Goal: Task Accomplishment & Management: Use online tool/utility

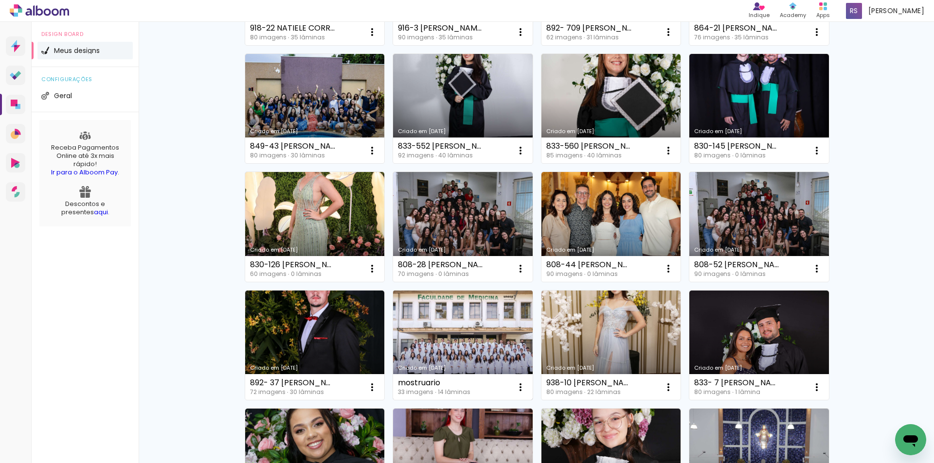
scroll to position [243, 0]
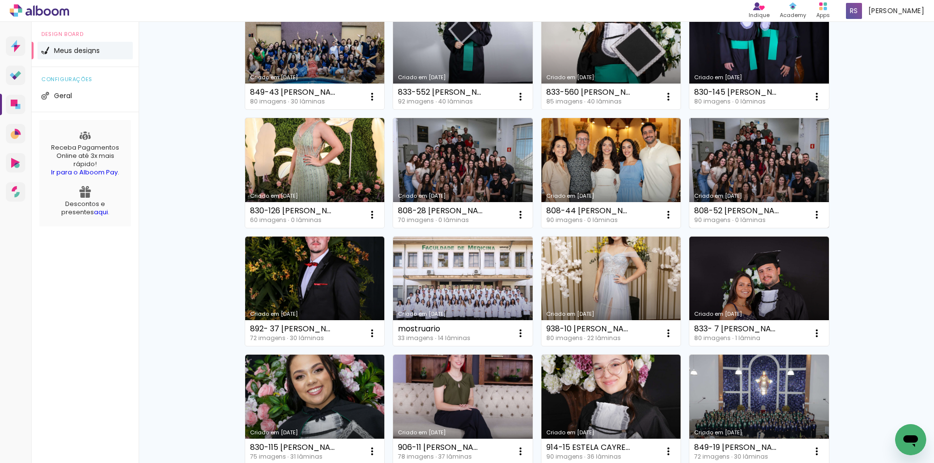
click at [756, 166] on link "Criado em [DATE]" at bounding box center [759, 173] width 140 height 110
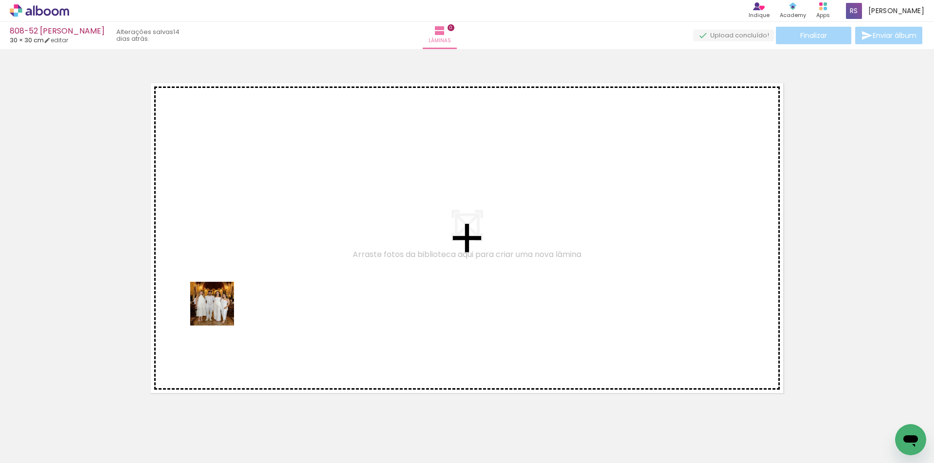
drag, startPoint x: 159, startPoint y: 436, endPoint x: 240, endPoint y: 290, distance: 167.2
click at [240, 278] on quentale-workspace at bounding box center [467, 231] width 934 height 463
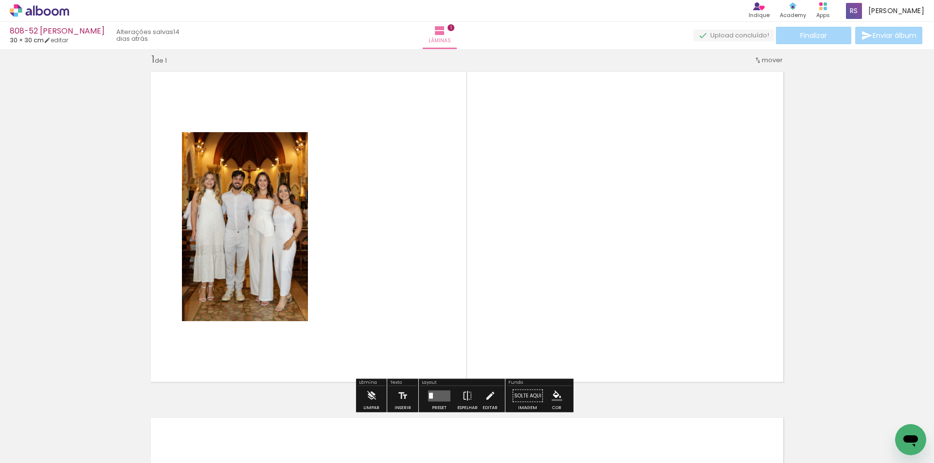
scroll to position [13, 0]
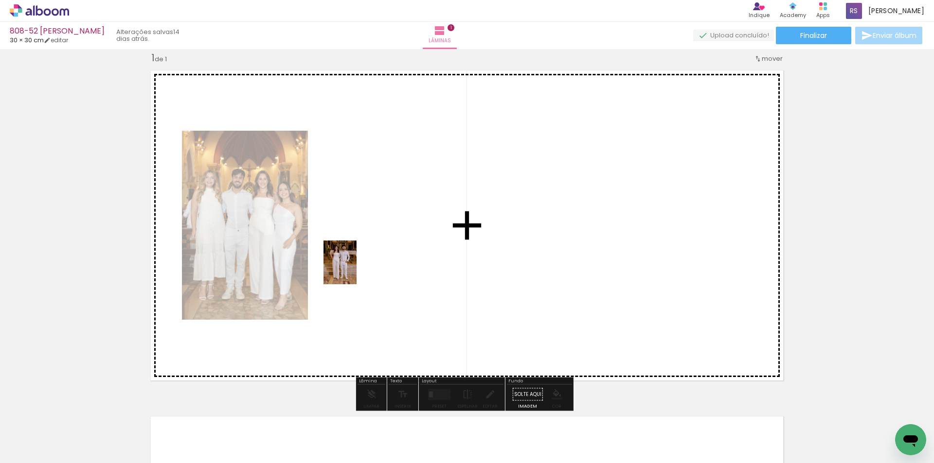
drag, startPoint x: 264, startPoint y: 438, endPoint x: 353, endPoint y: 270, distance: 190.4
click at [353, 270] on quentale-workspace at bounding box center [467, 231] width 934 height 463
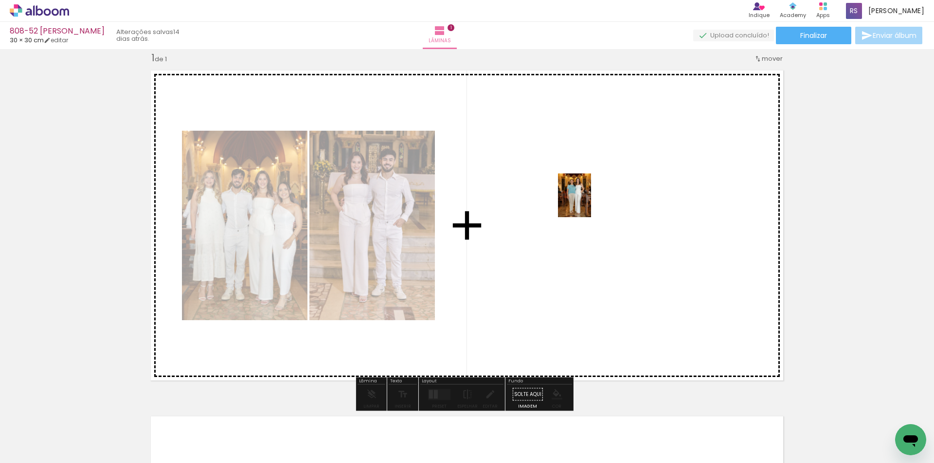
drag, startPoint x: 234, startPoint y: 409, endPoint x: 569, endPoint y: 236, distance: 376.3
click at [590, 200] on quentale-workspace at bounding box center [467, 231] width 934 height 463
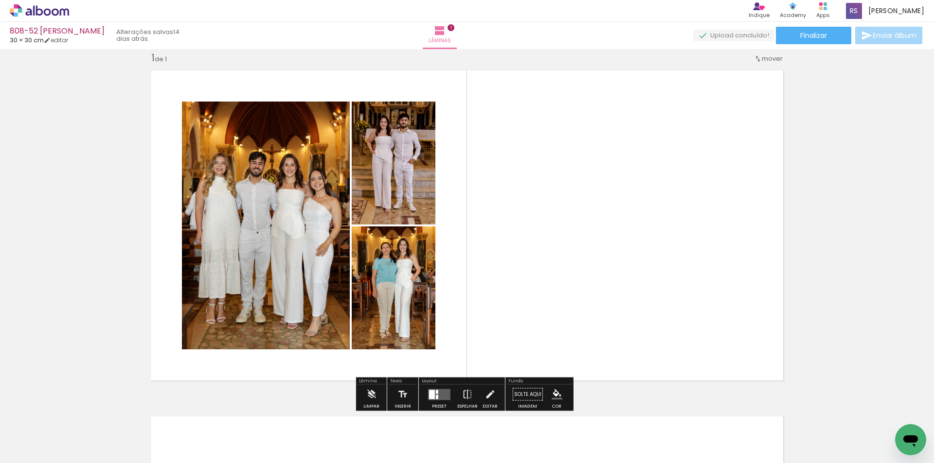
click at [444, 394] on quentale-layouter at bounding box center [439, 394] width 22 height 11
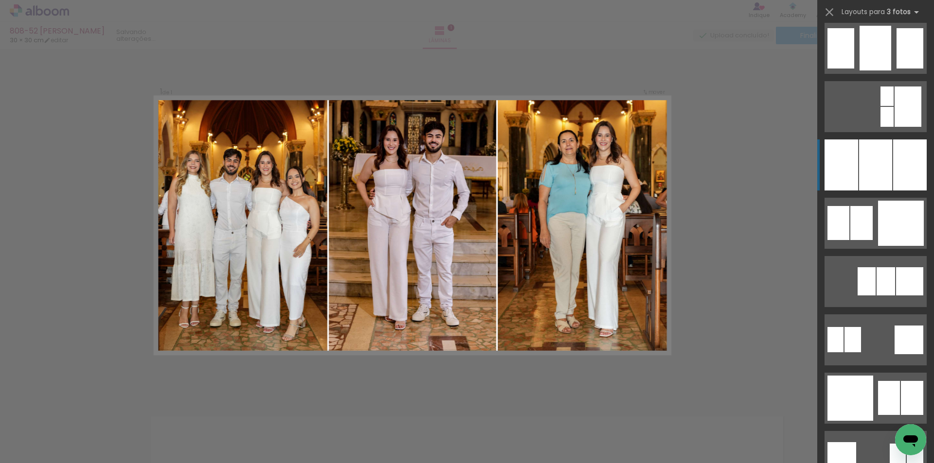
scroll to position [827, 0]
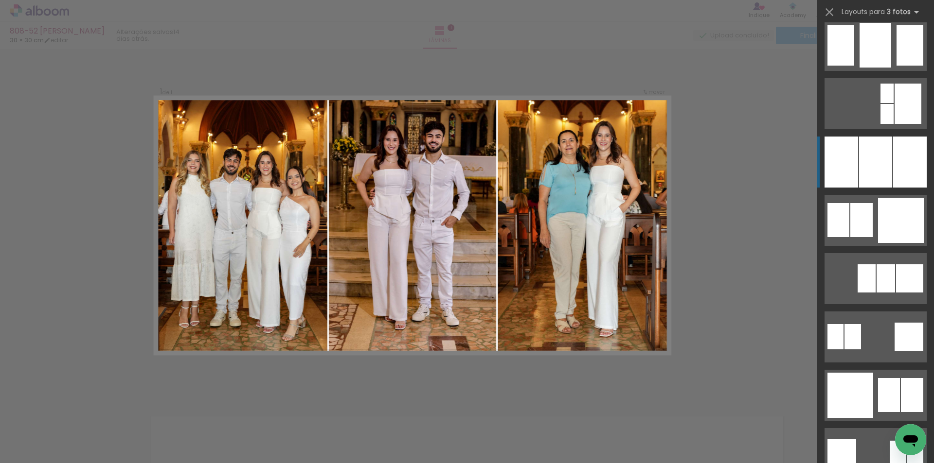
click at [886, 174] on div at bounding box center [875, 162] width 33 height 51
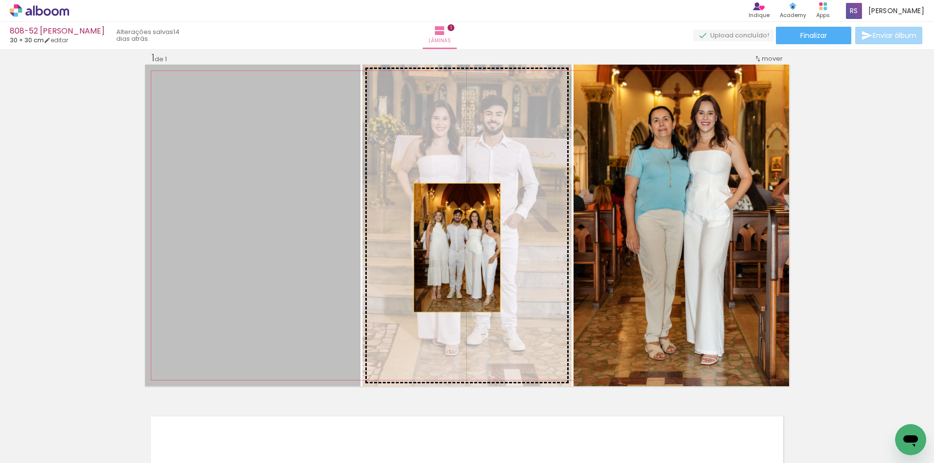
drag, startPoint x: 261, startPoint y: 247, endPoint x: 459, endPoint y: 251, distance: 198.0
click at [0, 0] on slot at bounding box center [0, 0] width 0 height 0
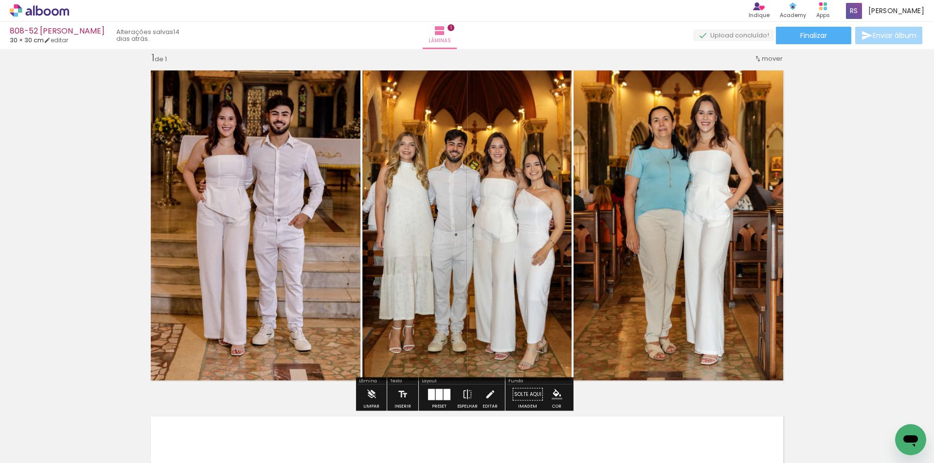
click at [556, 394] on iron-icon "color picker" at bounding box center [557, 395] width 11 height 11
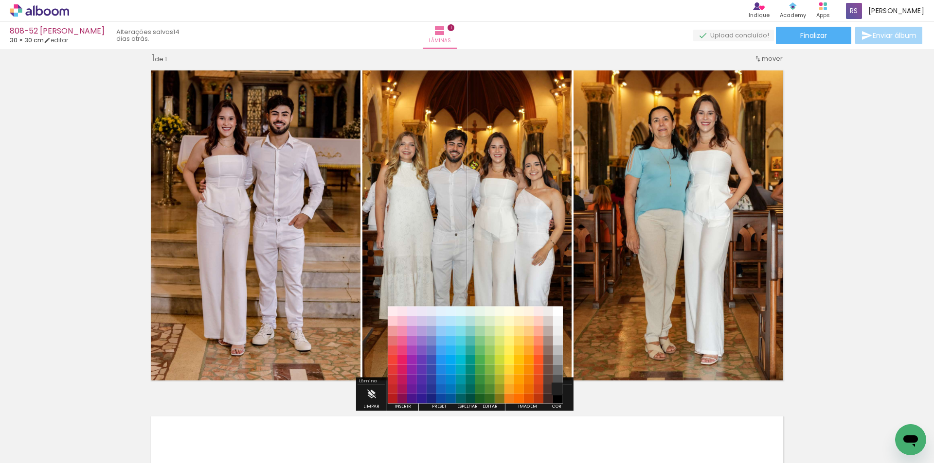
click at [558, 389] on paper-item "#212121" at bounding box center [558, 390] width 10 height 10
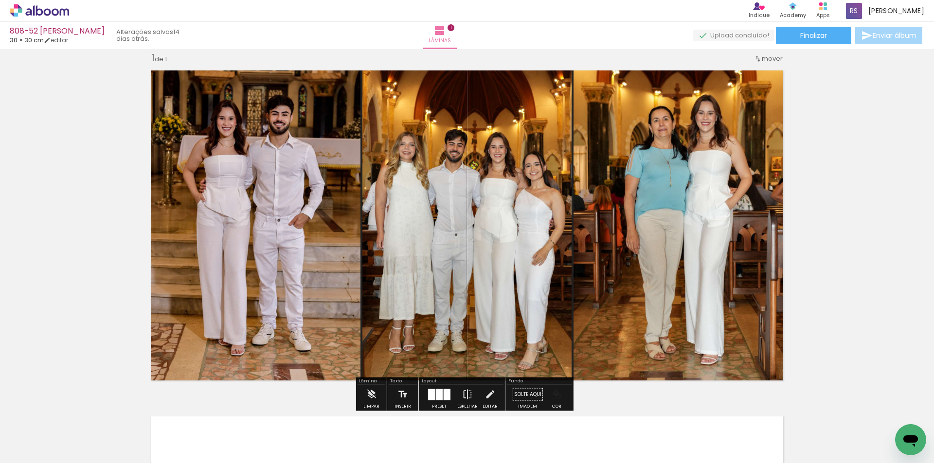
click at [558, 393] on iron-icon "color picker" at bounding box center [557, 395] width 11 height 11
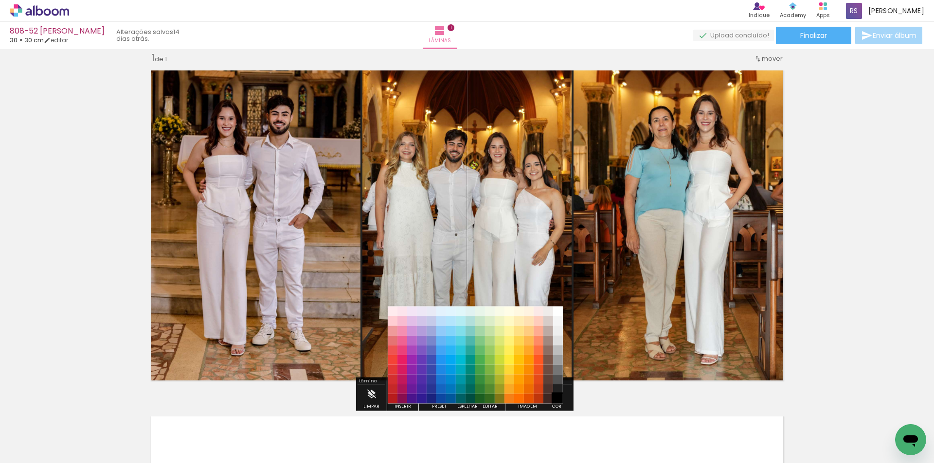
click at [558, 398] on paper-item "#000000" at bounding box center [558, 399] width 10 height 10
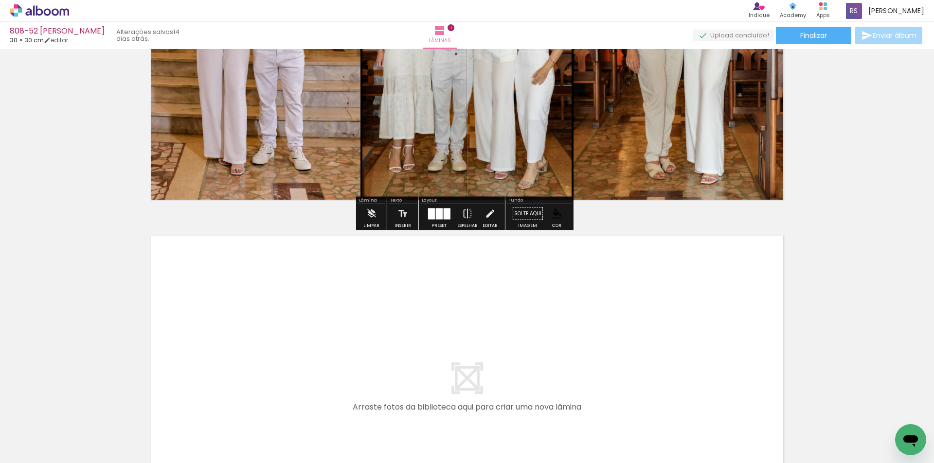
scroll to position [207, 0]
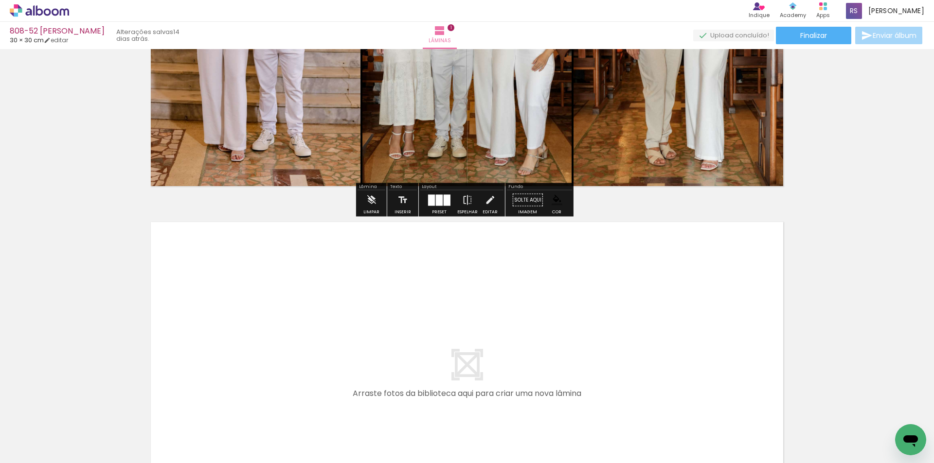
click at [37, 435] on input "Todas as fotos" at bounding box center [27, 434] width 37 height 8
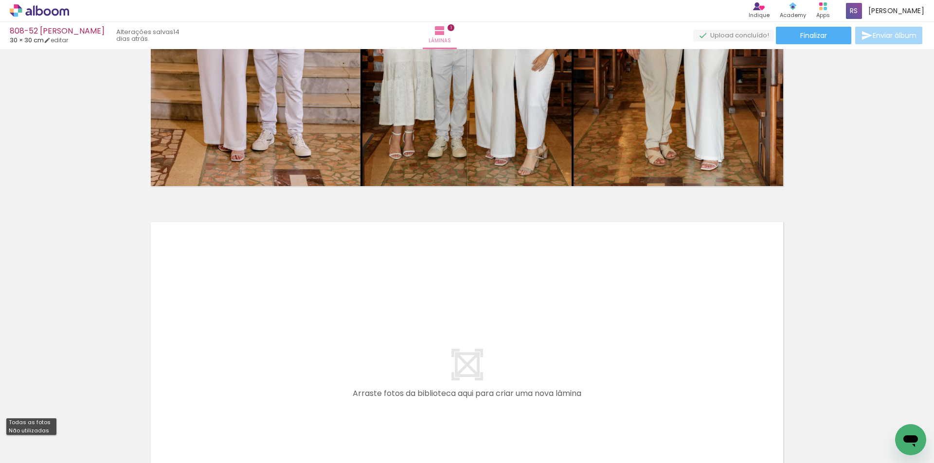
click at [0, 0] on slot "Não utilizadas" at bounding box center [0, 0] width 0 height 0
type input "Não utilizadas"
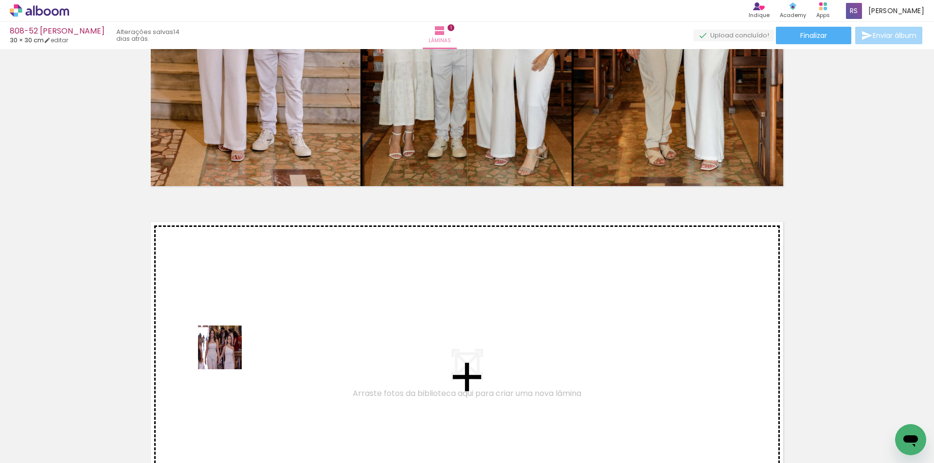
drag, startPoint x: 156, startPoint y: 436, endPoint x: 238, endPoint y: 346, distance: 121.5
click at [238, 346] on quentale-workspace at bounding box center [467, 231] width 934 height 463
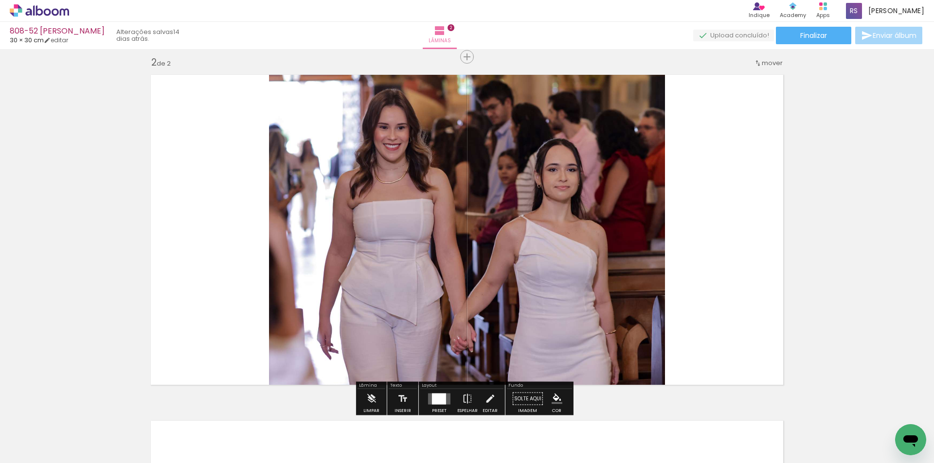
scroll to position [359, 0]
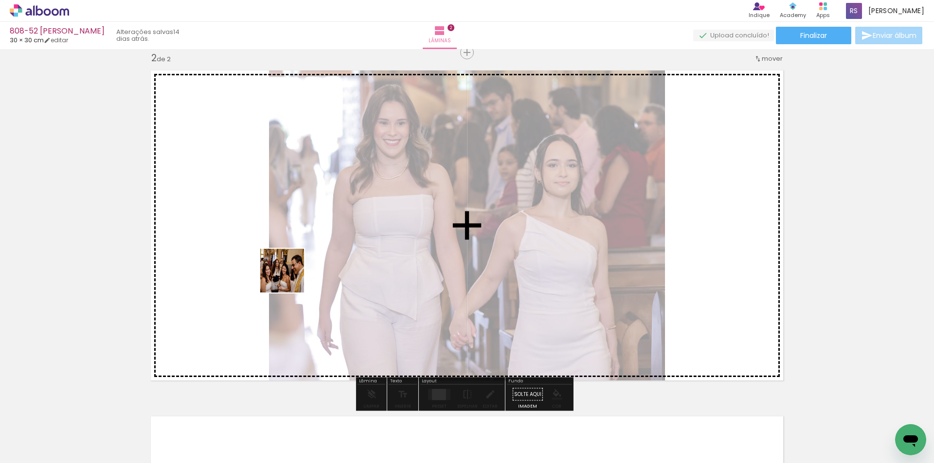
drag, startPoint x: 159, startPoint y: 433, endPoint x: 328, endPoint y: 241, distance: 256.4
click at [328, 241] on quentale-workspace at bounding box center [467, 231] width 934 height 463
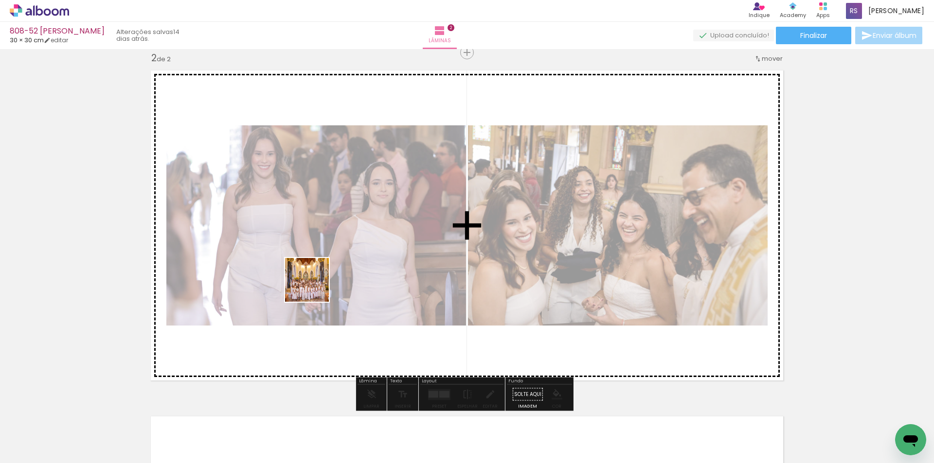
drag, startPoint x: 157, startPoint y: 440, endPoint x: 411, endPoint y: 306, distance: 287.1
click at [364, 265] on quentale-workspace at bounding box center [467, 231] width 934 height 463
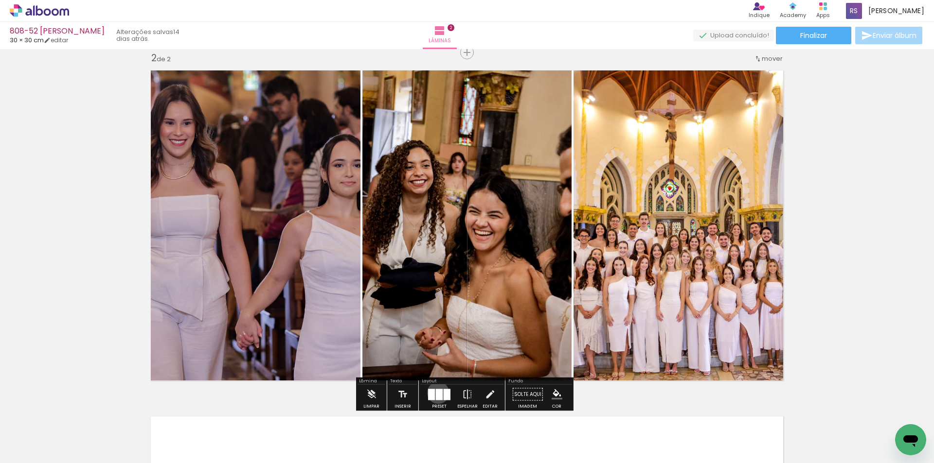
click at [436, 393] on div at bounding box center [439, 394] width 7 height 11
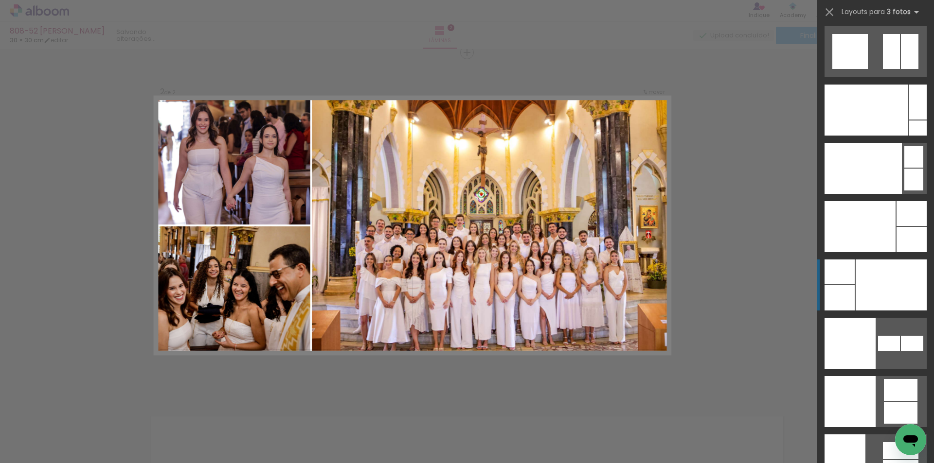
scroll to position [11746, 0]
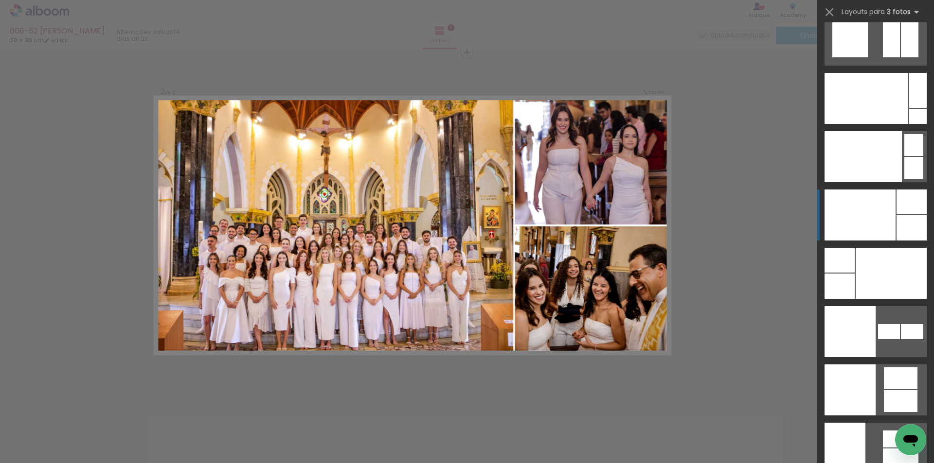
click at [846, 215] on div at bounding box center [859, 215] width 71 height 51
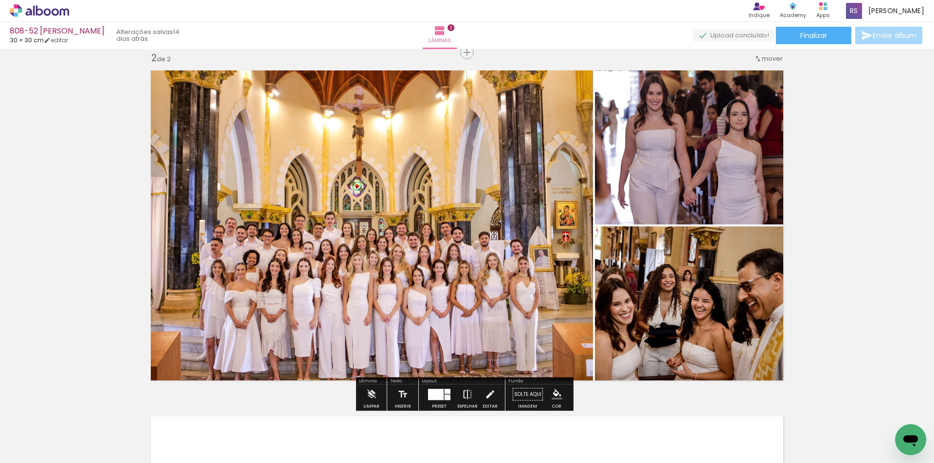
click at [463, 392] on iron-icon at bounding box center [467, 394] width 11 height 19
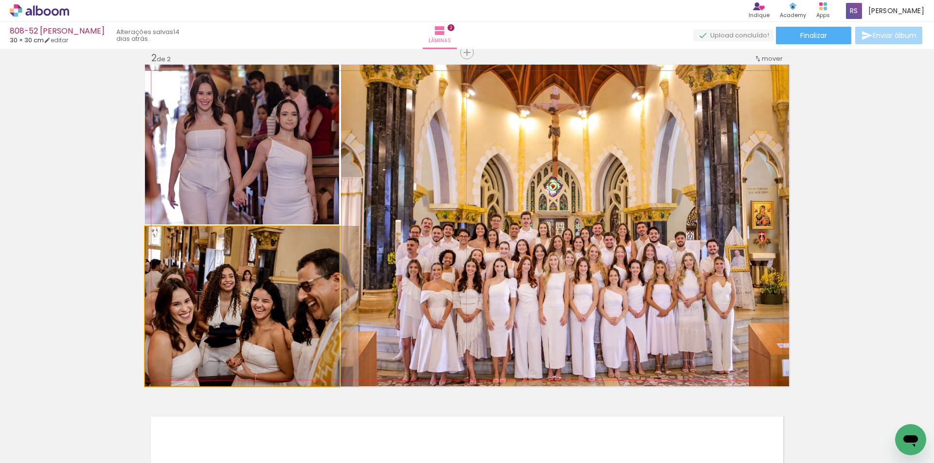
drag, startPoint x: 253, startPoint y: 338, endPoint x: 273, endPoint y: 337, distance: 19.5
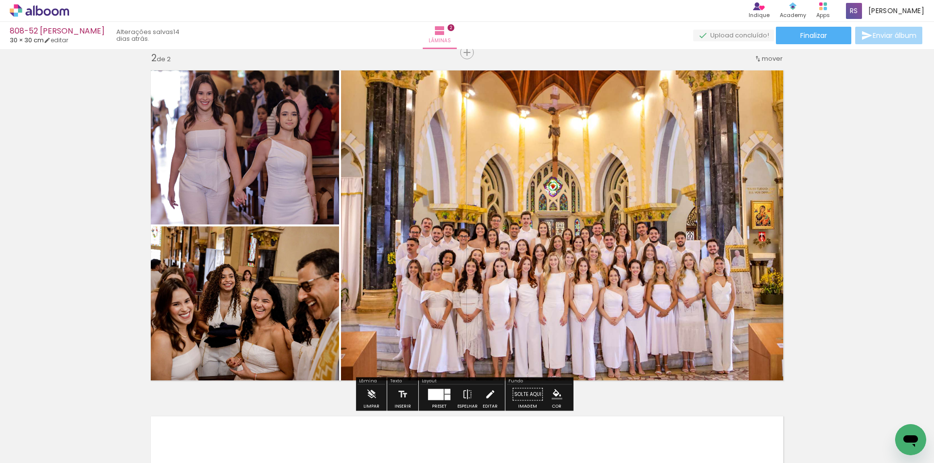
click at [485, 391] on iron-icon at bounding box center [489, 394] width 11 height 19
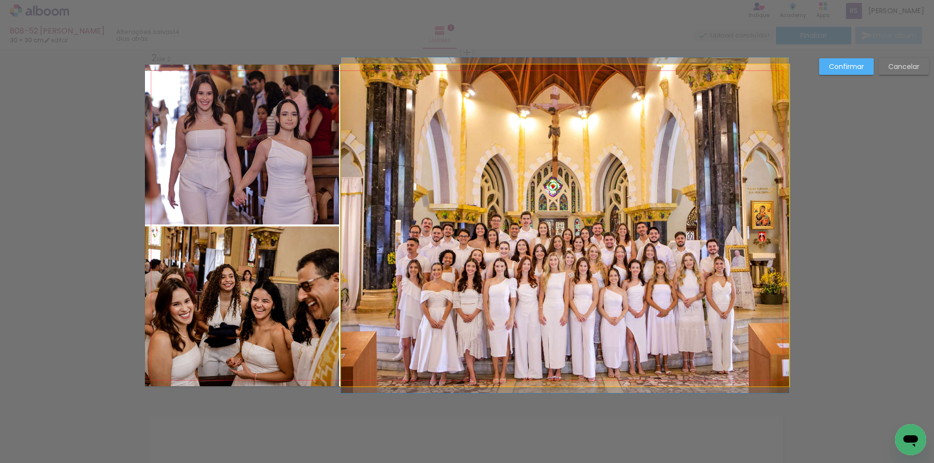
click at [425, 293] on quentale-photo at bounding box center [565, 226] width 448 height 322
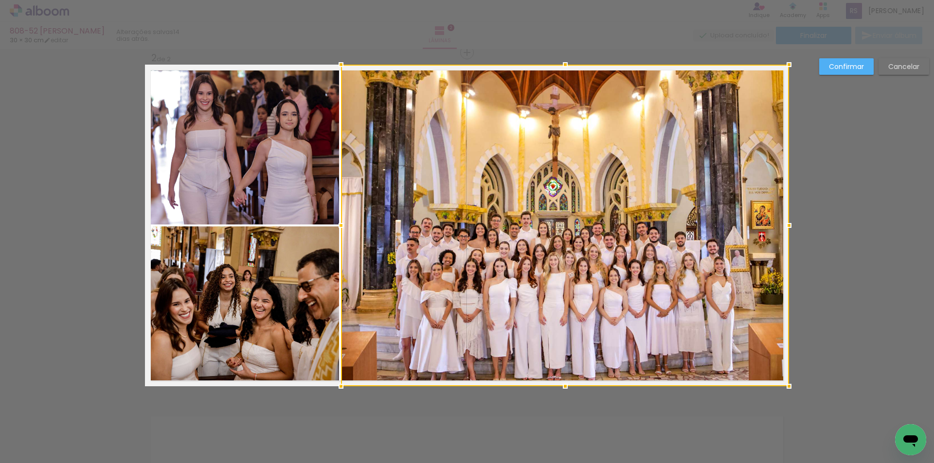
click at [341, 268] on div at bounding box center [565, 226] width 448 height 322
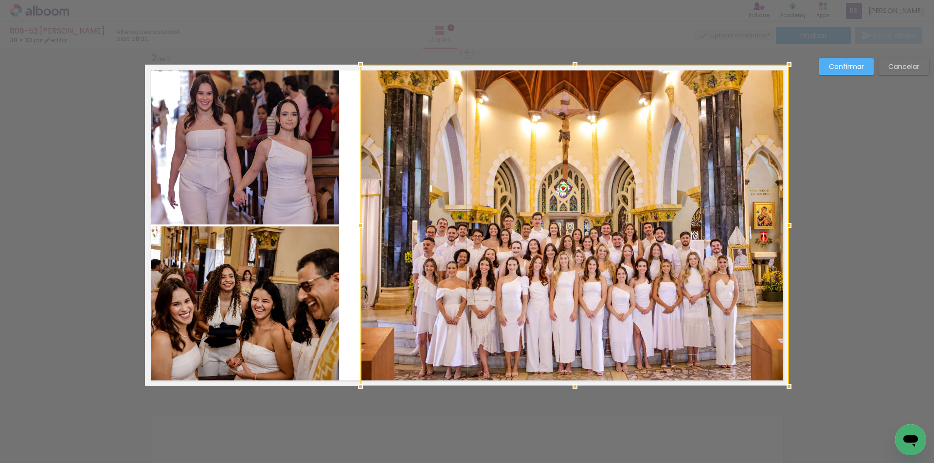
drag, startPoint x: 339, startPoint y: 227, endPoint x: 358, endPoint y: 232, distance: 20.1
click at [358, 232] on div at bounding box center [360, 225] width 19 height 19
click at [272, 312] on quentale-photo at bounding box center [242, 307] width 194 height 160
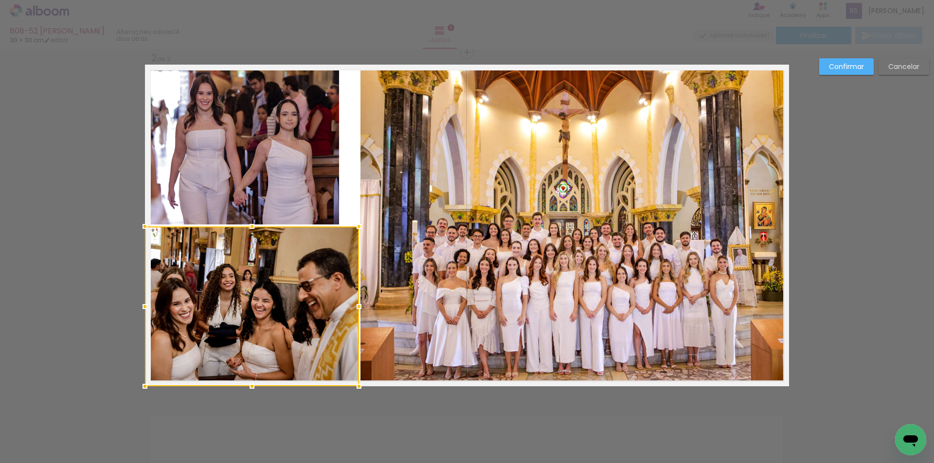
drag, startPoint x: 339, startPoint y: 307, endPoint x: 359, endPoint y: 305, distance: 20.0
click at [359, 305] on div at bounding box center [358, 306] width 19 height 19
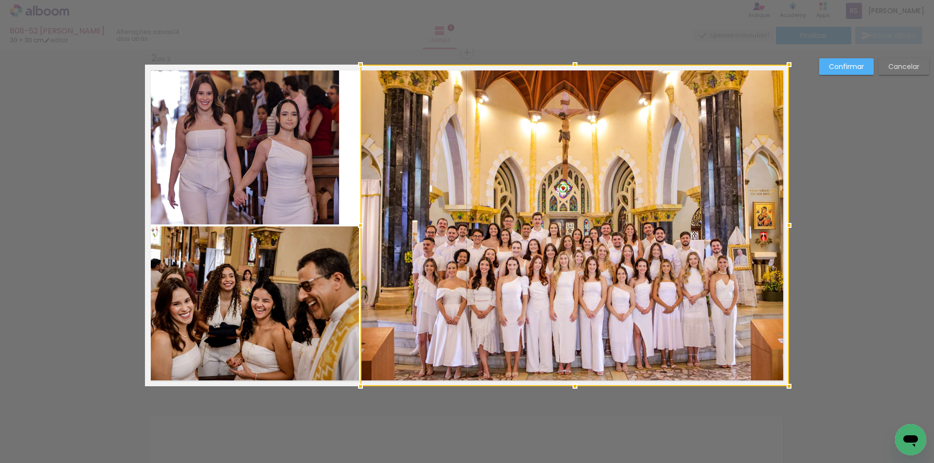
click at [318, 170] on quentale-photo at bounding box center [242, 145] width 194 height 160
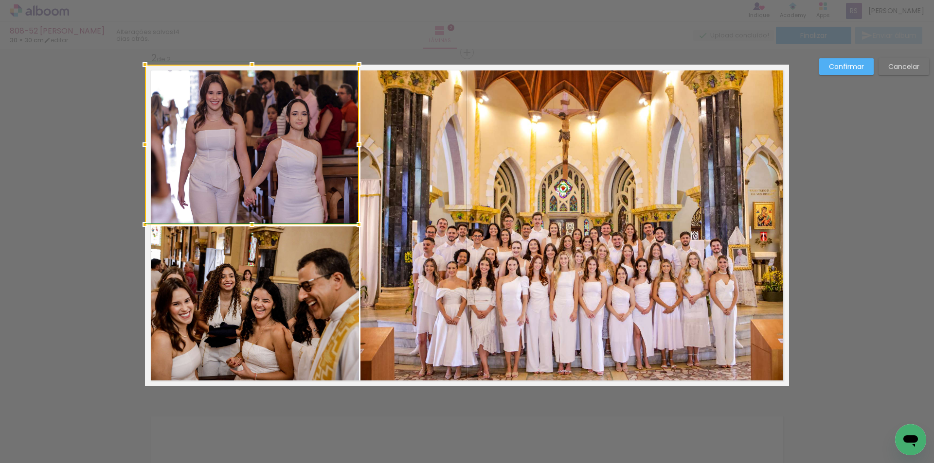
drag, startPoint x: 334, startPoint y: 143, endPoint x: 351, endPoint y: 148, distance: 17.6
click at [351, 148] on div at bounding box center [358, 144] width 19 height 19
click at [0, 0] on slot "Confirmar" at bounding box center [0, 0] width 0 height 0
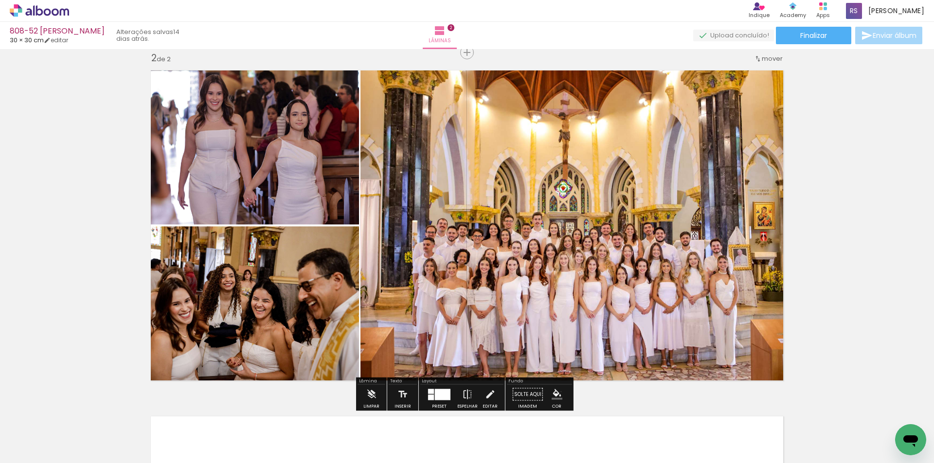
click at [557, 392] on iron-icon "color picker" at bounding box center [557, 395] width 11 height 11
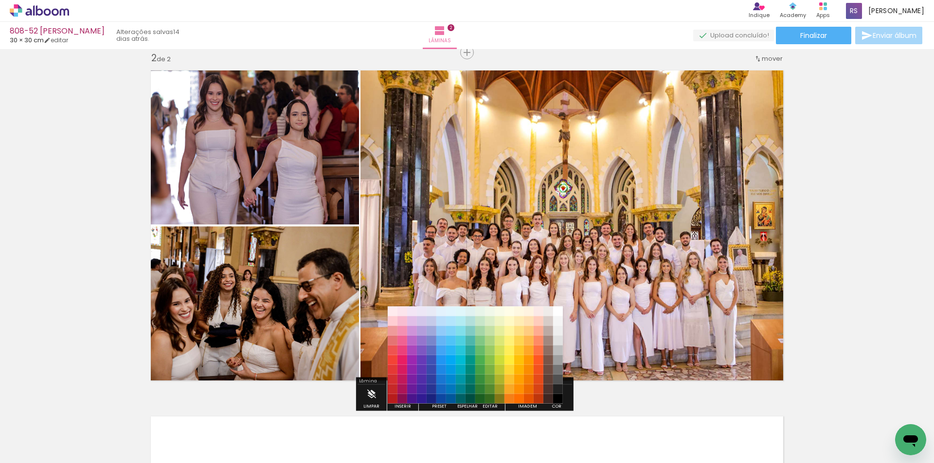
click at [561, 389] on paper-item "#212121" at bounding box center [558, 390] width 10 height 10
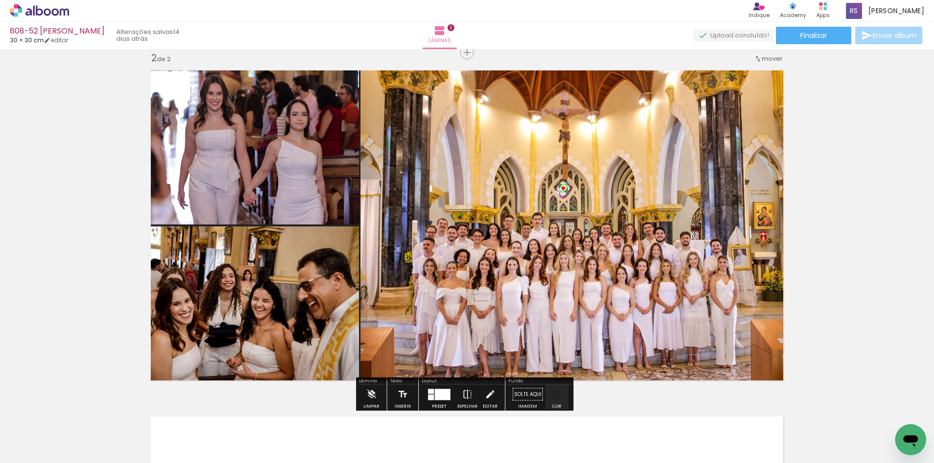
click at [553, 395] on iron-icon "color picker" at bounding box center [557, 395] width 11 height 11
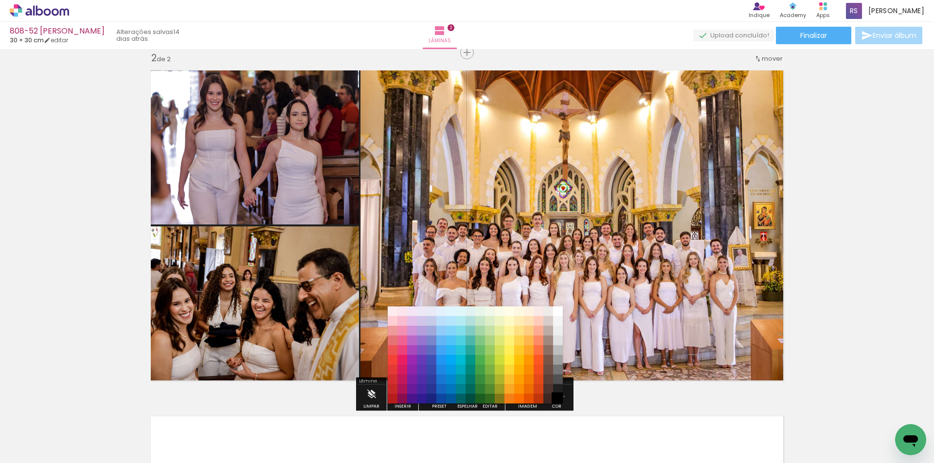
click at [560, 397] on paper-item "#000000" at bounding box center [558, 399] width 10 height 10
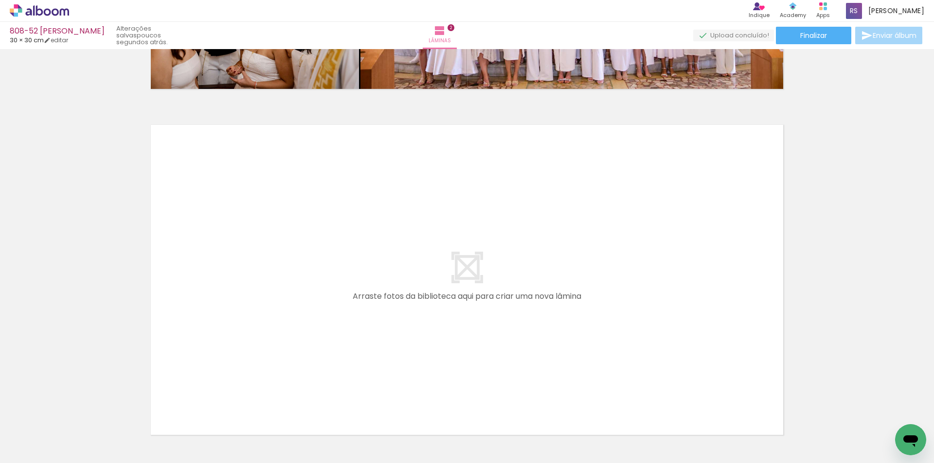
scroll to position [0, 0]
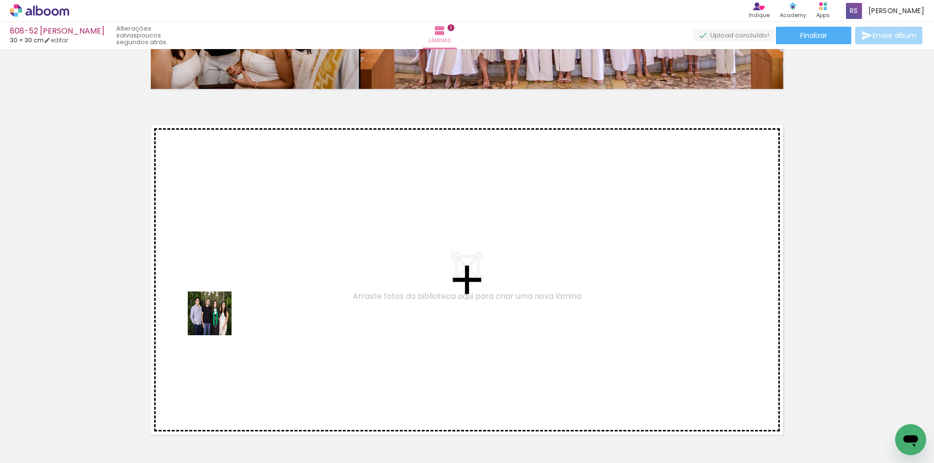
drag, startPoint x: 170, startPoint y: 414, endPoint x: 236, endPoint y: 296, distance: 135.9
click at [236, 296] on quentale-workspace at bounding box center [467, 231] width 934 height 463
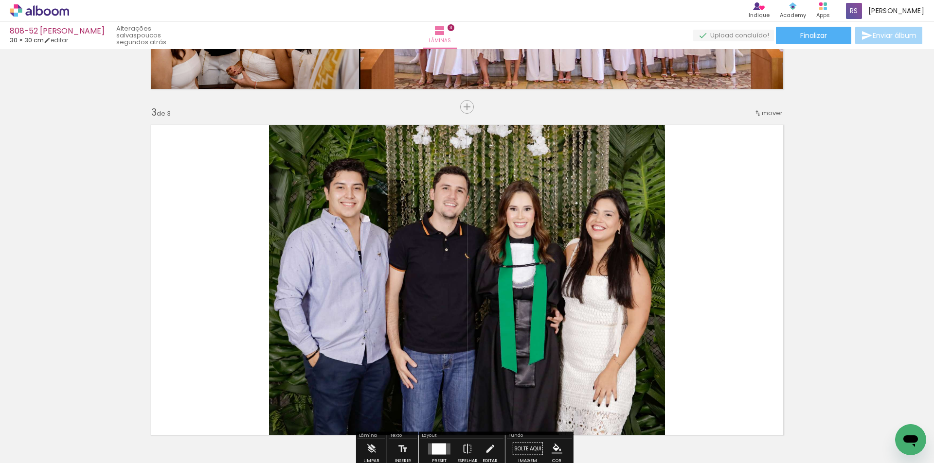
scroll to position [705, 0]
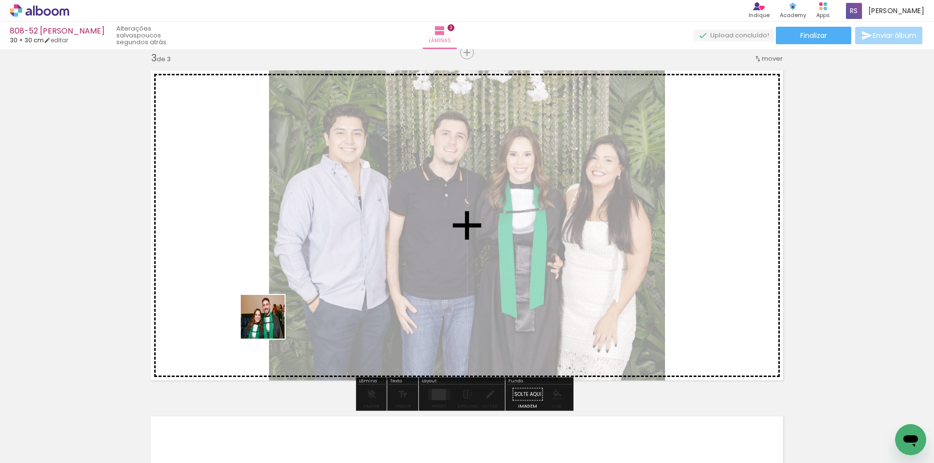
drag, startPoint x: 210, startPoint y: 426, endPoint x: 382, endPoint y: 326, distance: 198.9
click at [305, 279] on quentale-workspace at bounding box center [467, 231] width 934 height 463
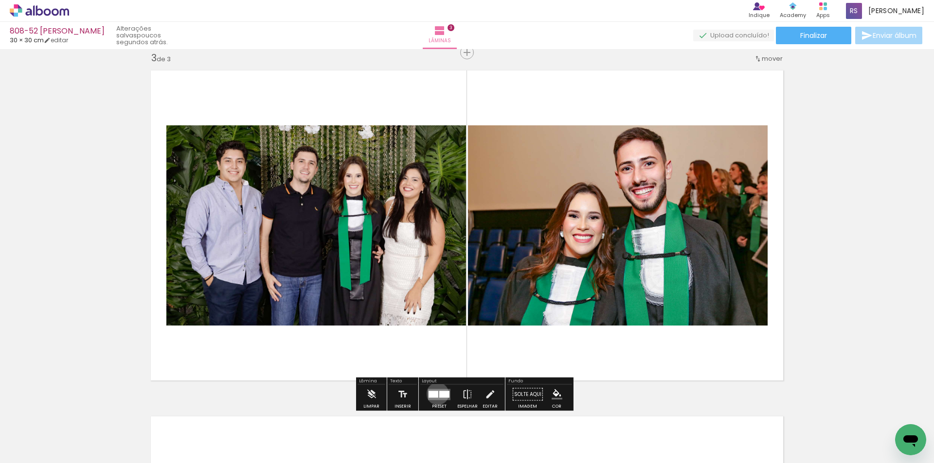
click at [435, 394] on div at bounding box center [433, 394] width 10 height 7
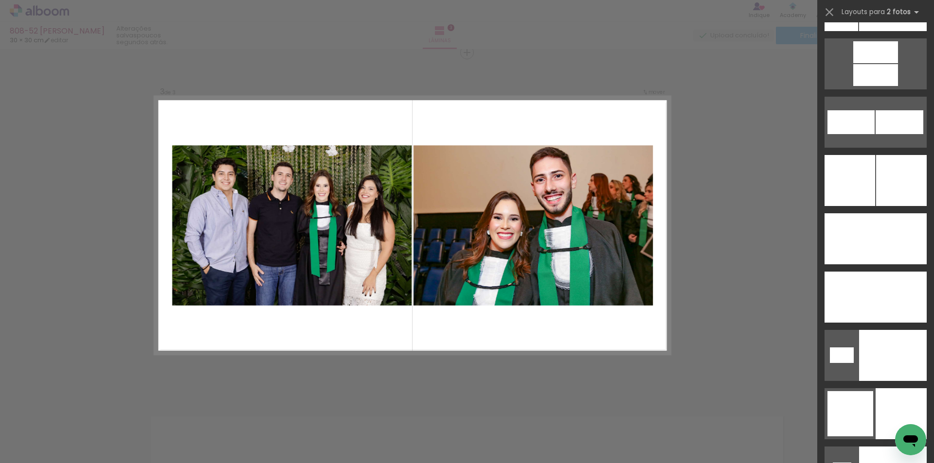
scroll to position [4219, 0]
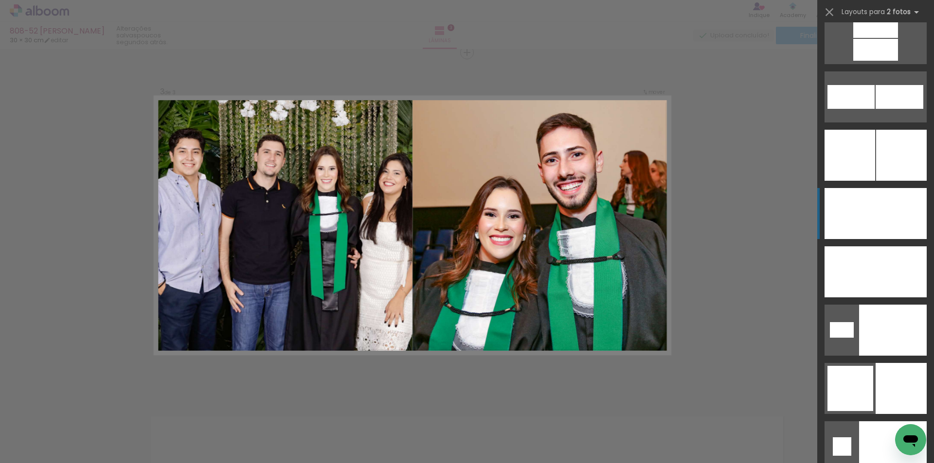
click at [870, 197] on div at bounding box center [849, 213] width 51 height 51
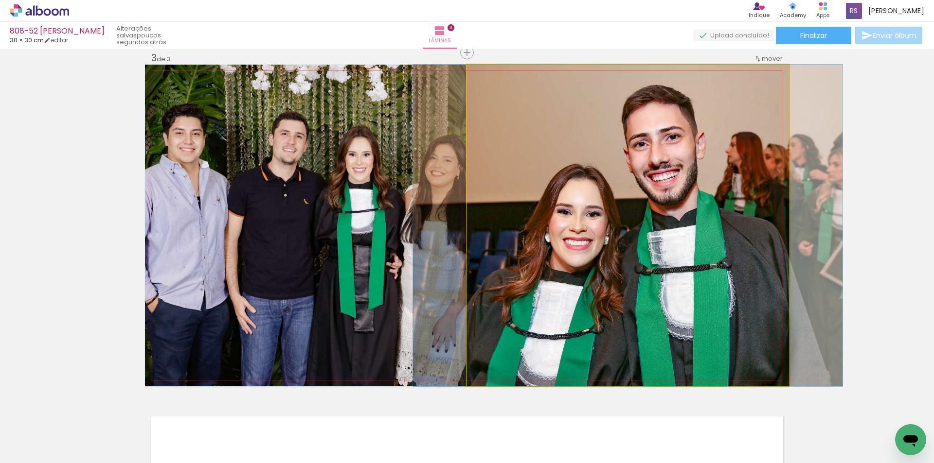
click at [706, 237] on quentale-photo at bounding box center [628, 226] width 322 height 322
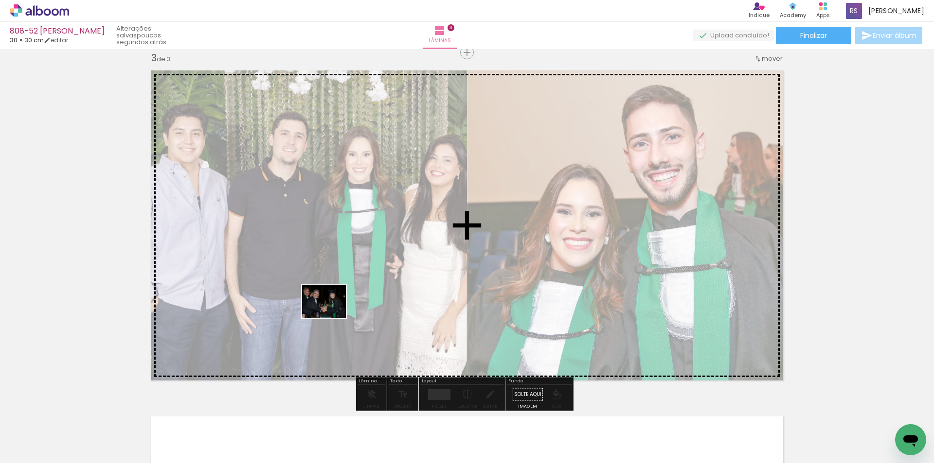
drag, startPoint x: 161, startPoint y: 440, endPoint x: 390, endPoint y: 394, distance: 232.6
click at [359, 293] on quentale-workspace at bounding box center [467, 231] width 934 height 463
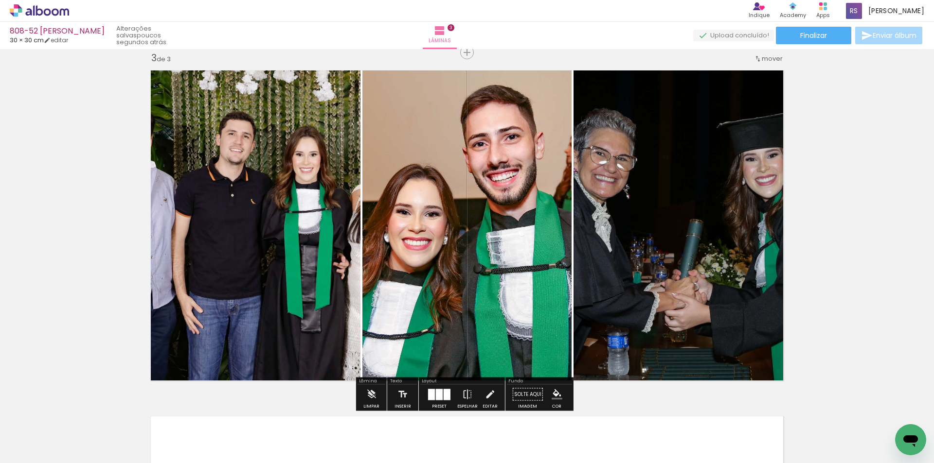
click at [438, 402] on div at bounding box center [439, 394] width 26 height 19
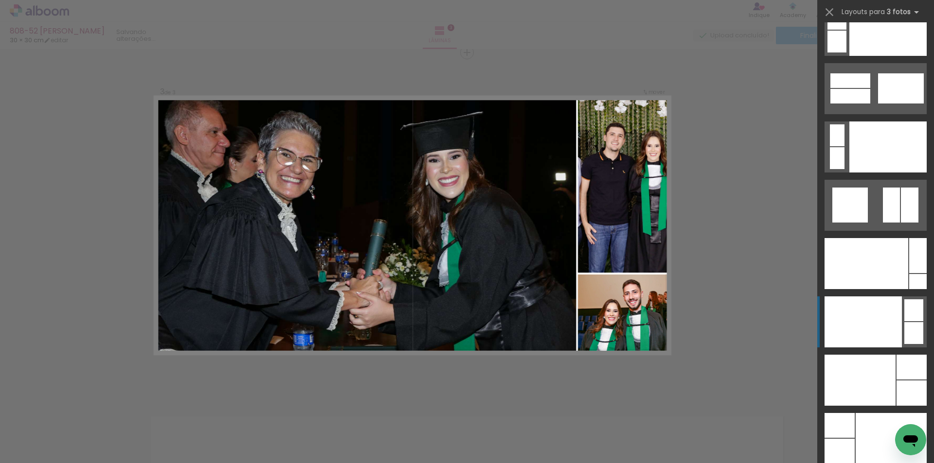
scroll to position [11600, 0]
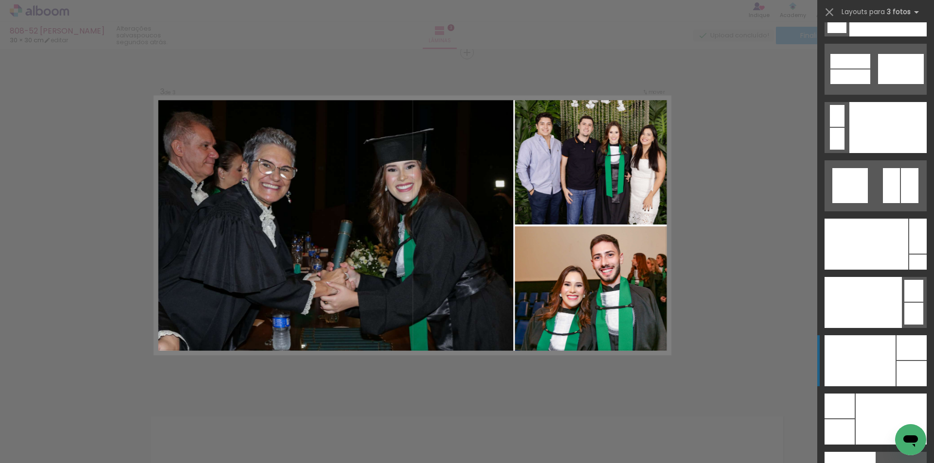
click at [886, 373] on div at bounding box center [859, 361] width 71 height 51
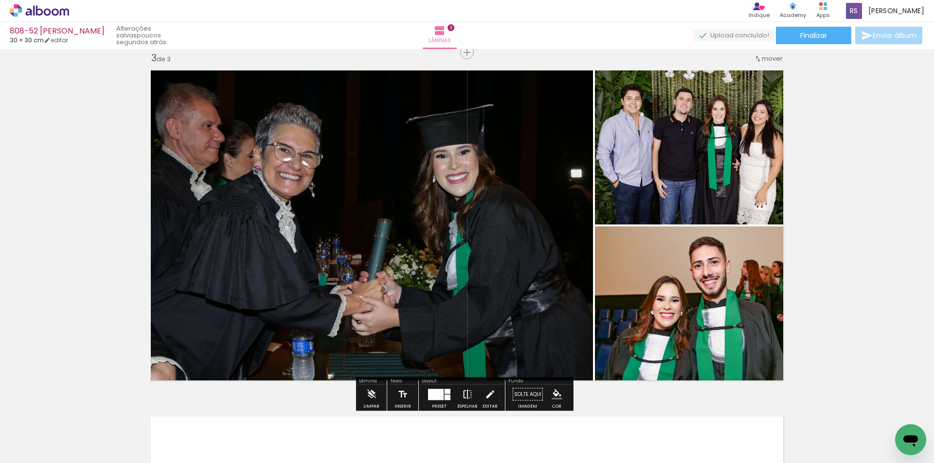
click at [462, 396] on iron-icon at bounding box center [467, 394] width 11 height 19
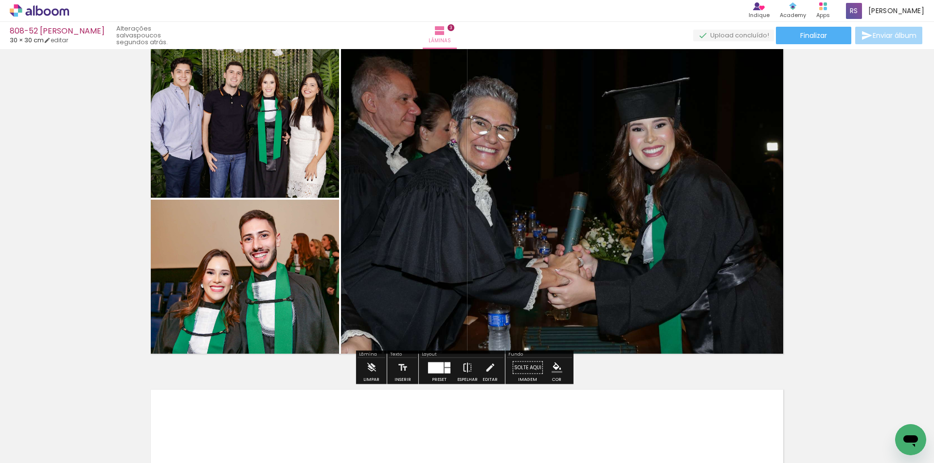
scroll to position [754, 0]
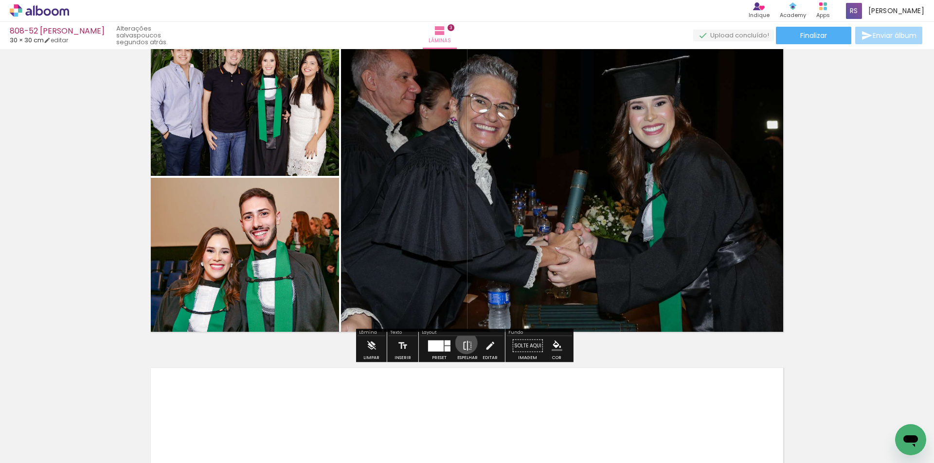
click at [464, 343] on iron-icon at bounding box center [467, 346] width 11 height 19
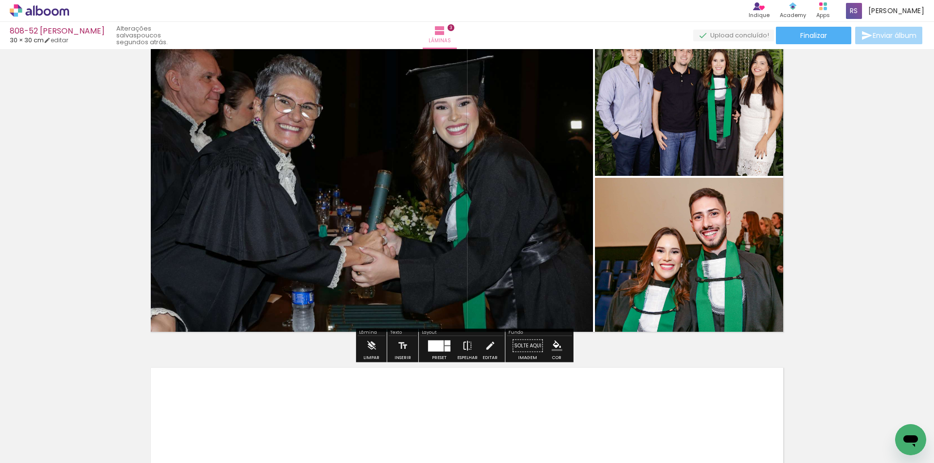
scroll to position [705, 0]
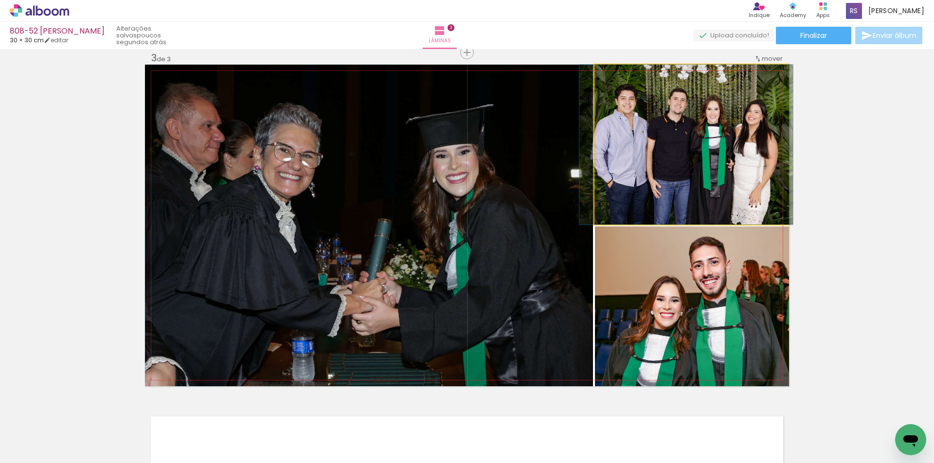
drag, startPoint x: 688, startPoint y: 170, endPoint x: 682, endPoint y: 168, distance: 6.0
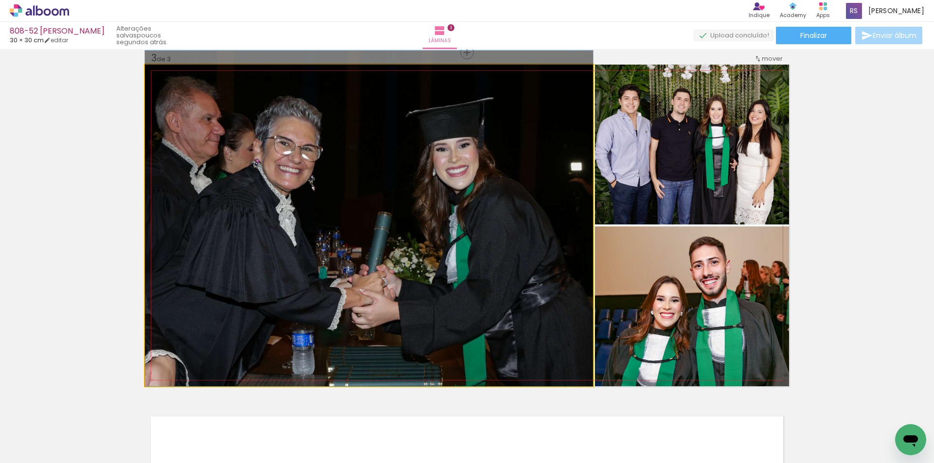
drag, startPoint x: 483, startPoint y: 221, endPoint x: 627, endPoint y: 173, distance: 152.4
click at [0, 0] on slot at bounding box center [0, 0] width 0 height 0
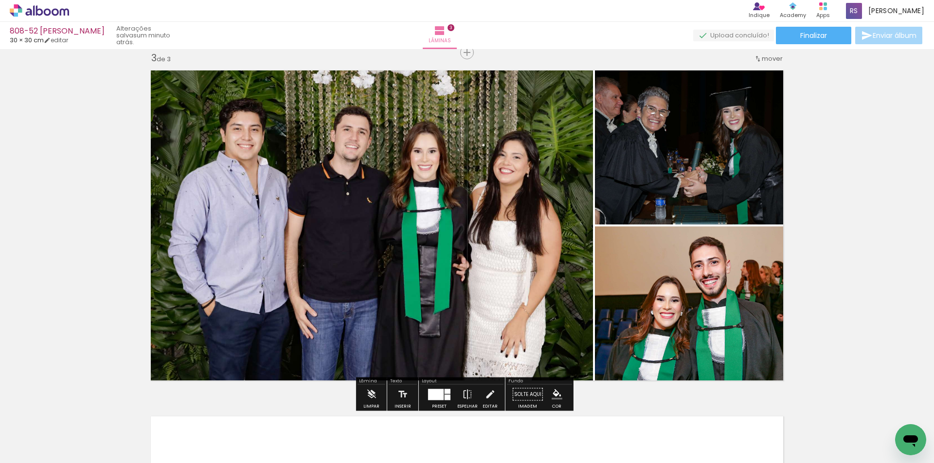
click at [552, 392] on iron-icon "color picker" at bounding box center [557, 395] width 11 height 11
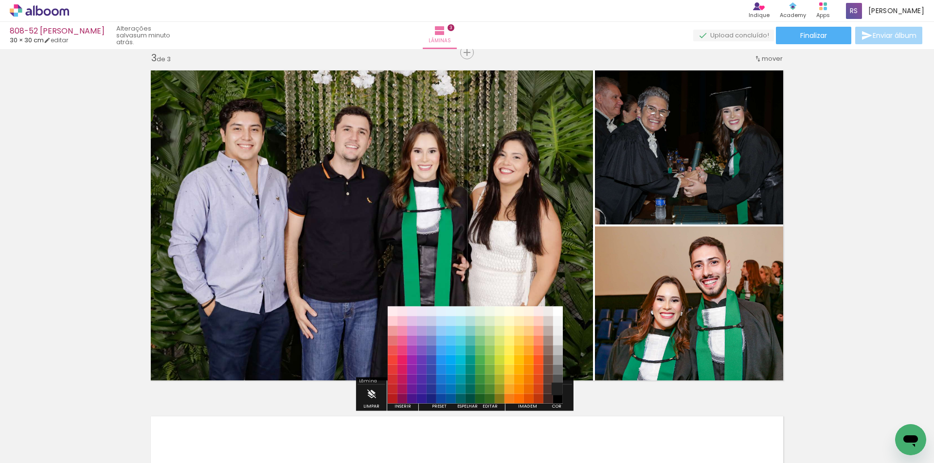
click at [558, 387] on paper-item "#212121" at bounding box center [558, 390] width 10 height 10
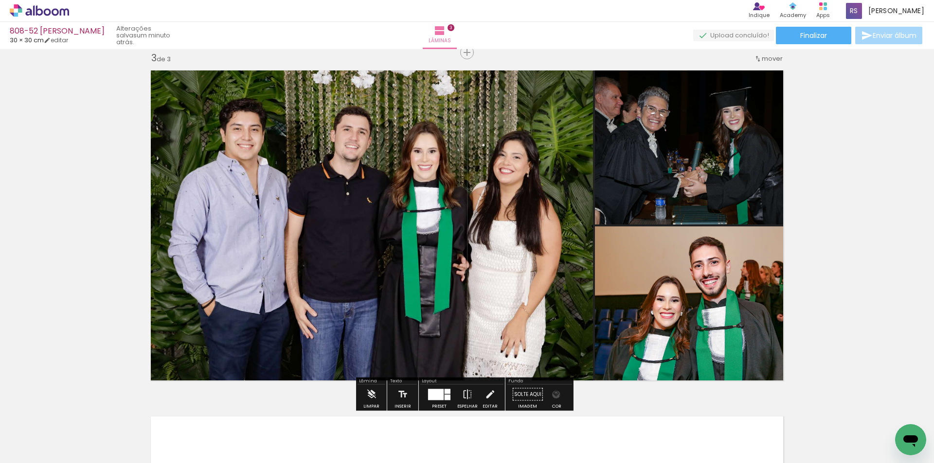
click at [553, 395] on iron-icon "color picker" at bounding box center [557, 395] width 11 height 11
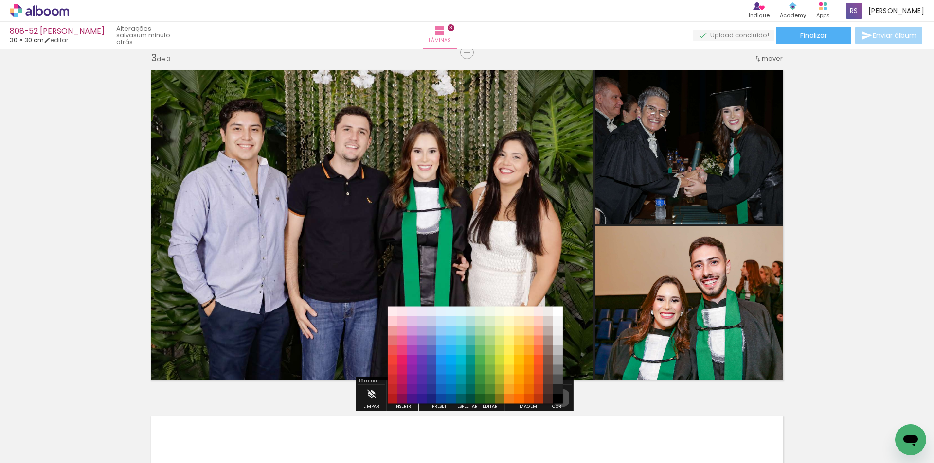
click at [558, 398] on paper-item "#000000" at bounding box center [558, 399] width 10 height 10
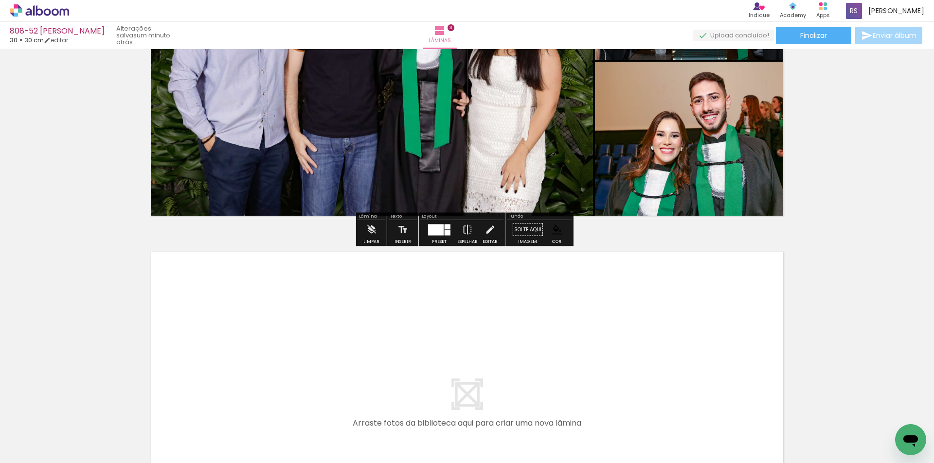
scroll to position [948, 0]
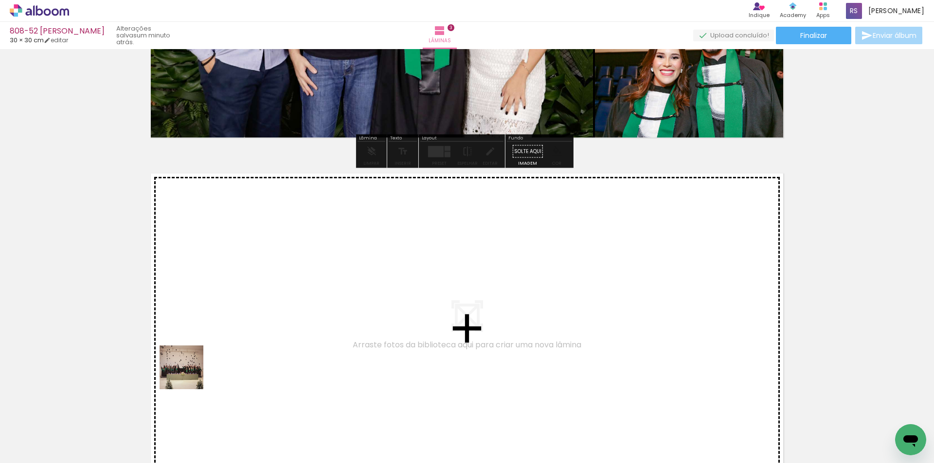
drag, startPoint x: 160, startPoint y: 433, endPoint x: 234, endPoint y: 303, distance: 150.5
click at [234, 303] on quentale-workspace at bounding box center [467, 231] width 934 height 463
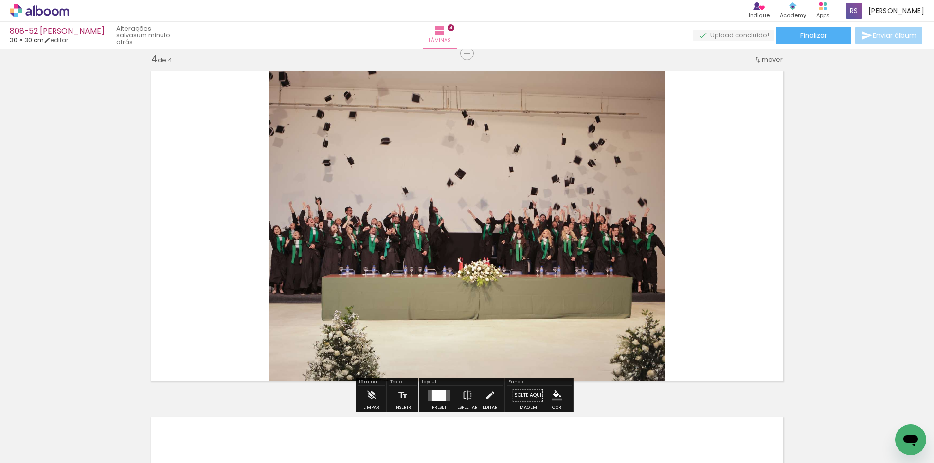
scroll to position [1051, 0]
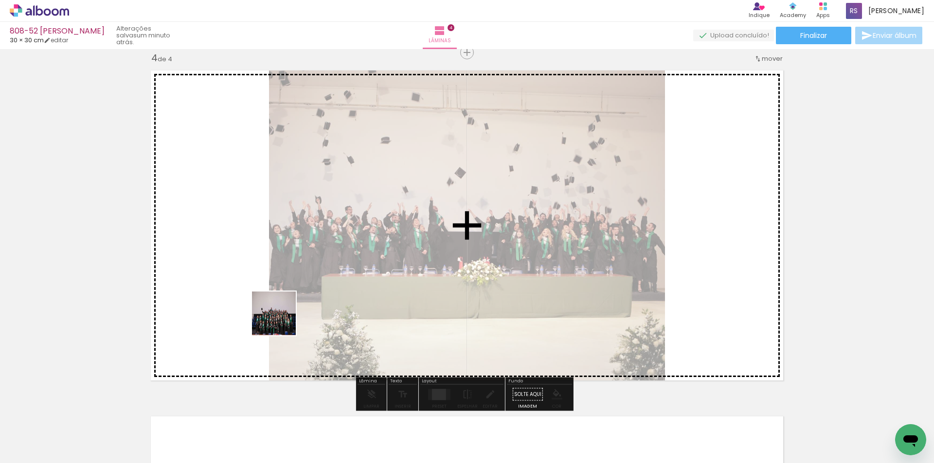
drag, startPoint x: 154, startPoint y: 432, endPoint x: 417, endPoint y: 297, distance: 295.2
click at [360, 251] on quentale-workspace at bounding box center [467, 231] width 934 height 463
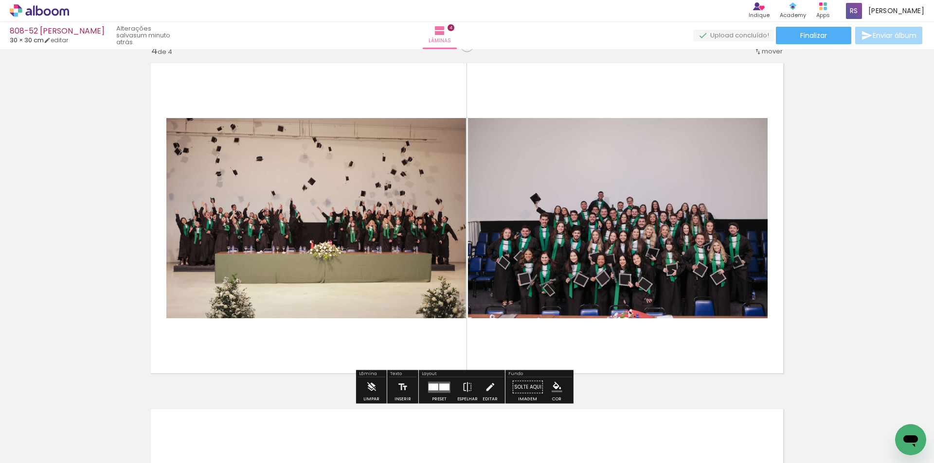
scroll to position [1100, 0]
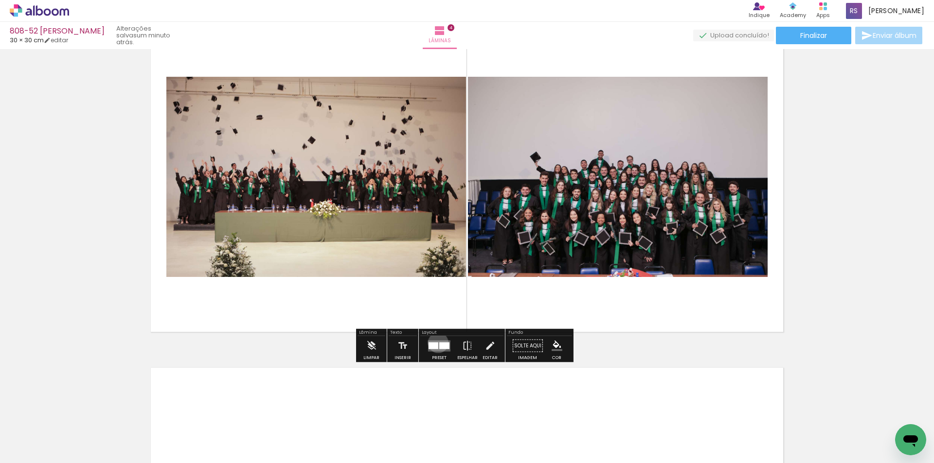
click at [436, 343] on div at bounding box center [433, 345] width 10 height 7
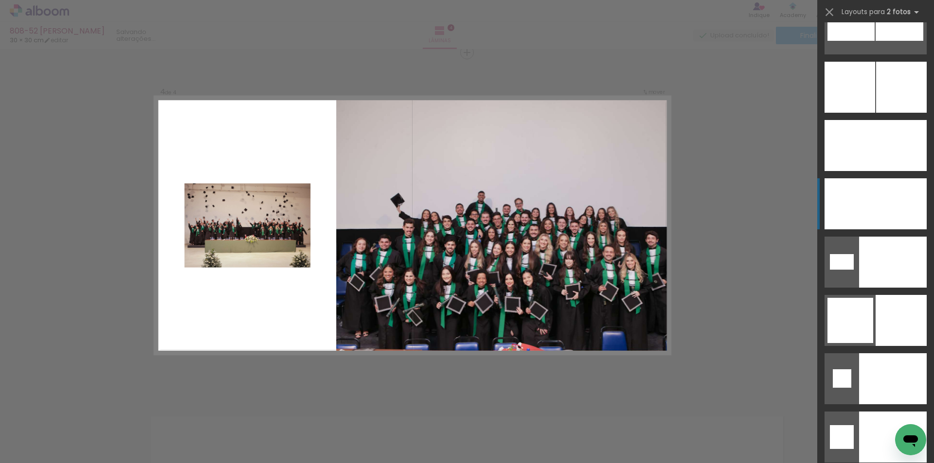
scroll to position [3450, 0]
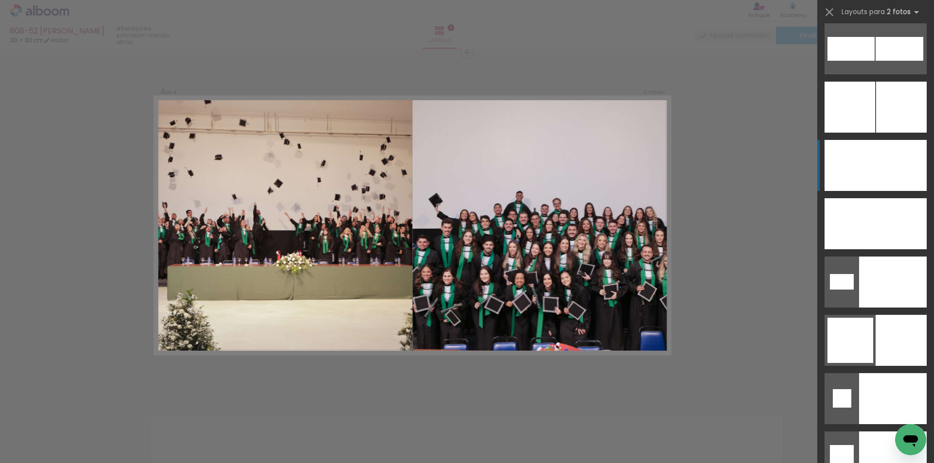
click at [852, 172] on div at bounding box center [849, 165] width 51 height 51
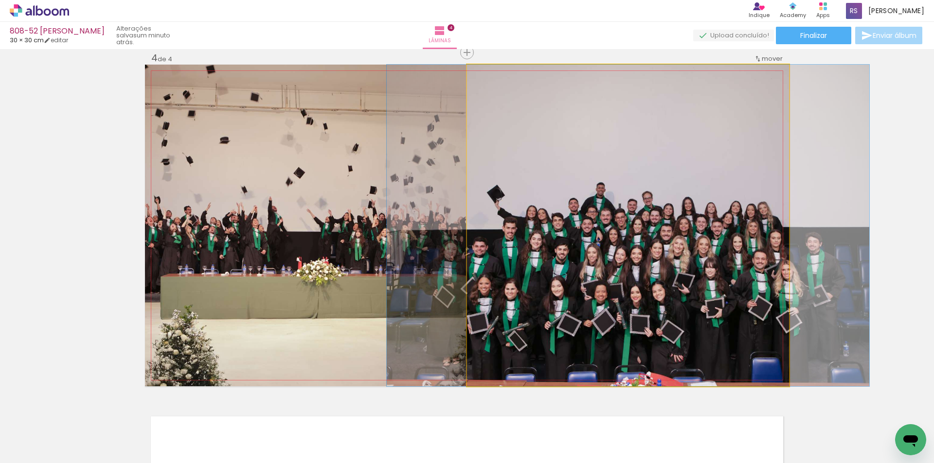
click at [720, 223] on quentale-photo at bounding box center [628, 226] width 322 height 322
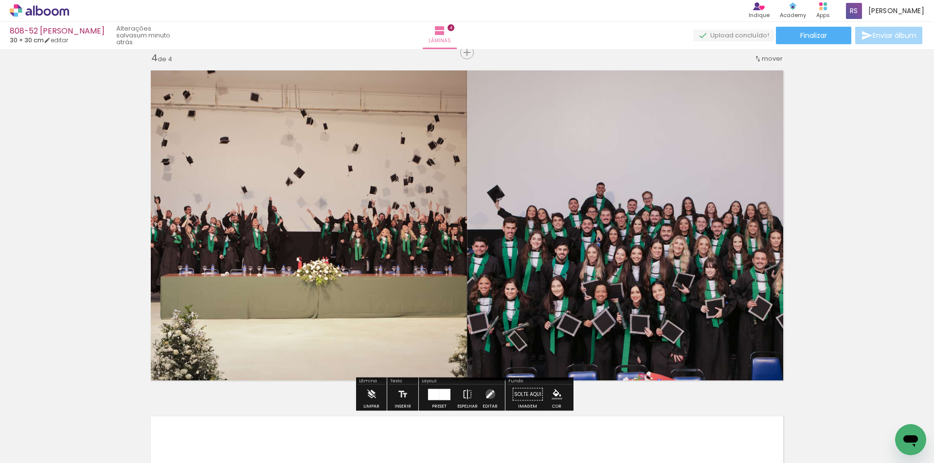
drag, startPoint x: 488, startPoint y: 394, endPoint x: 496, endPoint y: 387, distance: 11.0
click at [489, 393] on iron-icon at bounding box center [489, 394] width 11 height 19
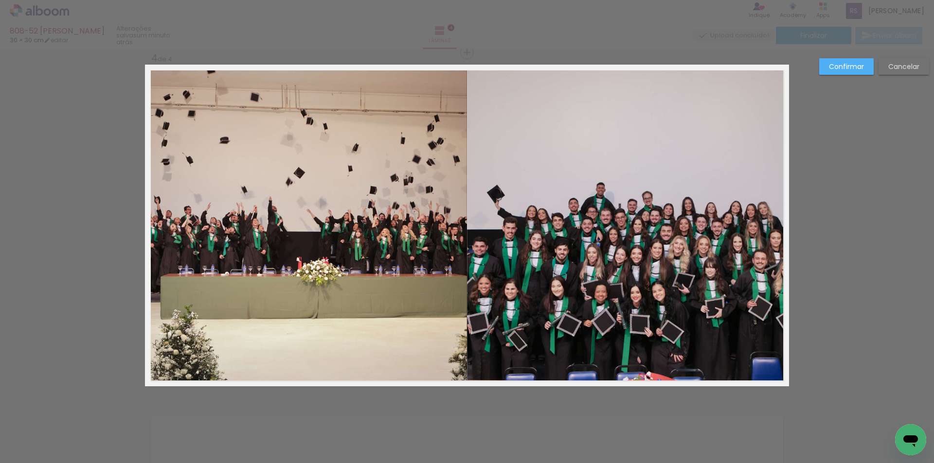
click at [609, 332] on quentale-photo at bounding box center [628, 226] width 322 height 322
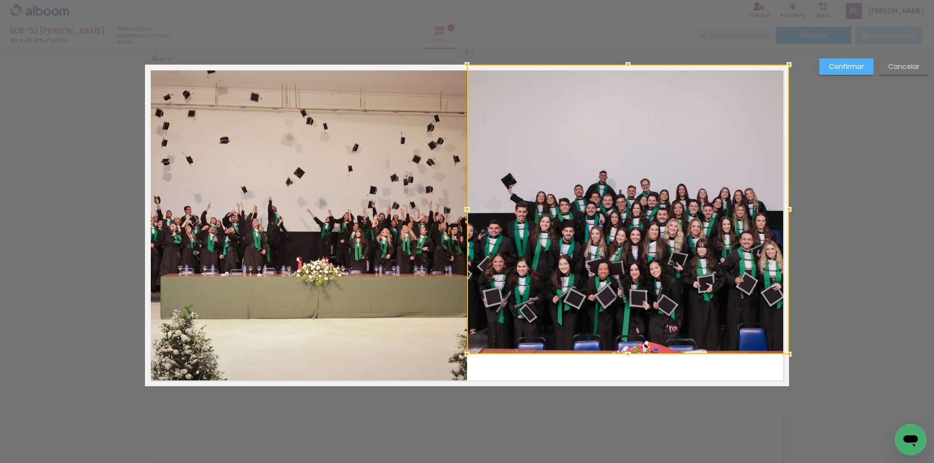
drag, startPoint x: 622, startPoint y: 386, endPoint x: 615, endPoint y: 354, distance: 32.8
click at [618, 354] on div at bounding box center [627, 354] width 19 height 19
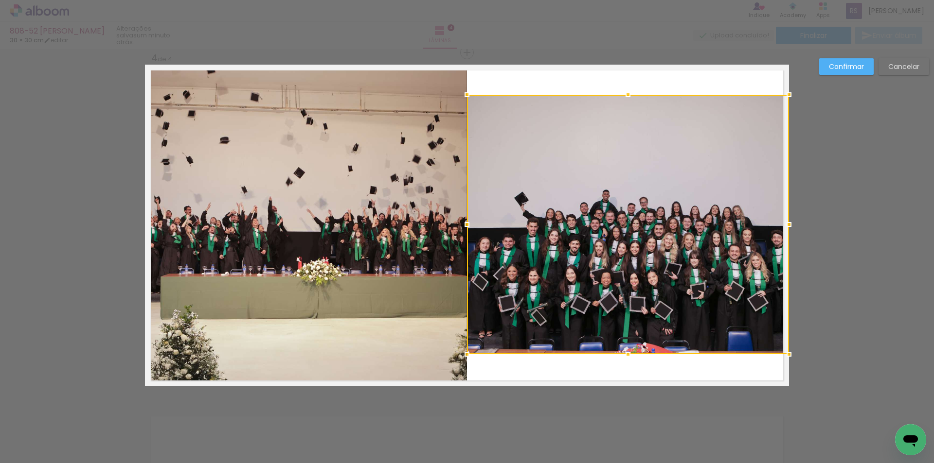
drag, startPoint x: 629, startPoint y: 67, endPoint x: 630, endPoint y: 97, distance: 30.2
click at [630, 97] on div at bounding box center [627, 94] width 19 height 19
click at [0, 0] on slot "Cancelar" at bounding box center [0, 0] width 0 height 0
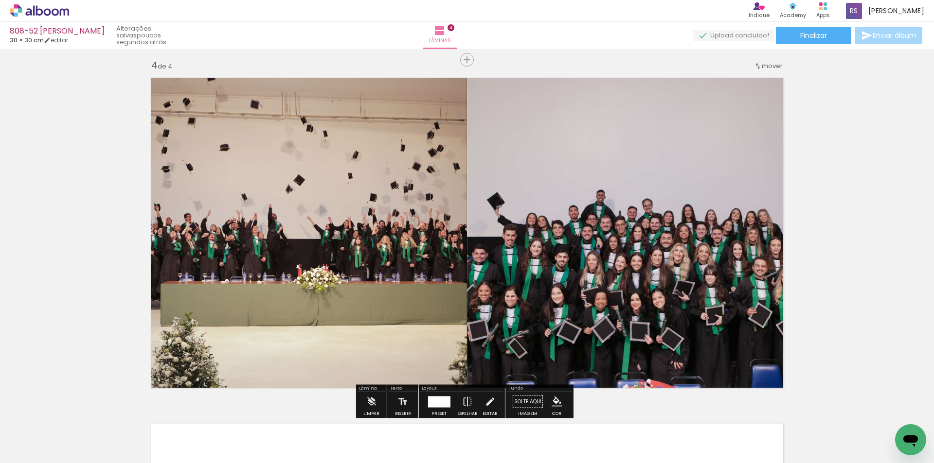
scroll to position [1051, 0]
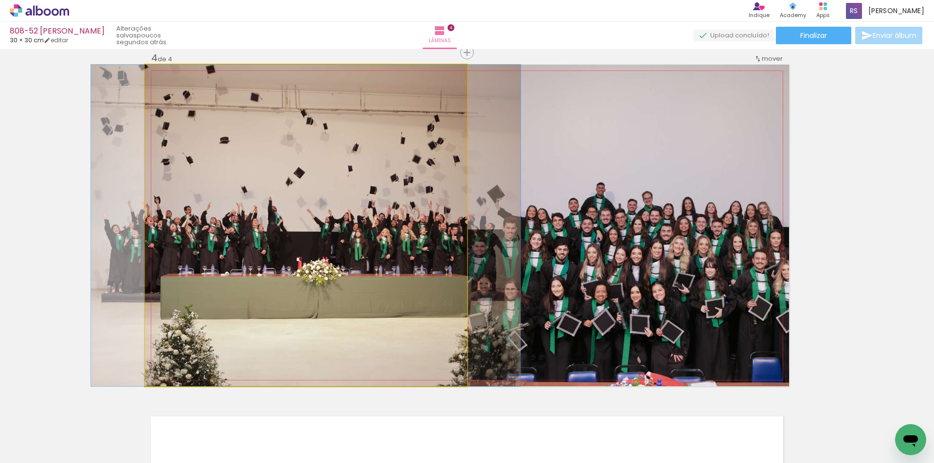
click at [358, 310] on quentale-photo at bounding box center [306, 226] width 322 height 322
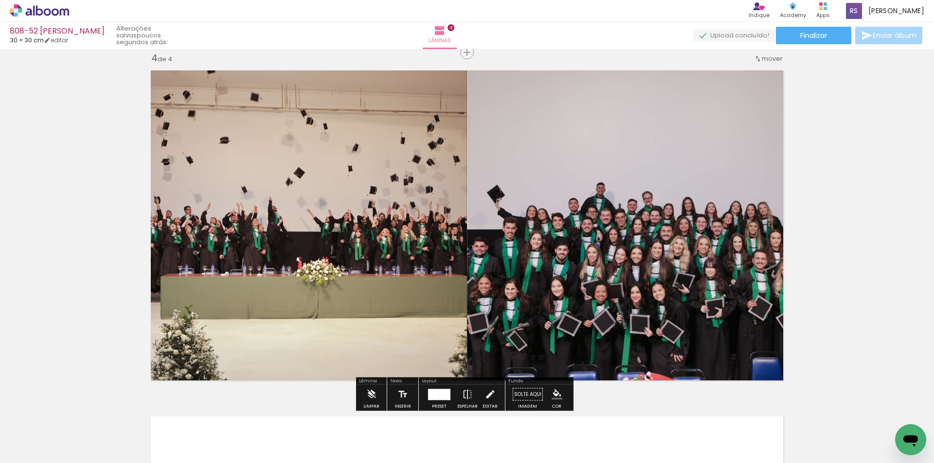
click at [484, 394] on iron-icon at bounding box center [489, 394] width 11 height 19
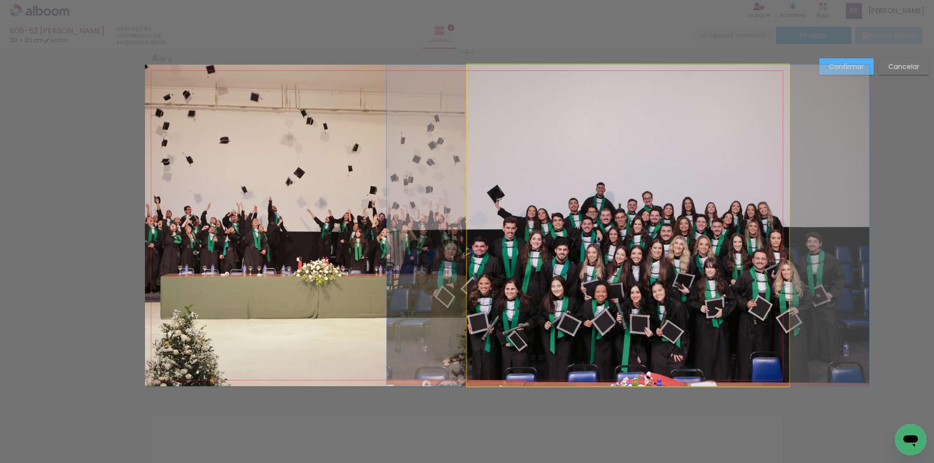
drag, startPoint x: 601, startPoint y: 341, endPoint x: 615, endPoint y: 353, distance: 18.0
click at [601, 341] on quentale-photo at bounding box center [628, 226] width 322 height 322
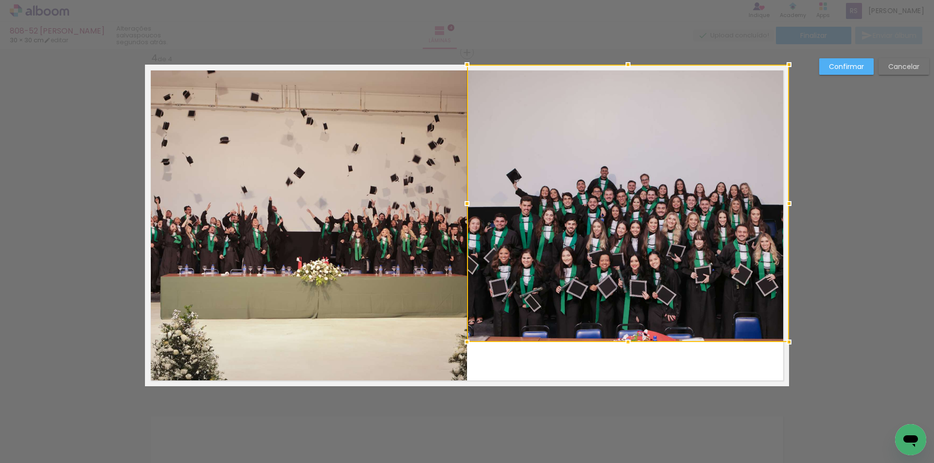
drag, startPoint x: 621, startPoint y: 388, endPoint x: 613, endPoint y: 344, distance: 45.0
click at [613, 344] on album-spread "4 de 4" at bounding box center [467, 226] width 644 height 322
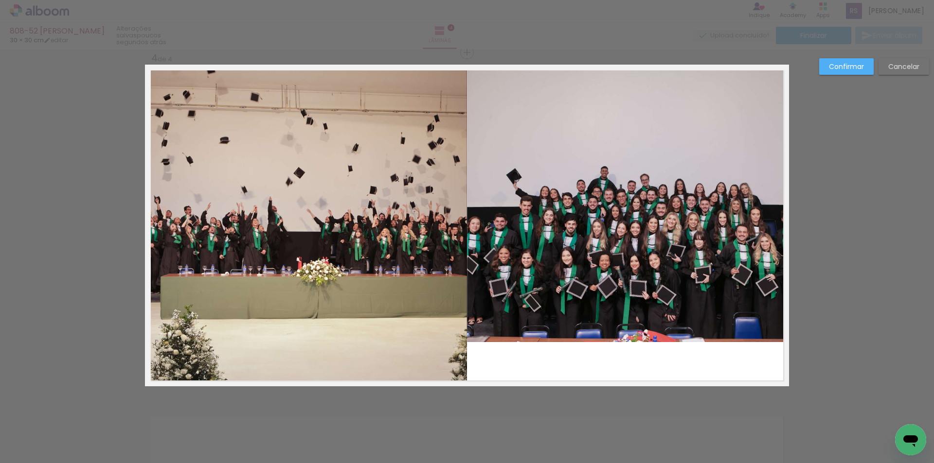
click at [604, 84] on quentale-photo at bounding box center [628, 204] width 322 height 278
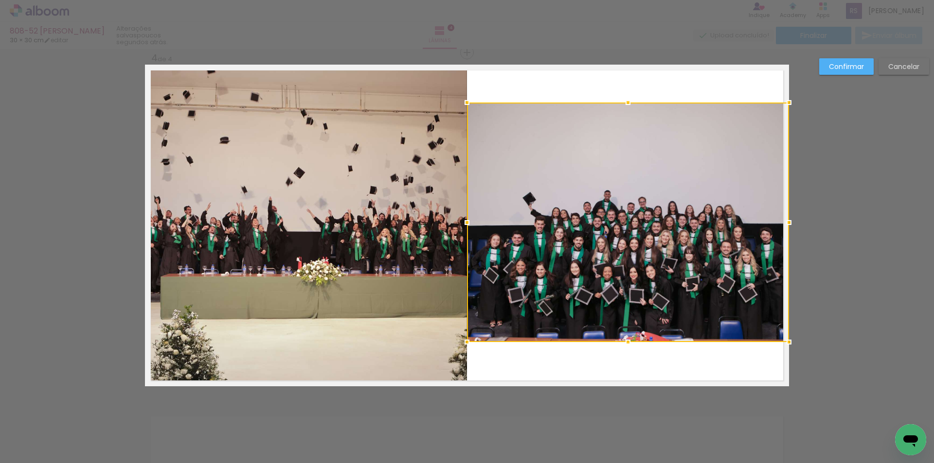
drag, startPoint x: 617, startPoint y: 69, endPoint x: 616, endPoint y: 107, distance: 38.9
click at [618, 107] on div at bounding box center [627, 102] width 19 height 19
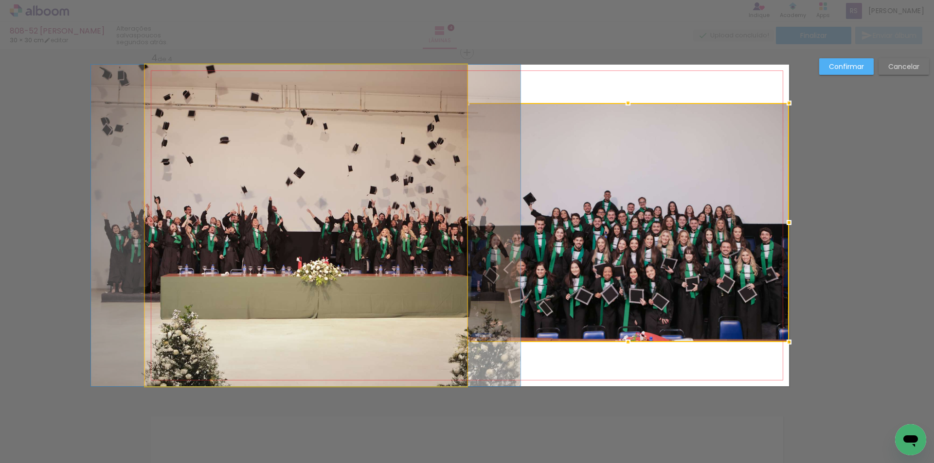
click at [369, 239] on quentale-photo at bounding box center [306, 226] width 322 height 322
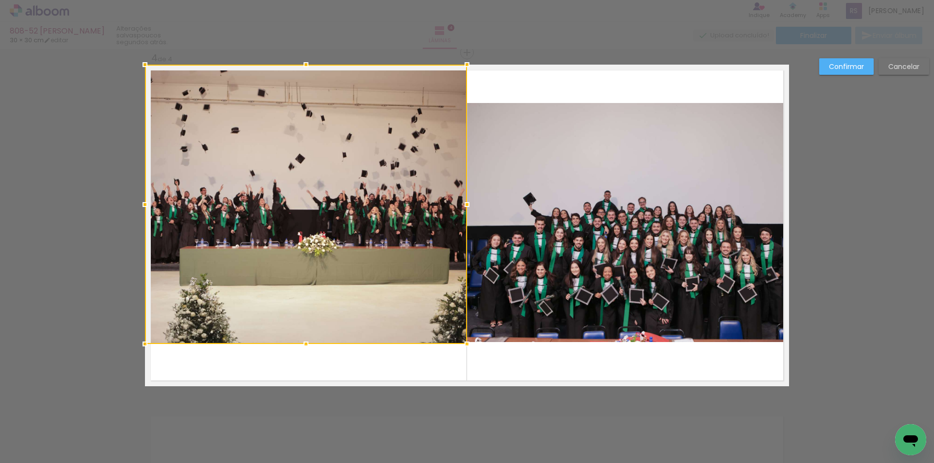
drag, startPoint x: 303, startPoint y: 386, endPoint x: 302, endPoint y: 344, distance: 42.4
click at [302, 344] on div at bounding box center [305, 344] width 19 height 19
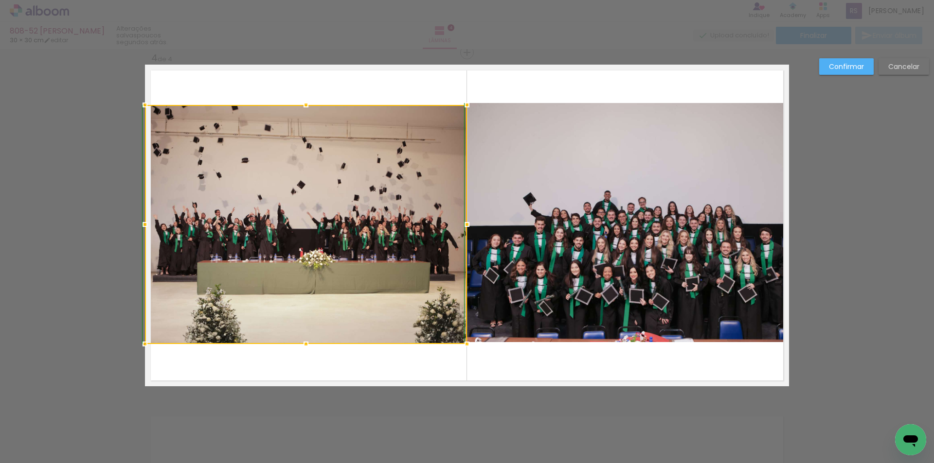
drag, startPoint x: 298, startPoint y: 65, endPoint x: 286, endPoint y: 102, distance: 38.6
click at [286, 102] on album-spread "4 de 4" at bounding box center [467, 226] width 644 height 322
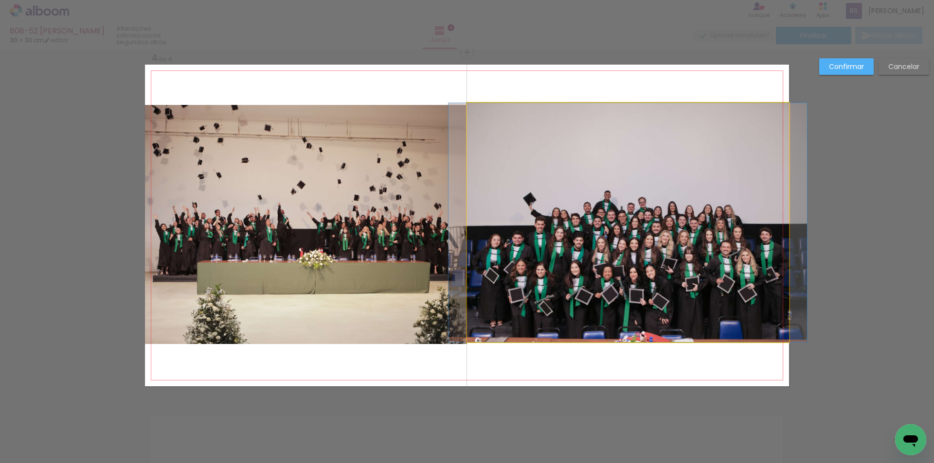
click at [536, 119] on quentale-photo at bounding box center [628, 222] width 322 height 239
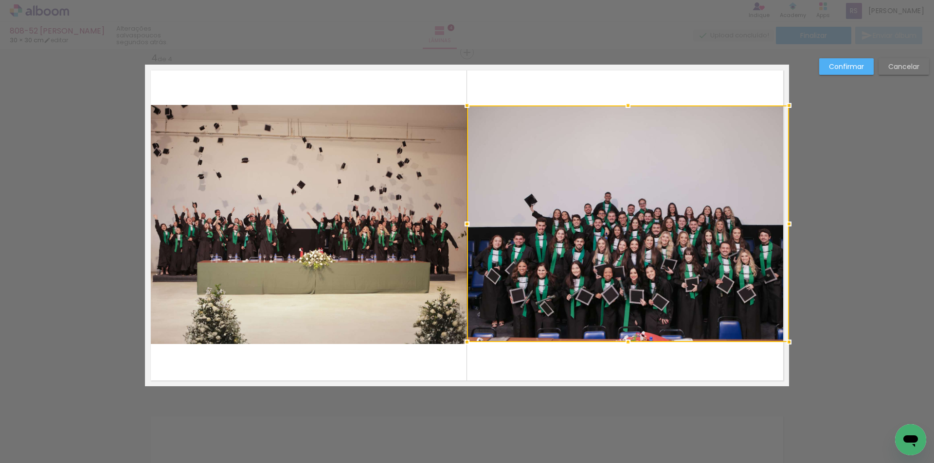
drag, startPoint x: 627, startPoint y: 102, endPoint x: 617, endPoint y: 107, distance: 12.2
click at [618, 107] on div at bounding box center [627, 105] width 19 height 19
click at [0, 0] on slot "Confirmar" at bounding box center [0, 0] width 0 height 0
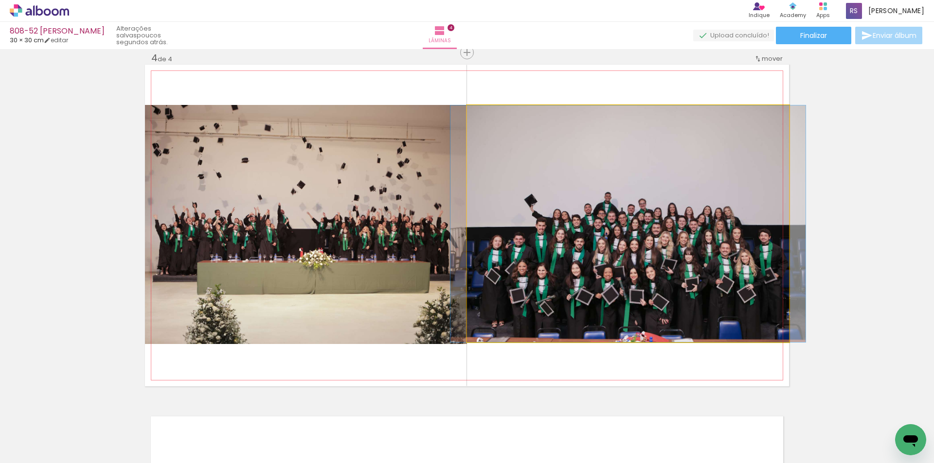
click at [556, 311] on quentale-photo at bounding box center [628, 224] width 322 height 237
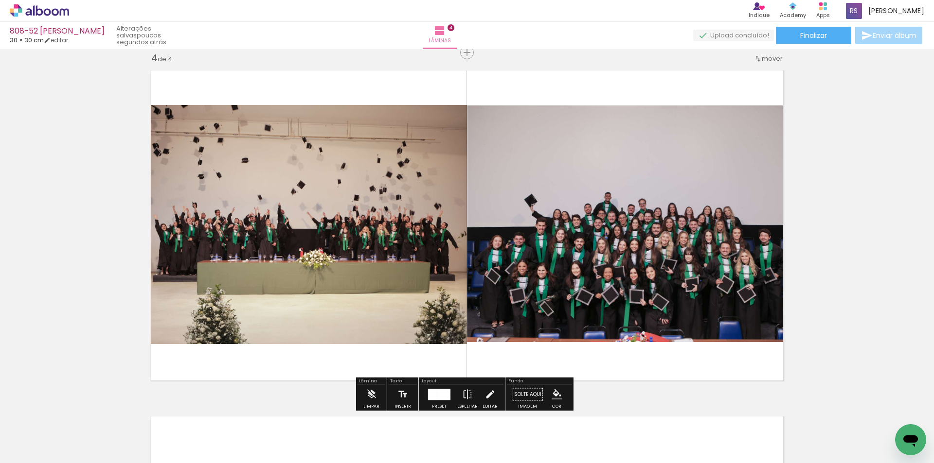
click at [488, 392] on iron-icon at bounding box center [489, 394] width 11 height 19
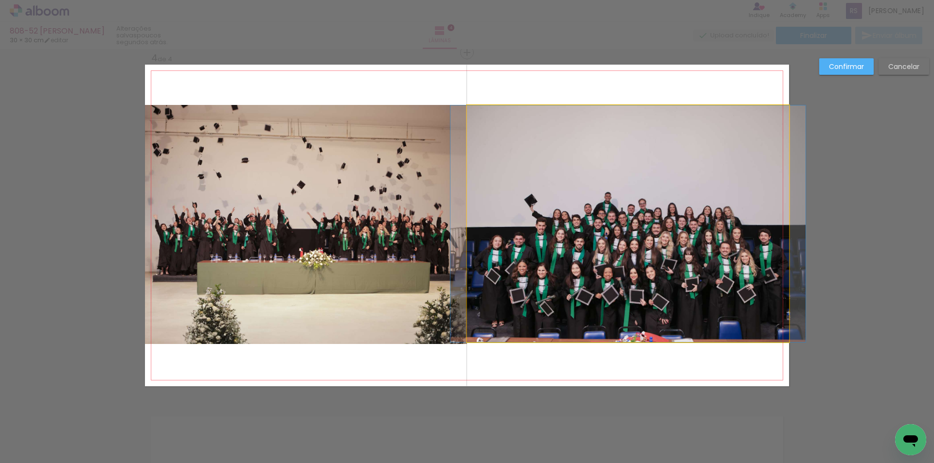
click at [586, 311] on quentale-photo at bounding box center [628, 224] width 322 height 237
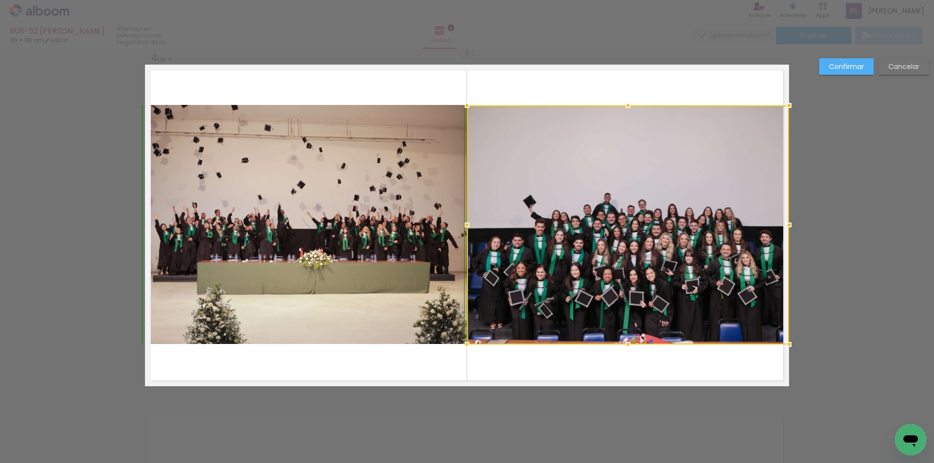
click at [625, 342] on div at bounding box center [627, 344] width 19 height 19
drag, startPoint x: 854, startPoint y: 59, endPoint x: 847, endPoint y: 62, distance: 7.2
click at [854, 58] on paper-button "Confirmar" at bounding box center [846, 66] width 54 height 17
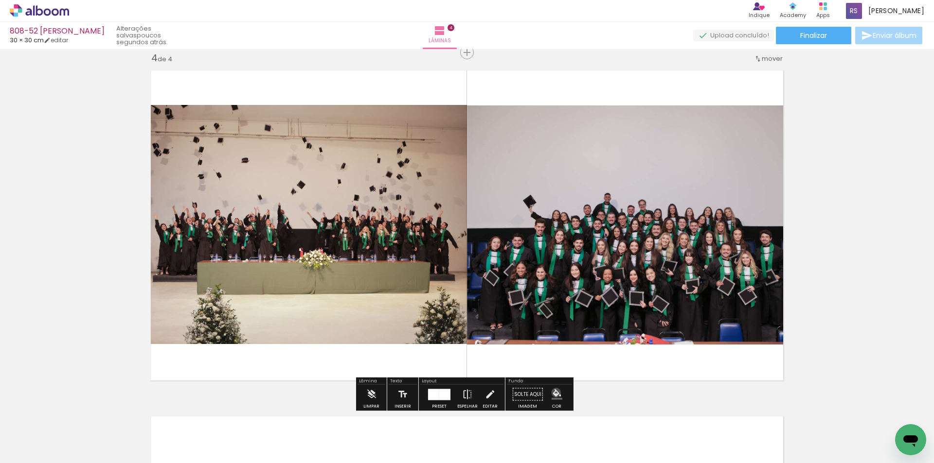
click at [552, 393] on iron-icon "color picker" at bounding box center [557, 395] width 11 height 11
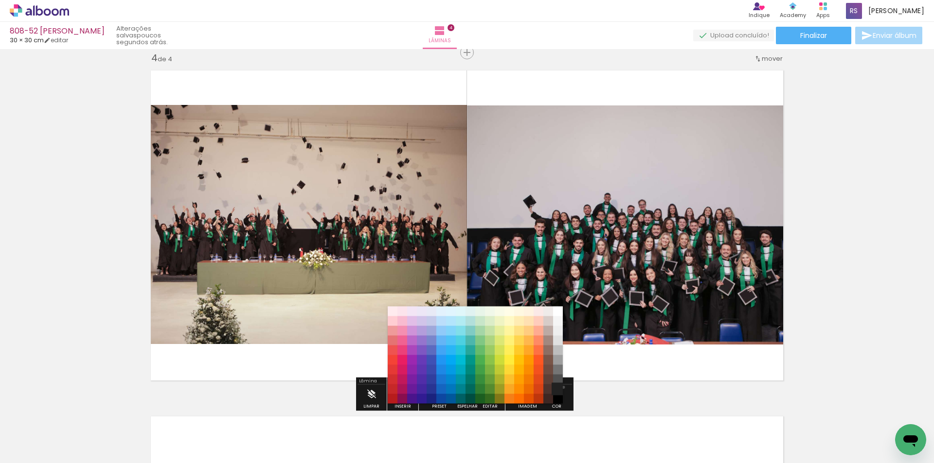
click at [560, 388] on paper-item "#212121" at bounding box center [558, 390] width 10 height 10
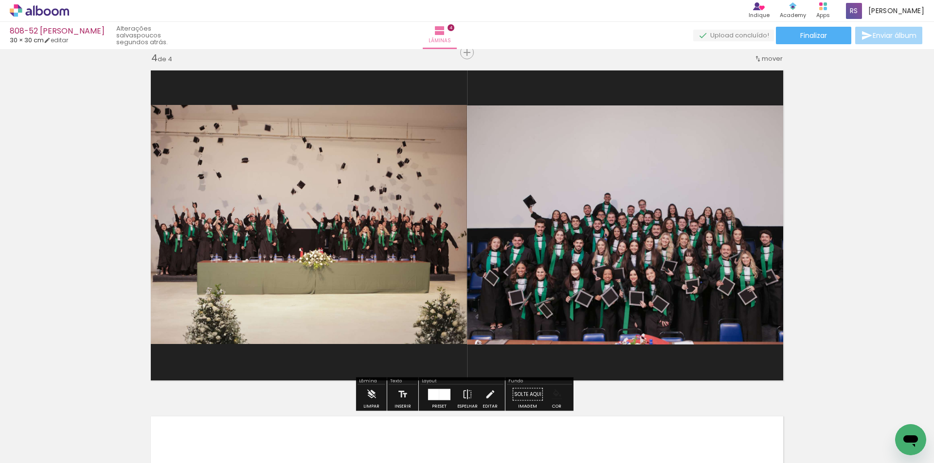
click at [548, 398] on paper-menu-button "#ffebee #ffcdd2 #ef9a9a #e57373 #ef5350 #f44336 #e53935 #d32f2f #c62828 #b71c1c…" at bounding box center [557, 395] width 18 height 18
click at [552, 392] on iron-icon "color picker" at bounding box center [557, 395] width 11 height 11
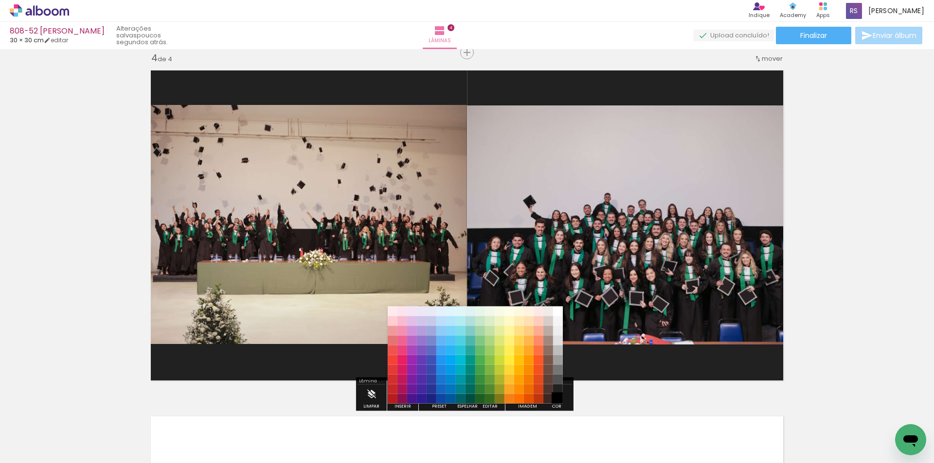
click at [557, 398] on paper-item "#000000" at bounding box center [558, 399] width 10 height 10
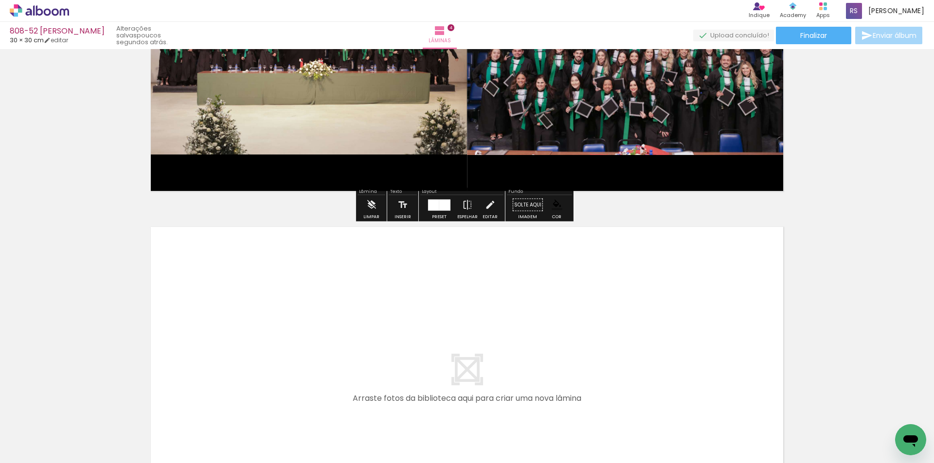
scroll to position [1295, 0]
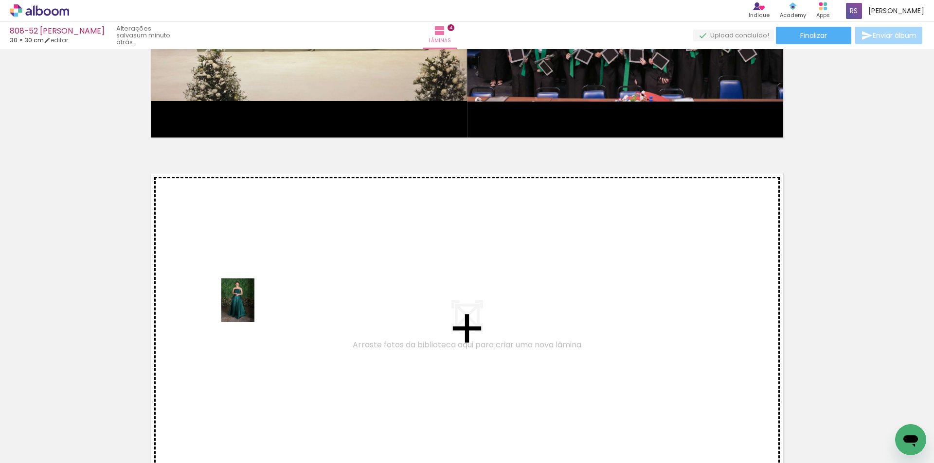
drag, startPoint x: 157, startPoint y: 436, endPoint x: 251, endPoint y: 307, distance: 159.0
click at [251, 307] on quentale-workspace at bounding box center [467, 231] width 934 height 463
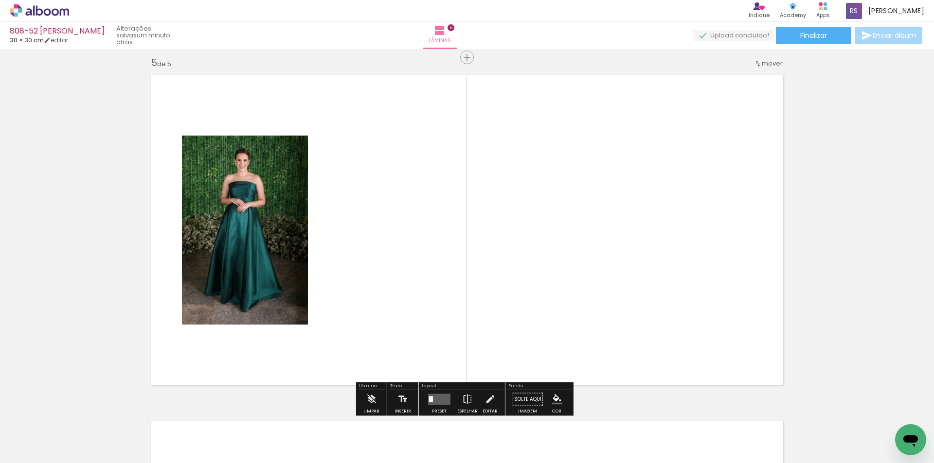
scroll to position [1398, 0]
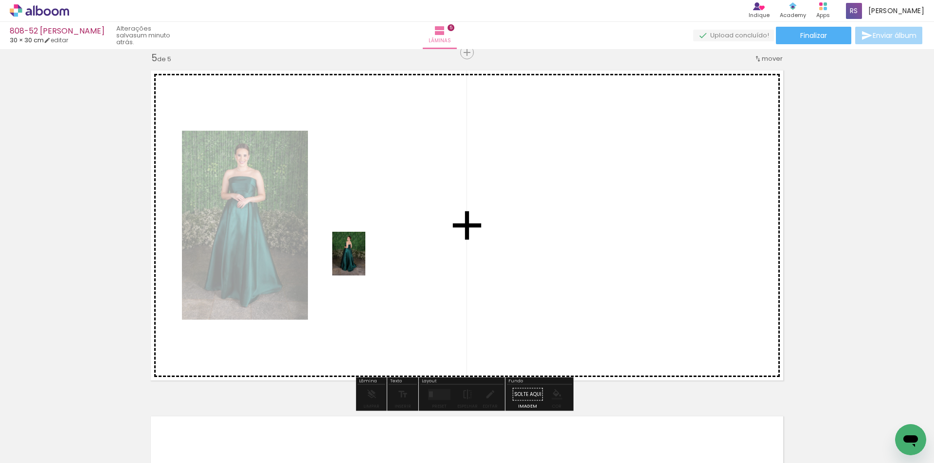
drag, startPoint x: 147, startPoint y: 431, endPoint x: 361, endPoint y: 261, distance: 273.8
click at [361, 261] on quentale-workspace at bounding box center [467, 231] width 934 height 463
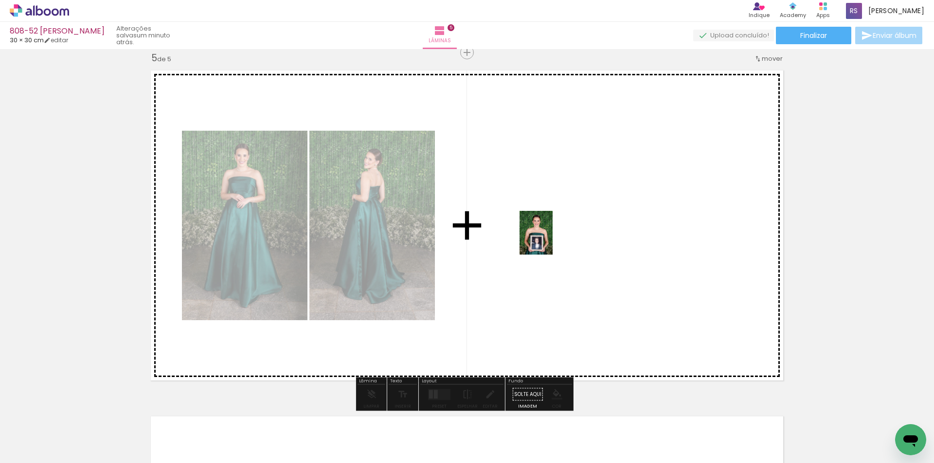
drag, startPoint x: 854, startPoint y: 438, endPoint x: 528, endPoint y: 227, distance: 387.8
click at [528, 227] on quentale-workspace at bounding box center [467, 231] width 934 height 463
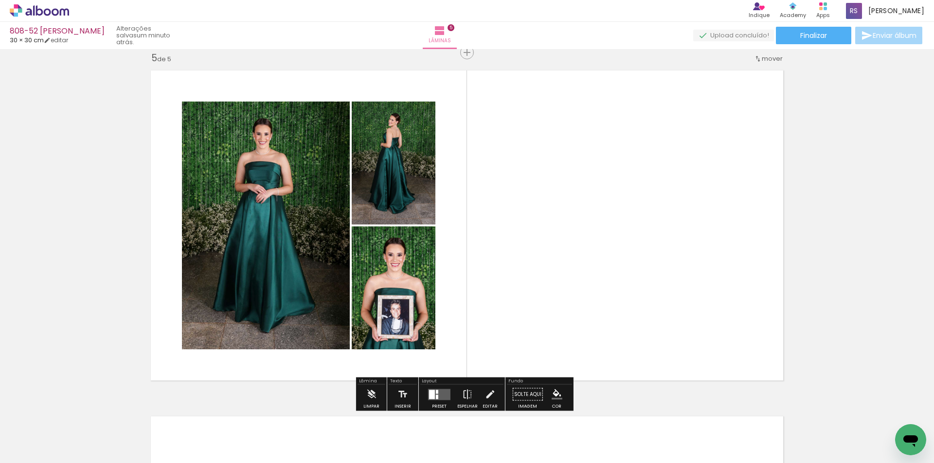
click at [435, 394] on quentale-layouter at bounding box center [439, 394] width 22 height 11
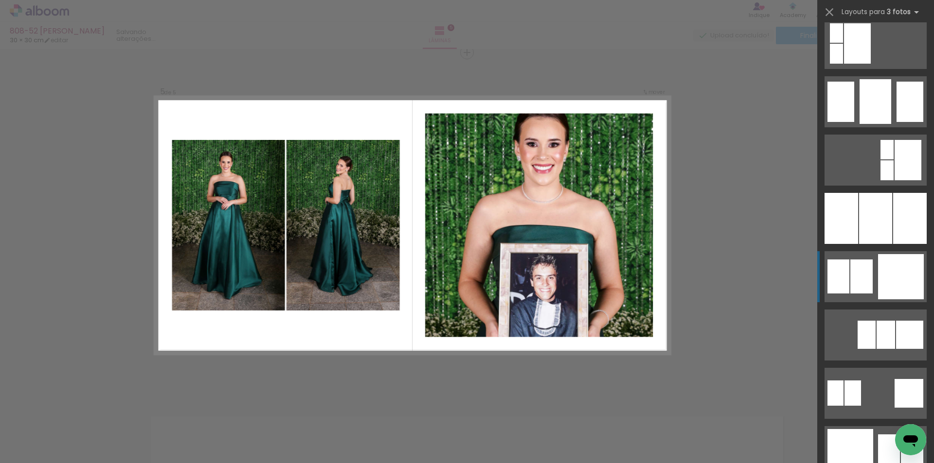
scroll to position [778, 0]
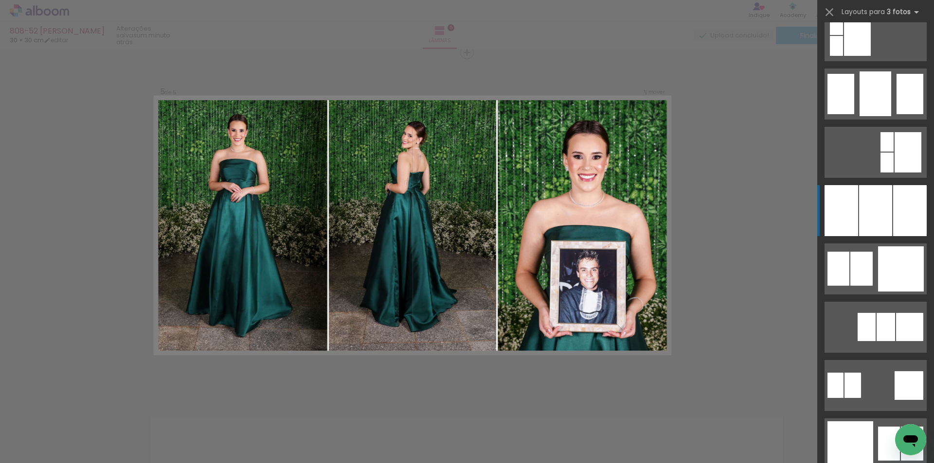
click at [893, 205] on div at bounding box center [910, 210] width 34 height 51
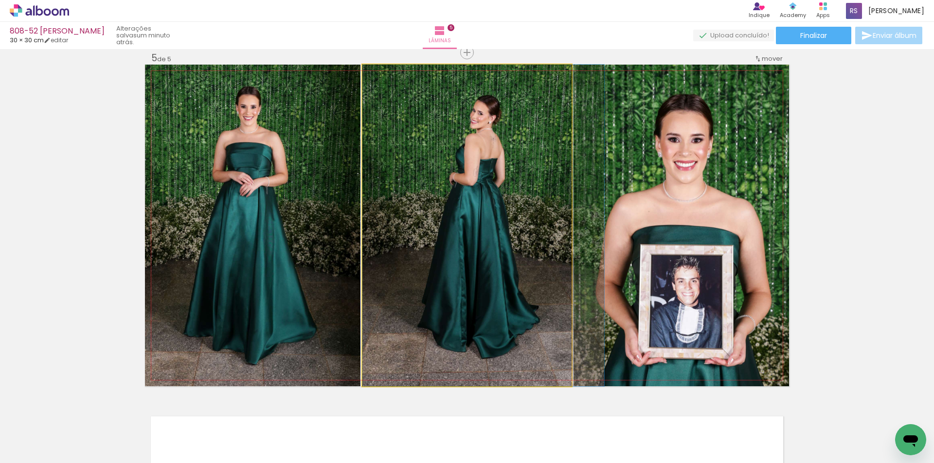
drag, startPoint x: 501, startPoint y: 268, endPoint x: 526, endPoint y: 267, distance: 24.8
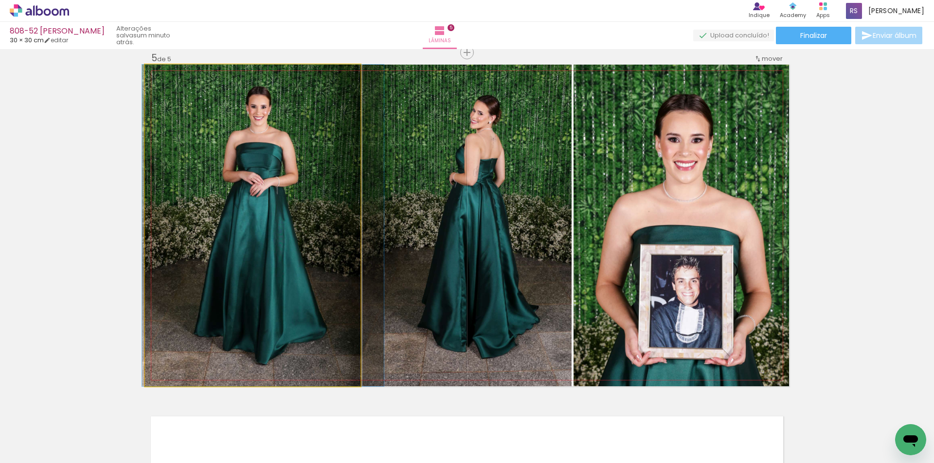
drag, startPoint x: 270, startPoint y: 283, endPoint x: 285, endPoint y: 284, distance: 15.6
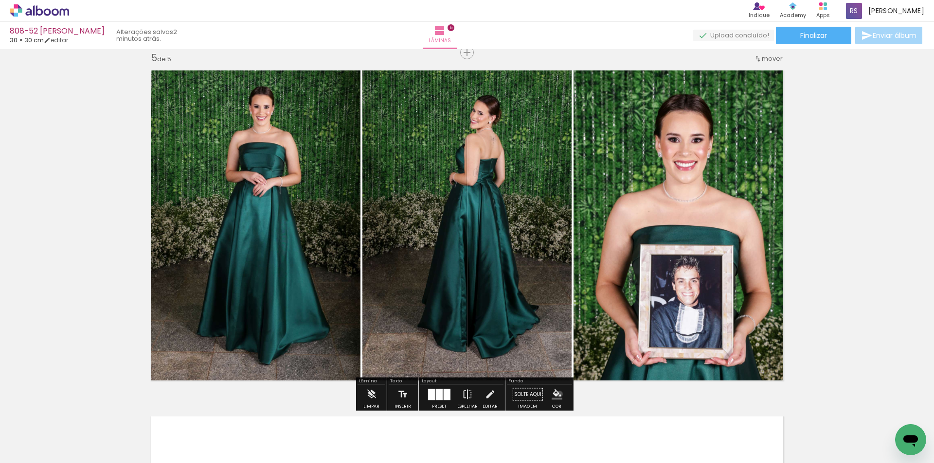
click at [555, 395] on iron-icon "color picker" at bounding box center [557, 395] width 11 height 11
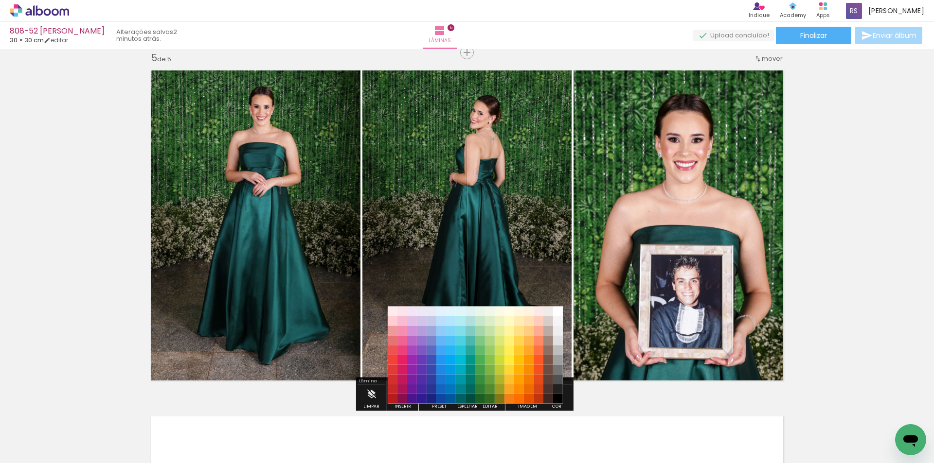
click at [556, 387] on paper-item "#212121" at bounding box center [558, 390] width 10 height 10
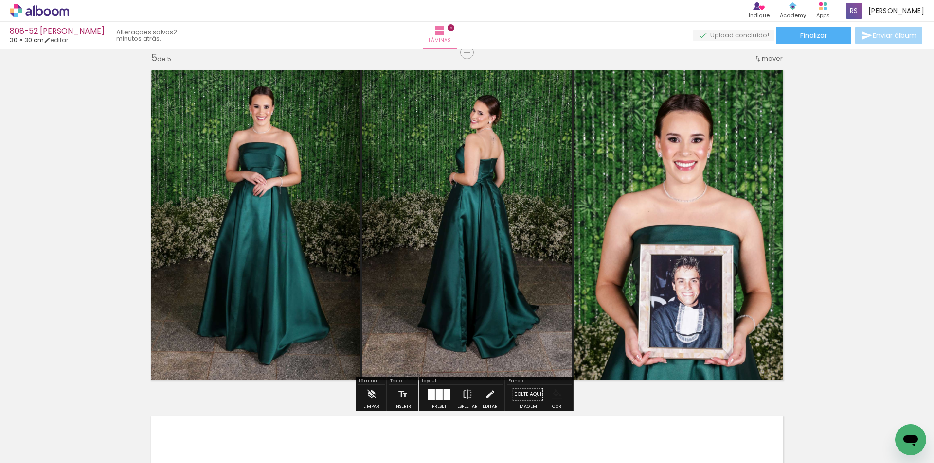
click at [554, 398] on iron-icon "color picker" at bounding box center [557, 395] width 11 height 11
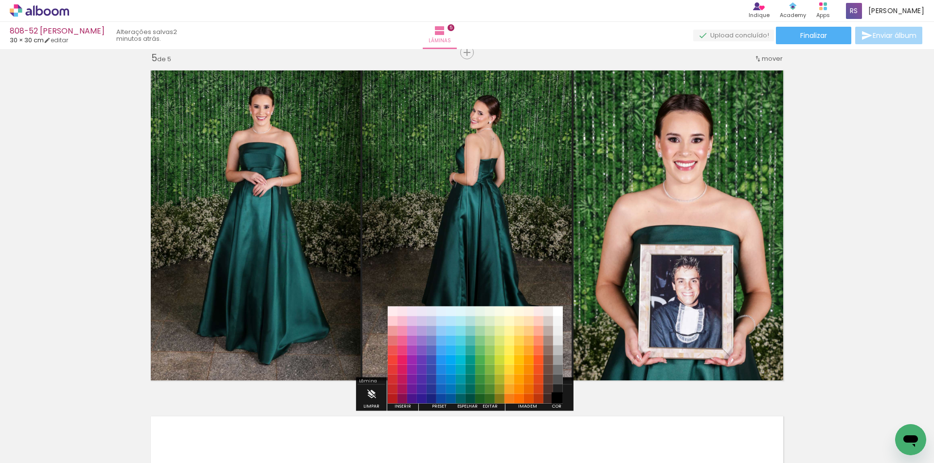
click at [556, 400] on paper-item "#000000" at bounding box center [558, 399] width 10 height 10
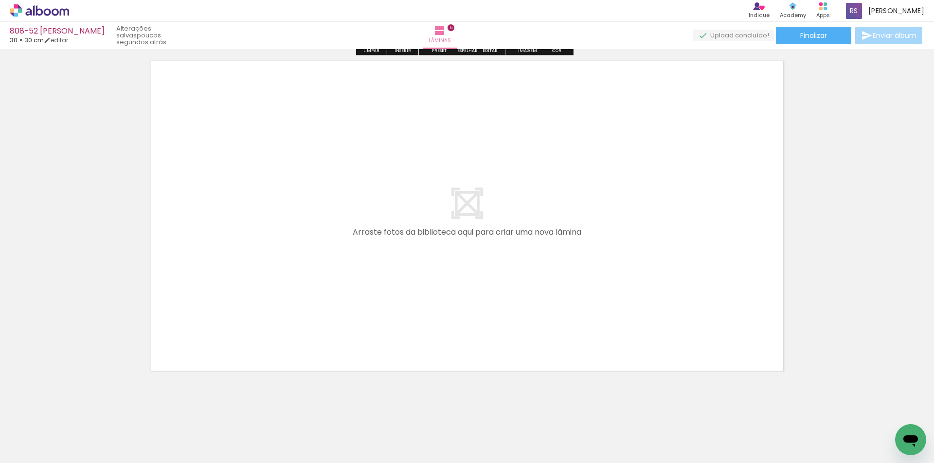
scroll to position [1762, 0]
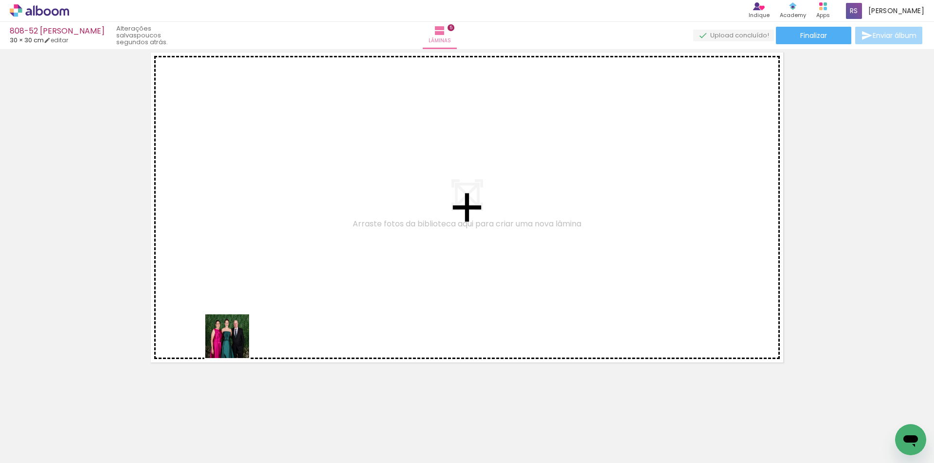
drag, startPoint x: 169, startPoint y: 430, endPoint x: 190, endPoint y: 392, distance: 43.7
click at [284, 284] on quentale-workspace at bounding box center [467, 231] width 934 height 463
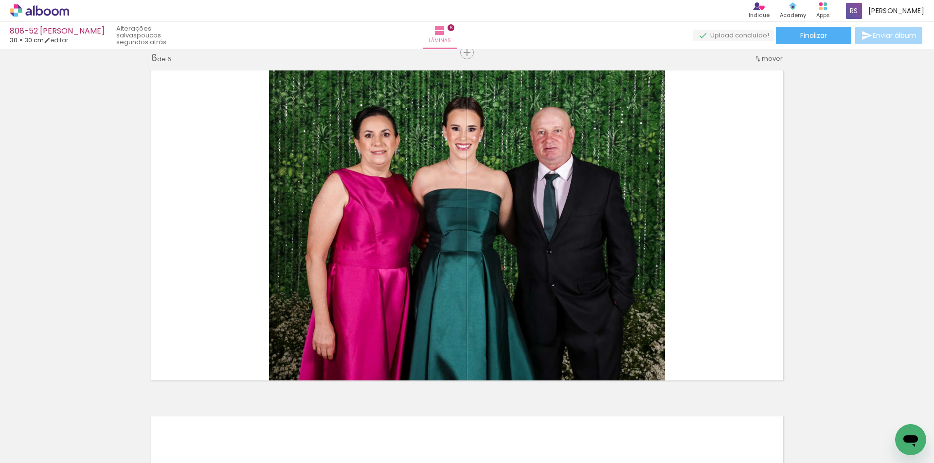
scroll to position [1744, 0]
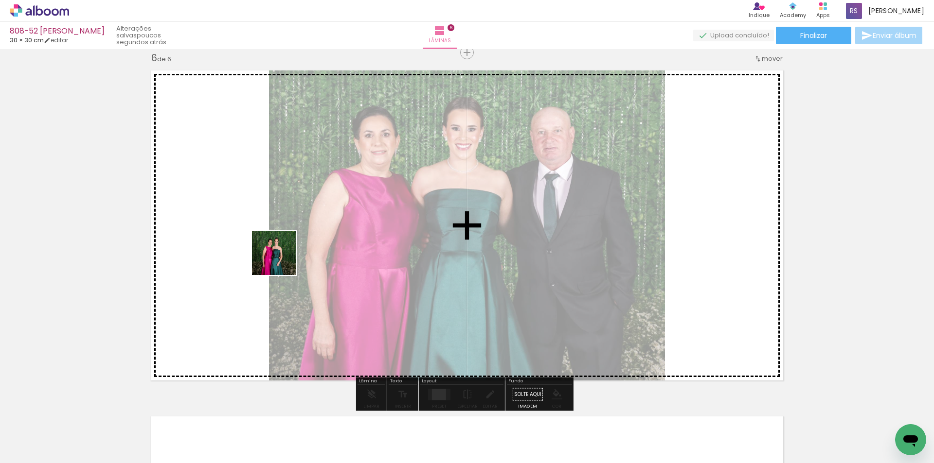
drag, startPoint x: 162, startPoint y: 435, endPoint x: 191, endPoint y: 416, distance: 34.1
click at [284, 257] on quentale-workspace at bounding box center [467, 231] width 934 height 463
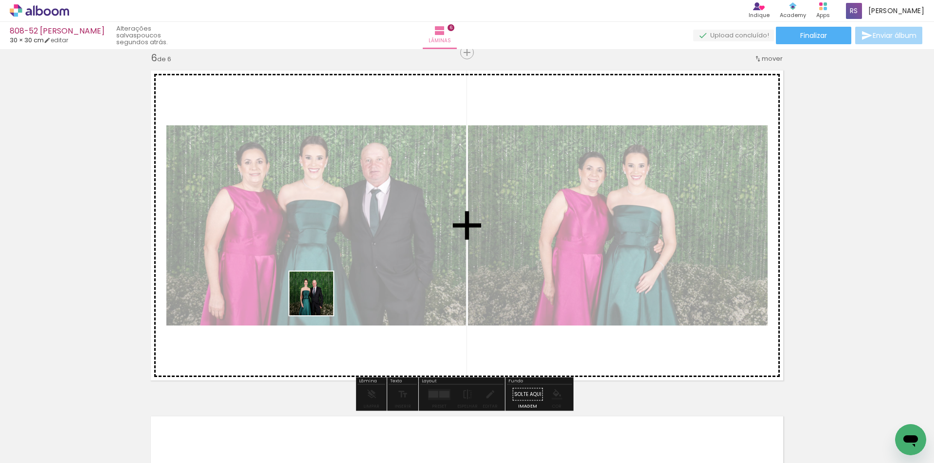
drag, startPoint x: 165, startPoint y: 430, endPoint x: 357, endPoint y: 283, distance: 241.7
click at [352, 282] on quentale-workspace at bounding box center [467, 231] width 934 height 463
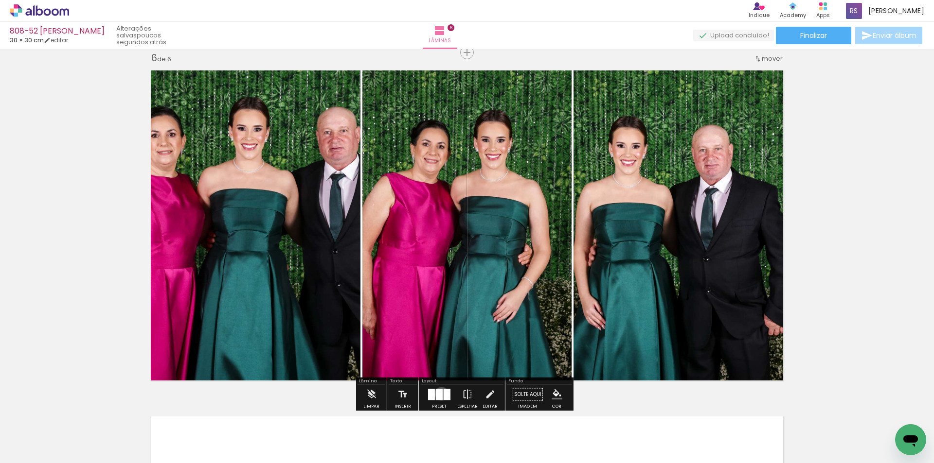
click at [440, 394] on div at bounding box center [439, 394] width 7 height 11
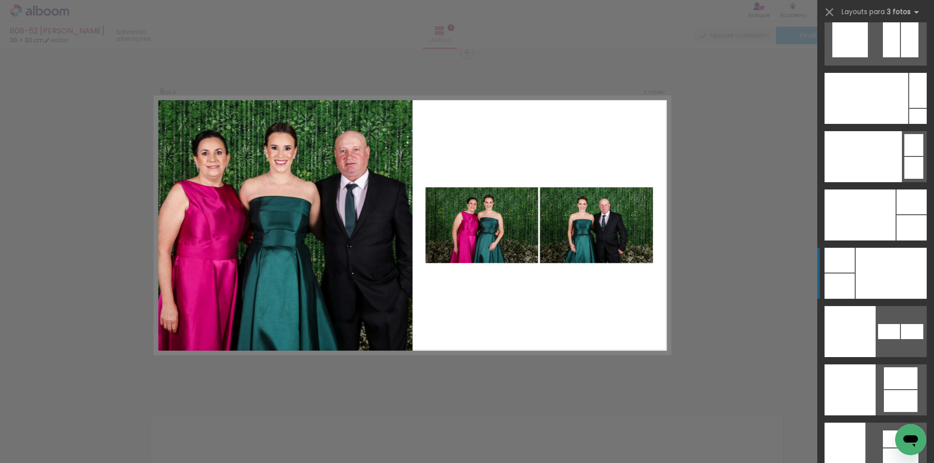
scroll to position [11775, 0]
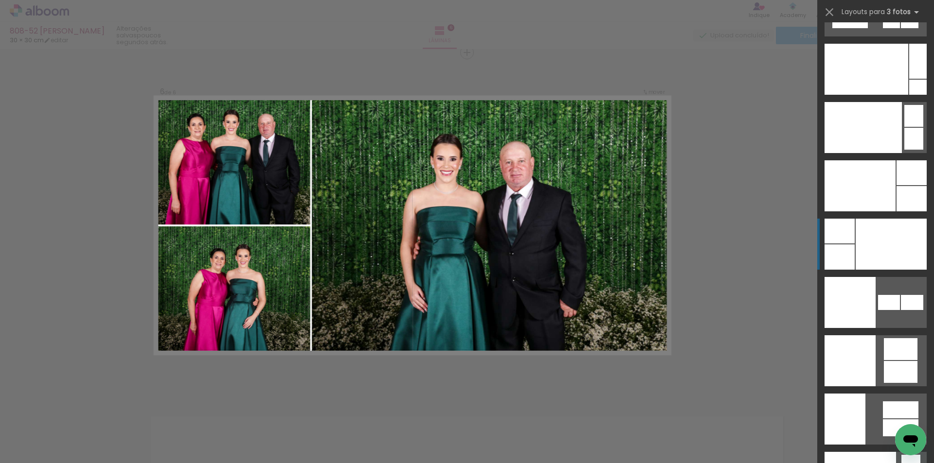
click at [863, 249] on div at bounding box center [890, 244] width 71 height 51
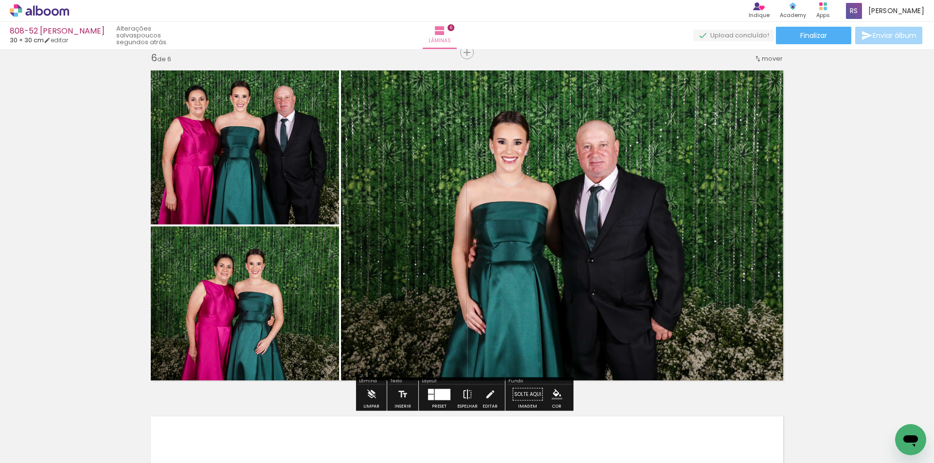
click at [465, 394] on iron-icon at bounding box center [467, 394] width 11 height 19
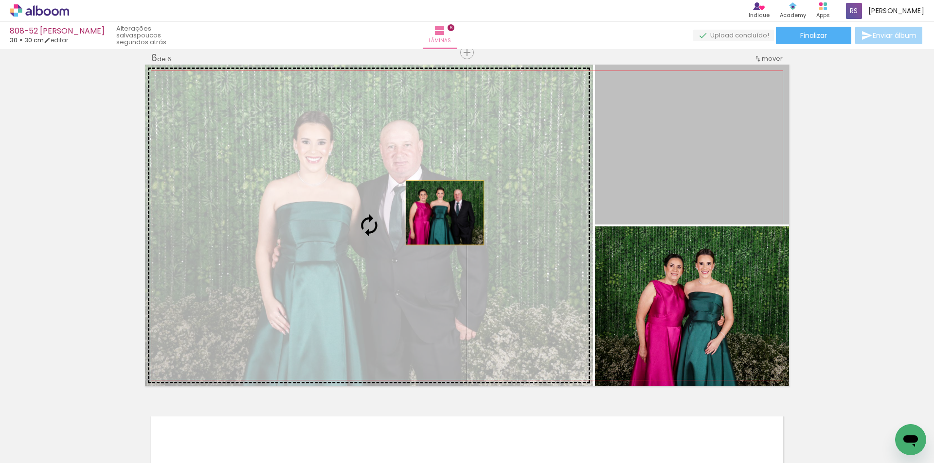
drag, startPoint x: 684, startPoint y: 149, endPoint x: 440, endPoint y: 214, distance: 252.4
click at [0, 0] on slot at bounding box center [0, 0] width 0 height 0
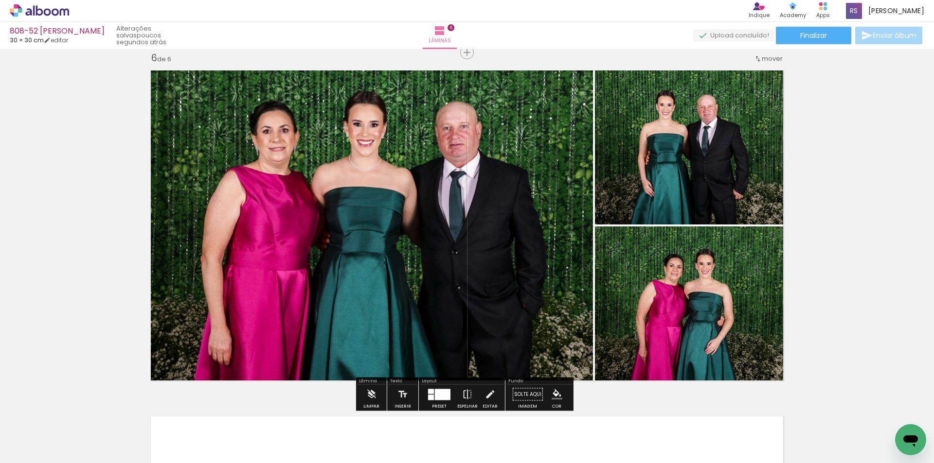
click at [556, 392] on iron-icon "color picker" at bounding box center [557, 395] width 11 height 11
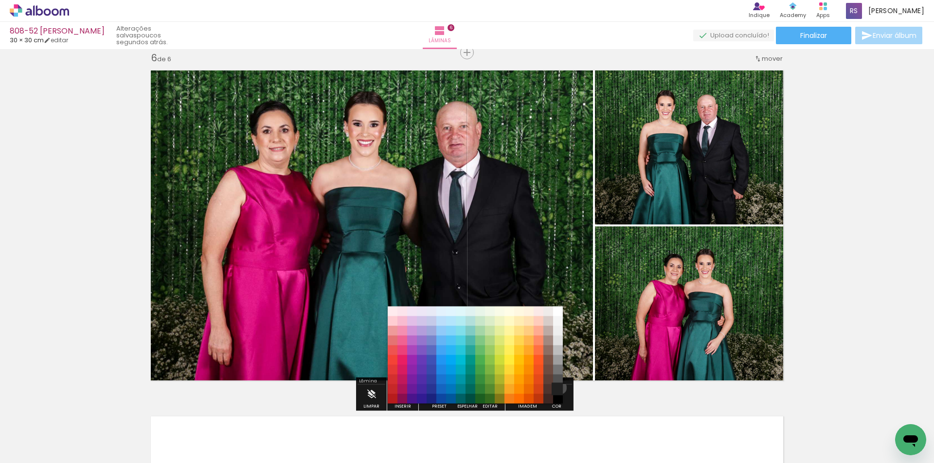
click at [557, 388] on paper-item "#212121" at bounding box center [558, 390] width 10 height 10
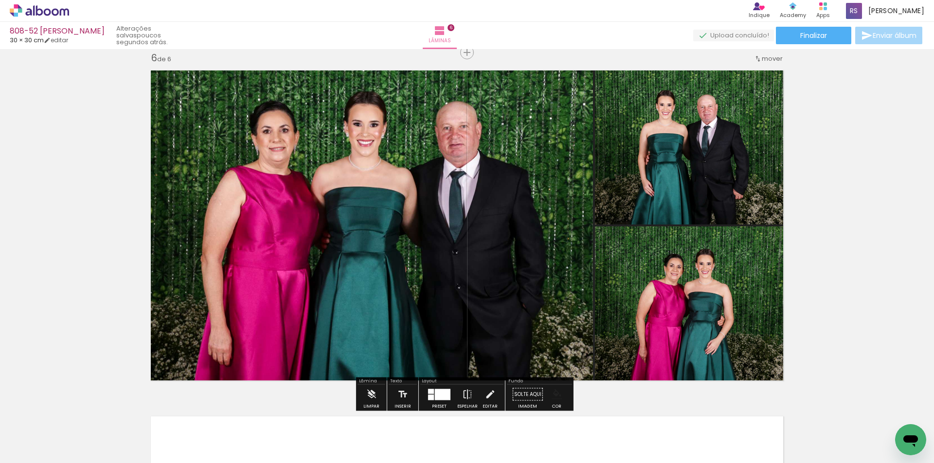
click at [559, 398] on iron-icon "color picker" at bounding box center [557, 395] width 11 height 11
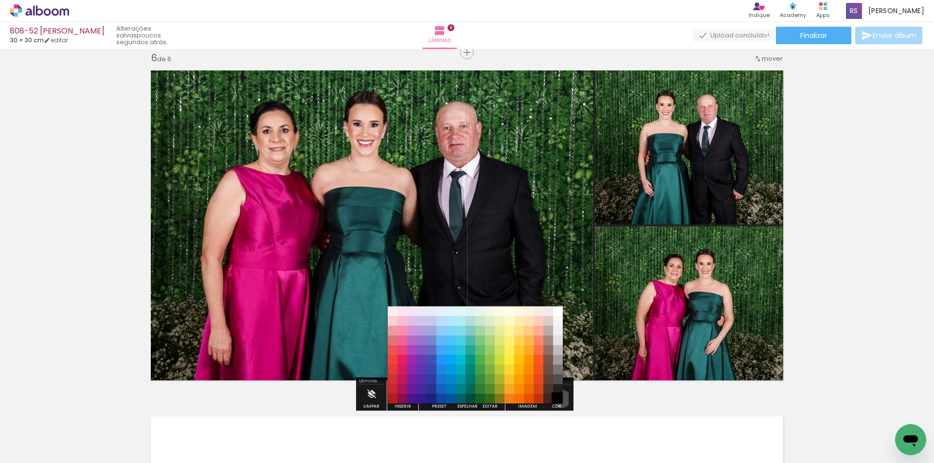
click at [558, 399] on paper-item "#000000" at bounding box center [558, 399] width 10 height 10
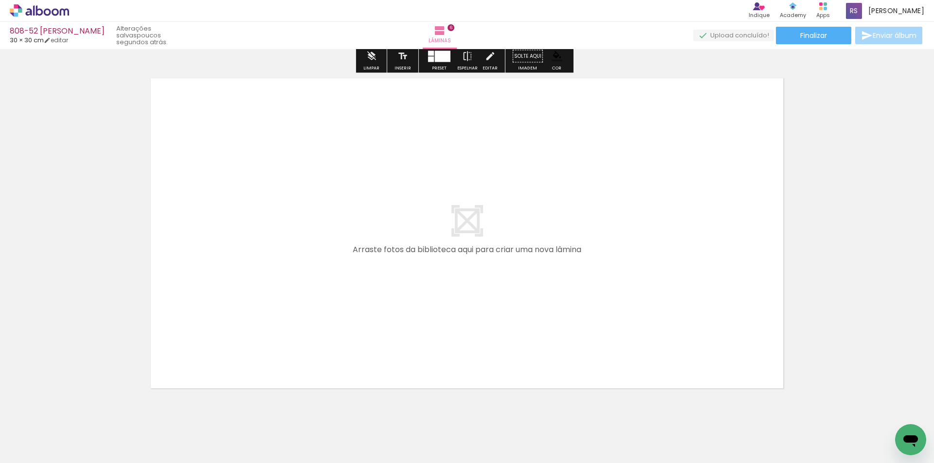
scroll to position [2084, 0]
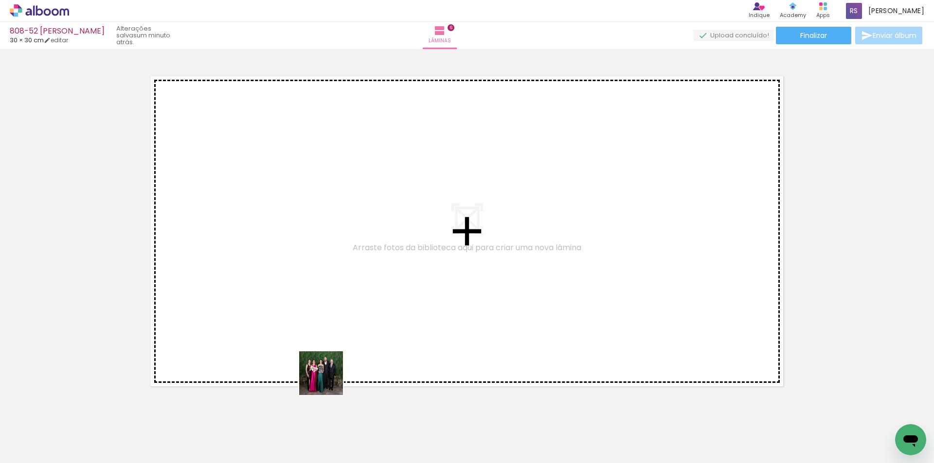
drag, startPoint x: 318, startPoint y: 439, endPoint x: 330, endPoint y: 289, distance: 150.3
click at [330, 289] on quentale-workspace at bounding box center [467, 231] width 934 height 463
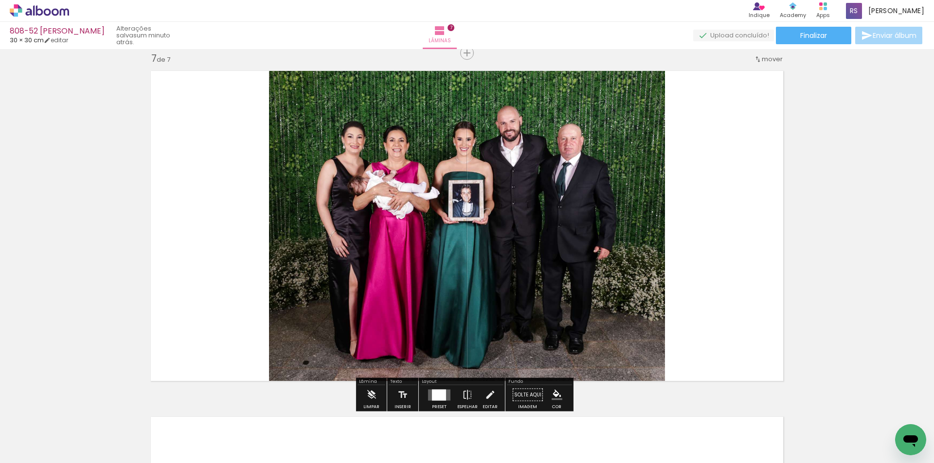
scroll to position [2090, 0]
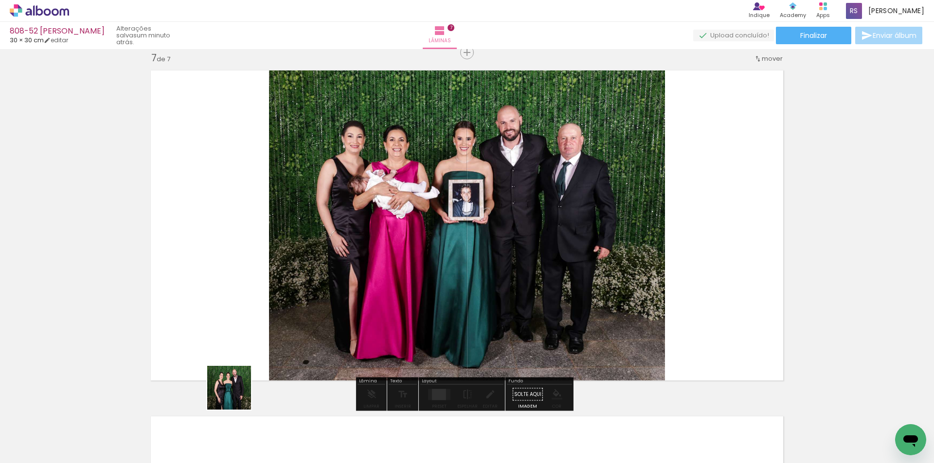
drag, startPoint x: 221, startPoint y: 421, endPoint x: 222, endPoint y: 387, distance: 34.1
click at [339, 222] on quentale-workspace at bounding box center [467, 231] width 934 height 463
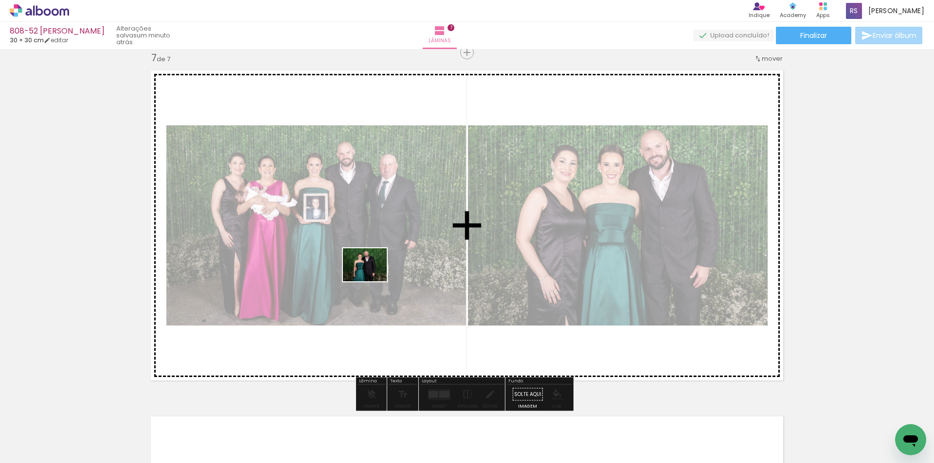
drag, startPoint x: 173, startPoint y: 428, endPoint x: 394, endPoint y: 256, distance: 280.1
click at [381, 268] on quentale-workspace at bounding box center [467, 231] width 934 height 463
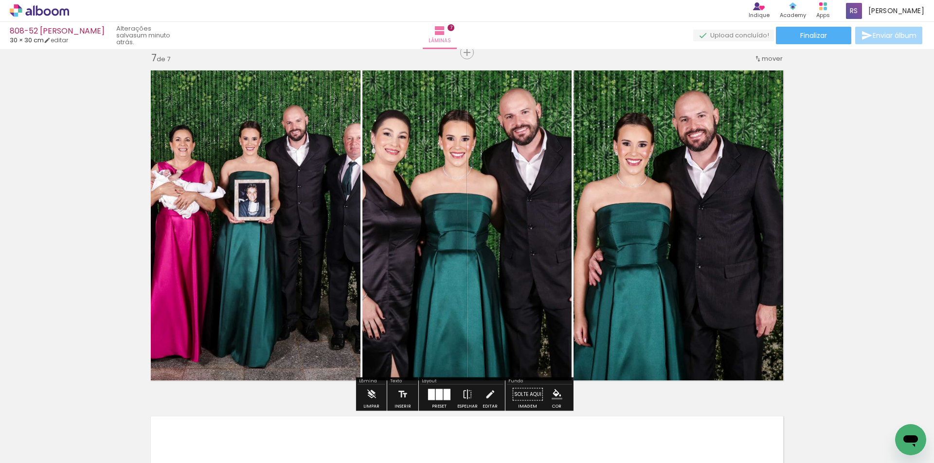
click at [445, 392] on div at bounding box center [447, 394] width 7 height 11
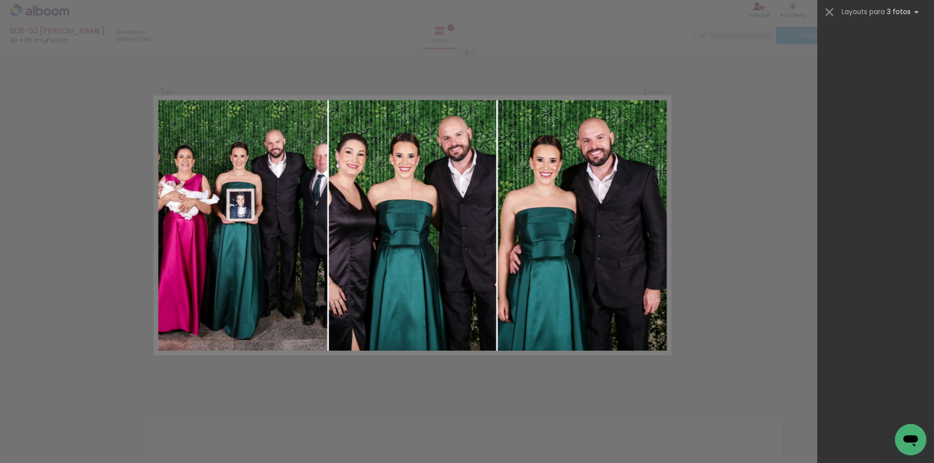
scroll to position [0, 0]
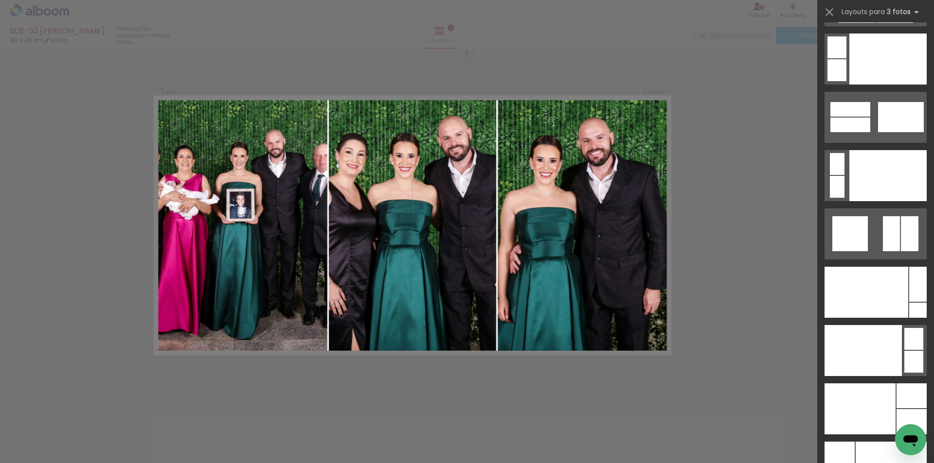
scroll to position [11654, 0]
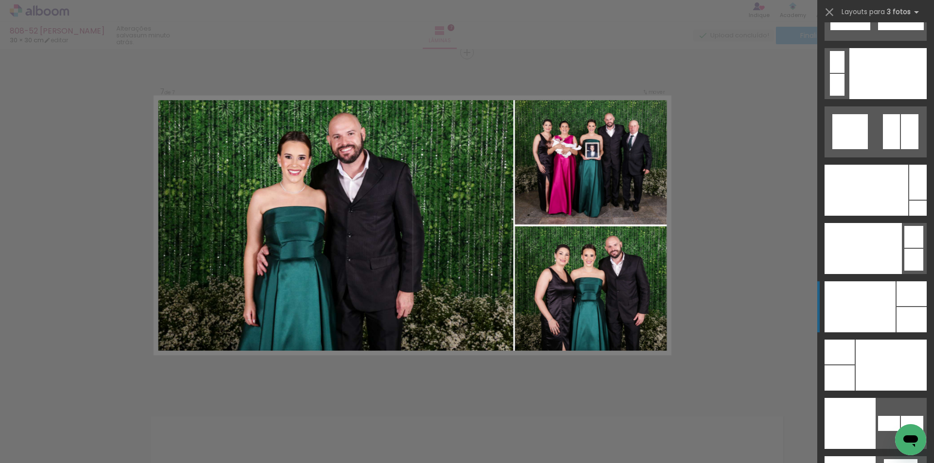
click at [856, 312] on div at bounding box center [859, 307] width 71 height 51
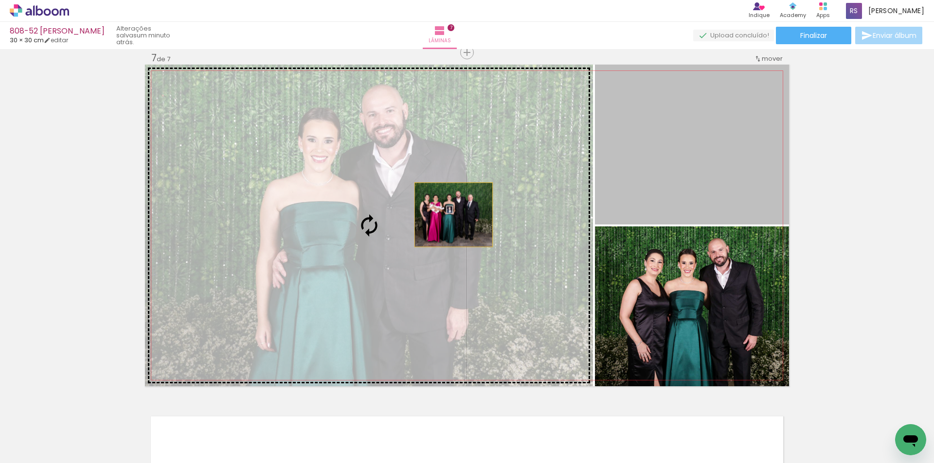
drag, startPoint x: 621, startPoint y: 170, endPoint x: 444, endPoint y: 216, distance: 183.1
click at [0, 0] on slot at bounding box center [0, 0] width 0 height 0
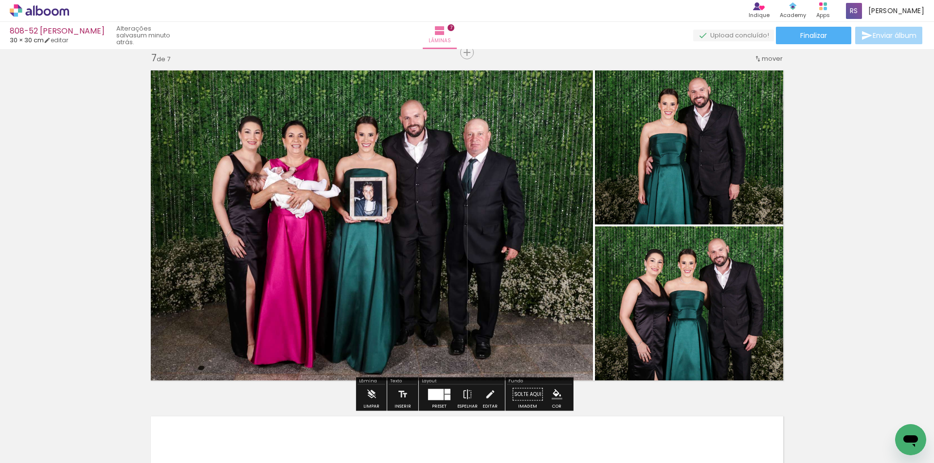
click at [554, 393] on iron-icon "color picker" at bounding box center [557, 395] width 11 height 11
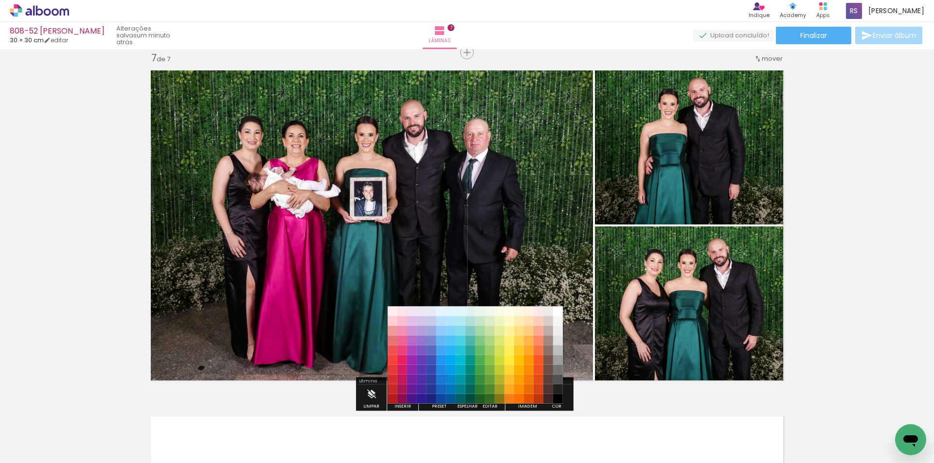
click at [558, 388] on paper-item "#212121" at bounding box center [558, 390] width 10 height 10
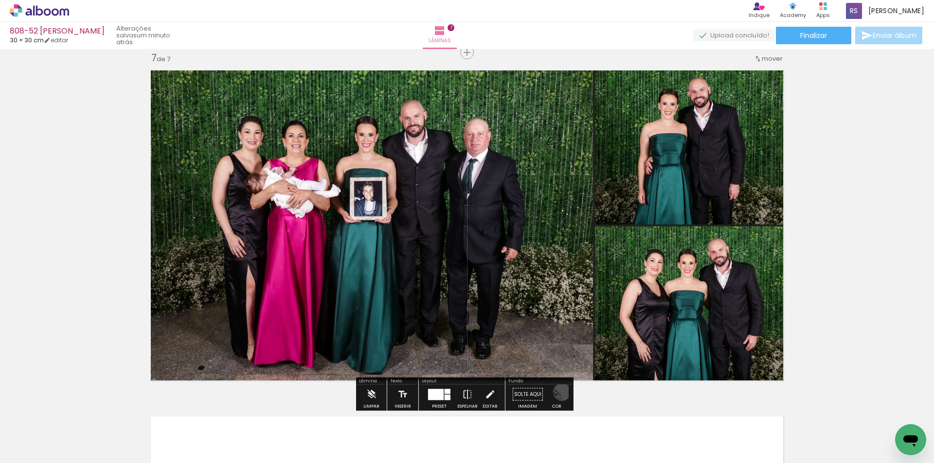
click at [558, 392] on iron-icon "color picker" at bounding box center [557, 395] width 11 height 11
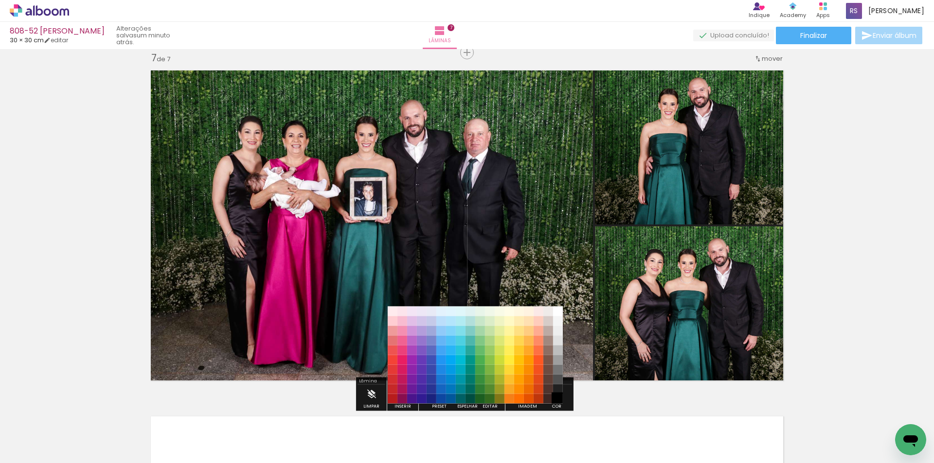
click at [557, 400] on paper-item "#000000" at bounding box center [558, 399] width 10 height 10
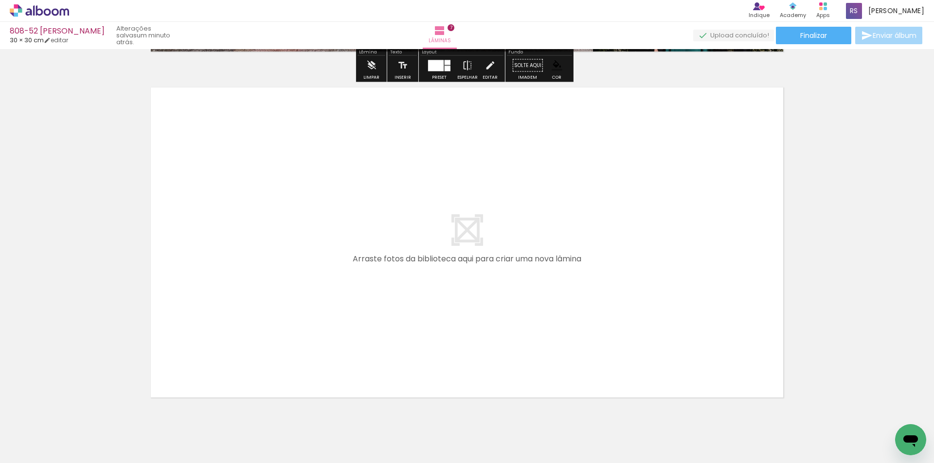
scroll to position [2431, 0]
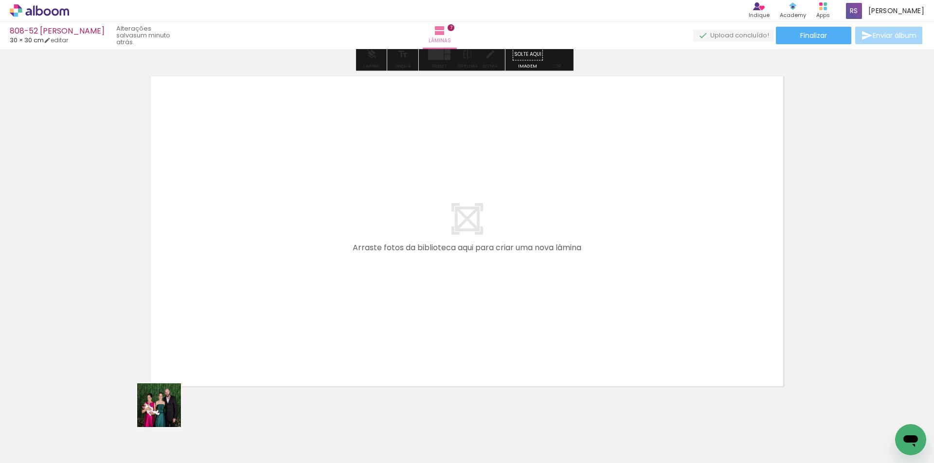
drag, startPoint x: 163, startPoint y: 423, endPoint x: 253, endPoint y: 279, distance: 170.0
click at [253, 279] on quentale-workspace at bounding box center [467, 231] width 934 height 463
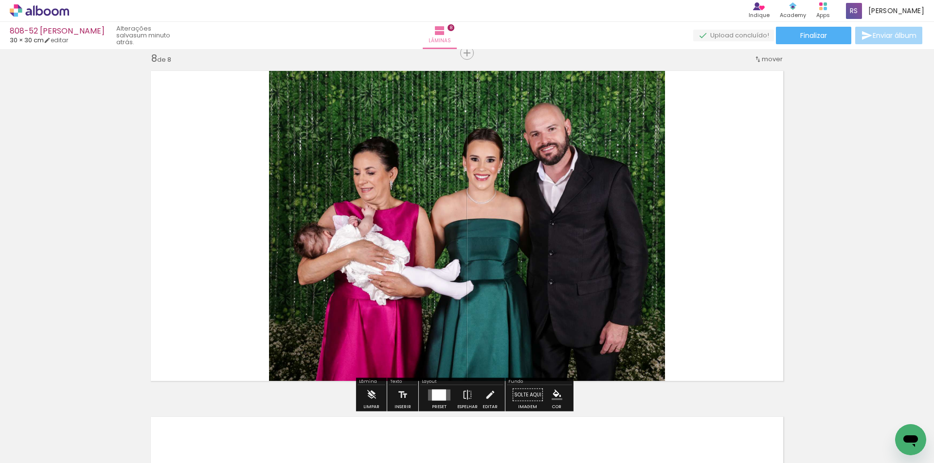
scroll to position [2437, 0]
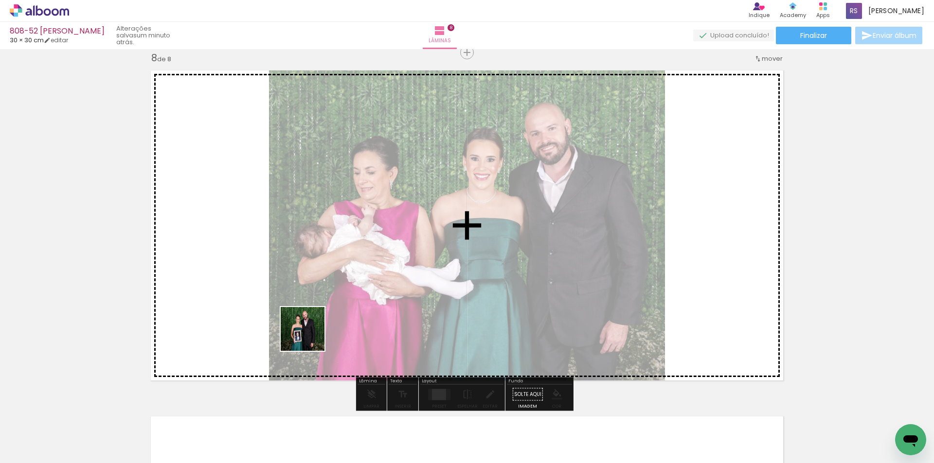
drag, startPoint x: 171, startPoint y: 426, endPoint x: 405, endPoint y: 277, distance: 277.4
click at [405, 278] on quentale-workspace at bounding box center [467, 231] width 934 height 463
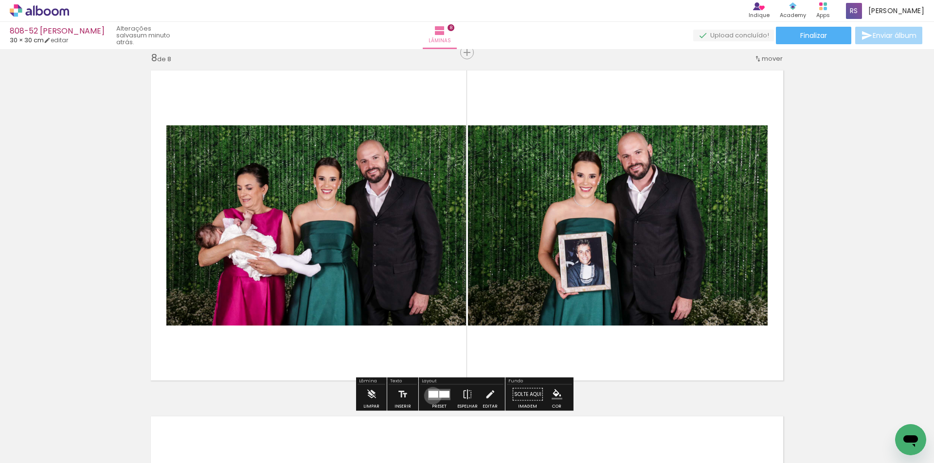
click at [430, 396] on div at bounding box center [433, 394] width 10 height 7
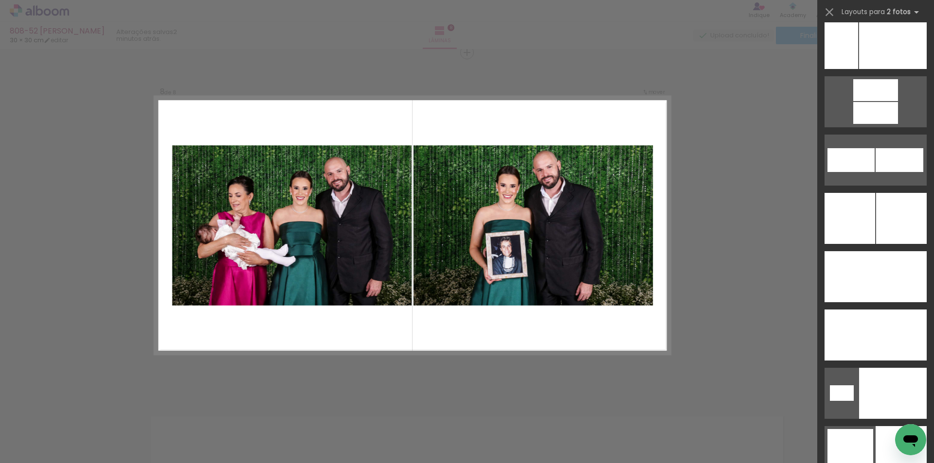
scroll to position [4174, 0]
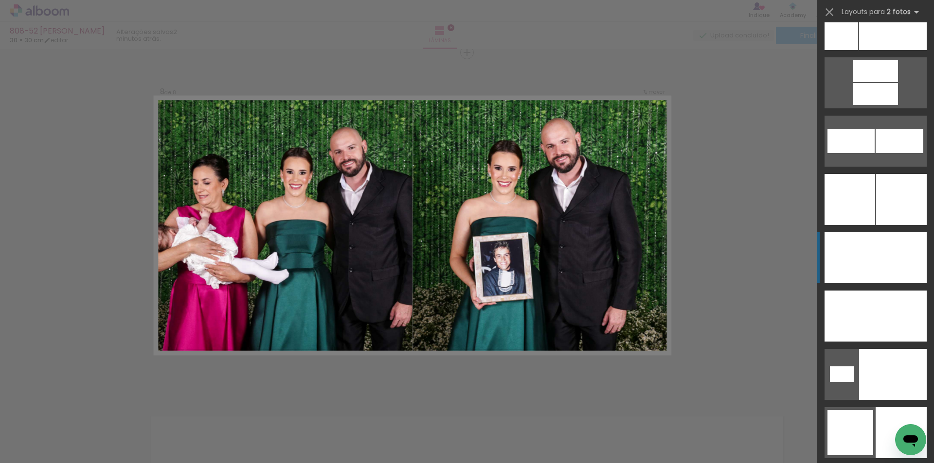
click at [886, 265] on div at bounding box center [900, 257] width 51 height 51
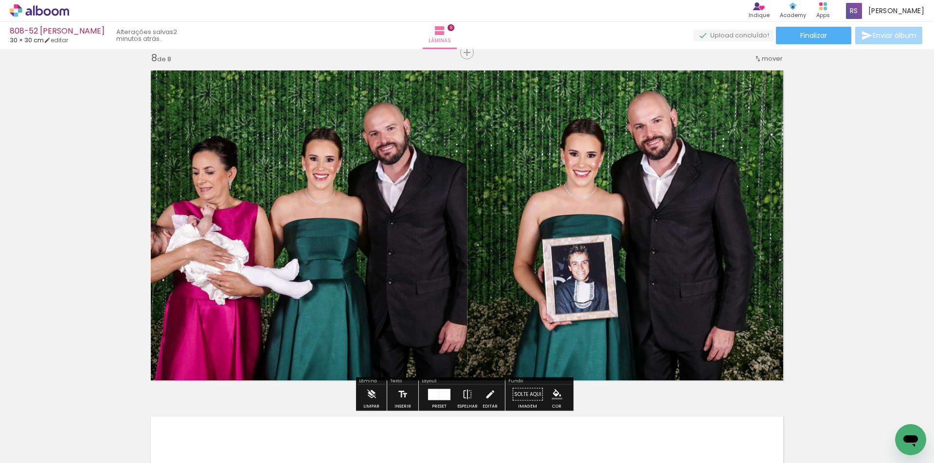
drag, startPoint x: 486, startPoint y: 394, endPoint x: 491, endPoint y: 371, distance: 24.3
click at [488, 393] on iron-icon at bounding box center [489, 394] width 11 height 19
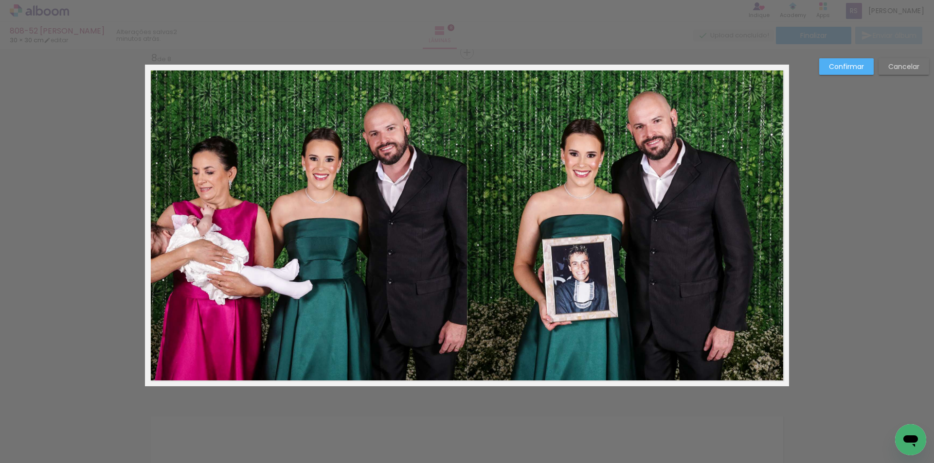
click at [516, 278] on quentale-photo at bounding box center [628, 226] width 322 height 322
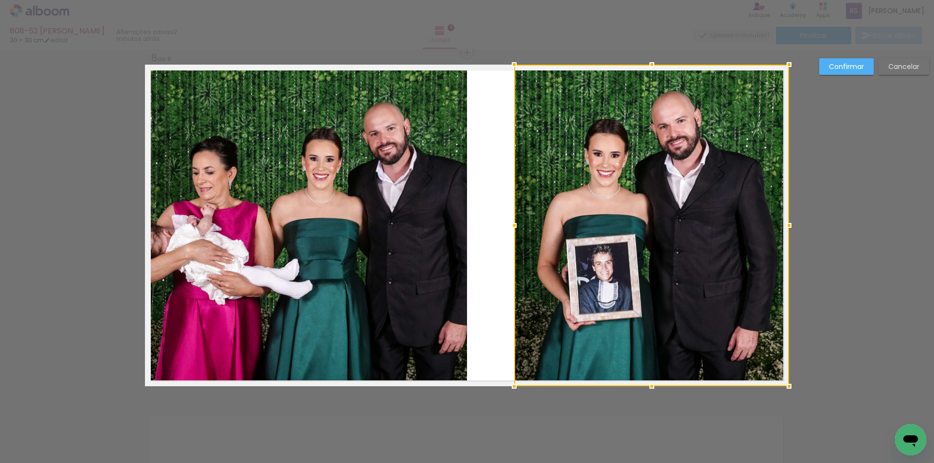
drag, startPoint x: 463, startPoint y: 223, endPoint x: 511, endPoint y: 223, distance: 47.7
click at [511, 223] on div at bounding box center [513, 225] width 19 height 19
click at [445, 219] on quentale-photo at bounding box center [306, 226] width 322 height 322
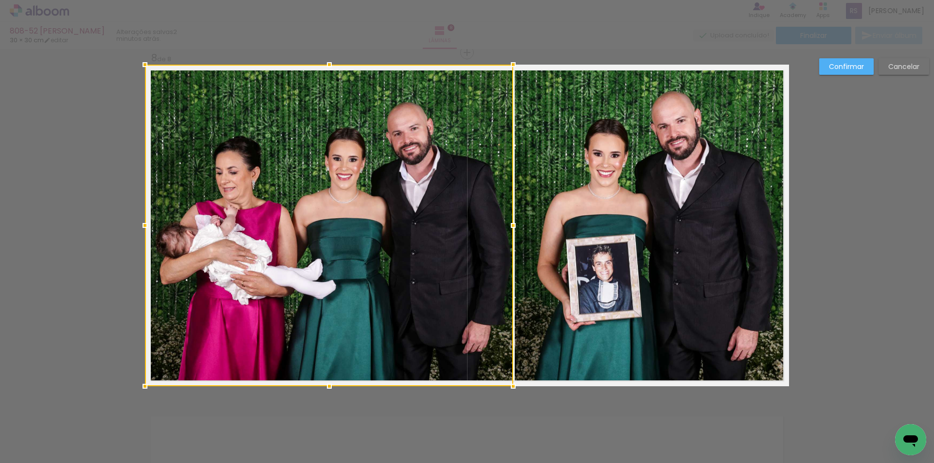
drag, startPoint x: 467, startPoint y: 222, endPoint x: 513, endPoint y: 229, distance: 46.8
click at [513, 229] on div at bounding box center [512, 225] width 19 height 19
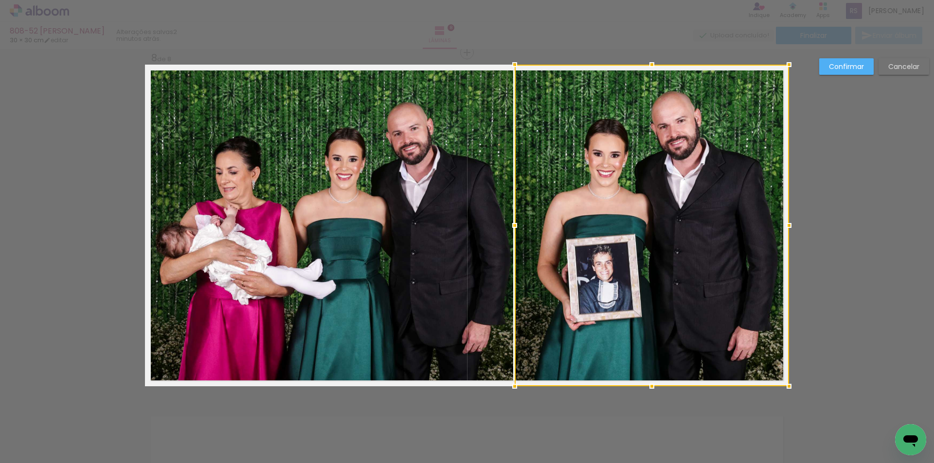
click at [820, 62] on paper-button "Confirmar" at bounding box center [846, 66] width 54 height 17
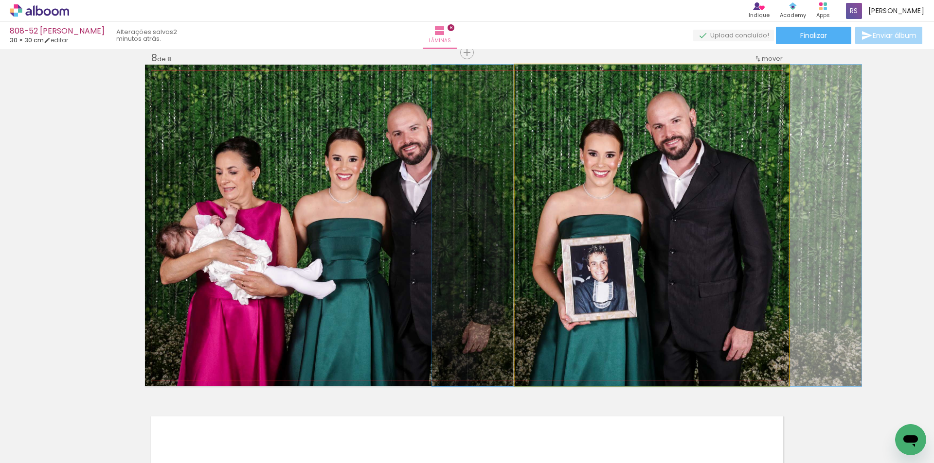
drag, startPoint x: 667, startPoint y: 193, endPoint x: 662, endPoint y: 195, distance: 5.1
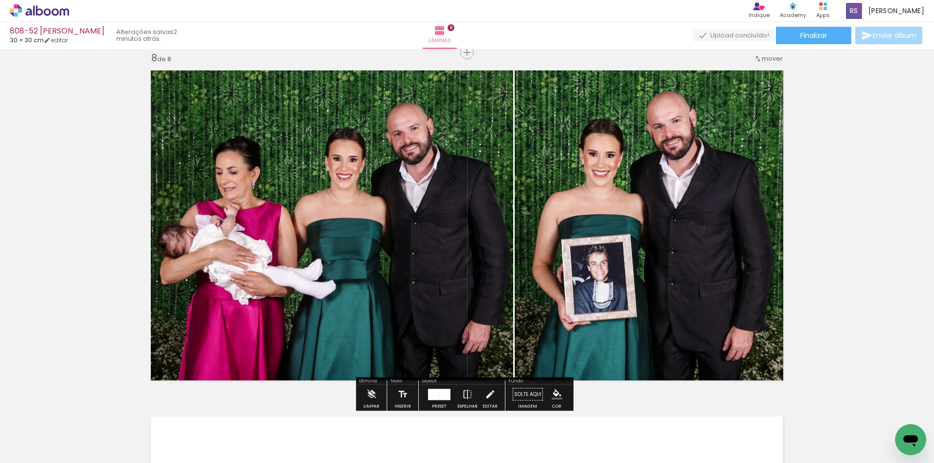
click at [552, 393] on iron-icon "color picker" at bounding box center [557, 395] width 11 height 11
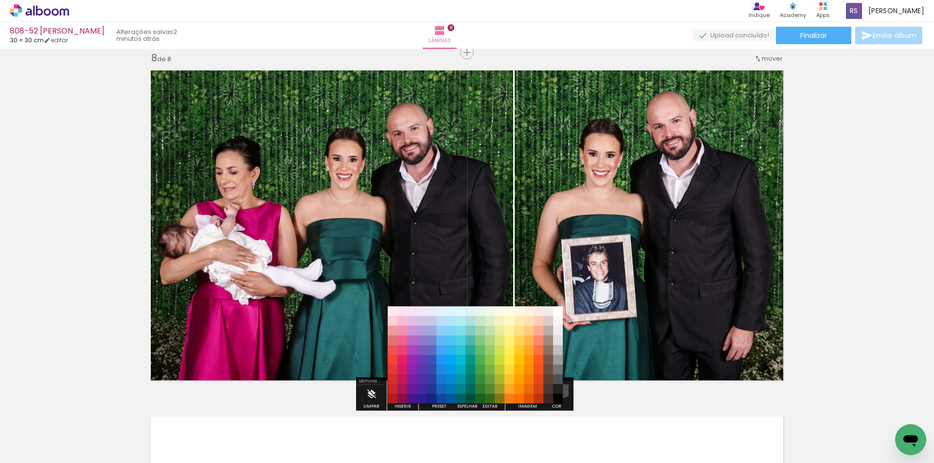
drag, startPoint x: 558, startPoint y: 387, endPoint x: 554, endPoint y: 392, distance: 6.5
click at [558, 387] on paper-item "#212121" at bounding box center [558, 390] width 10 height 10
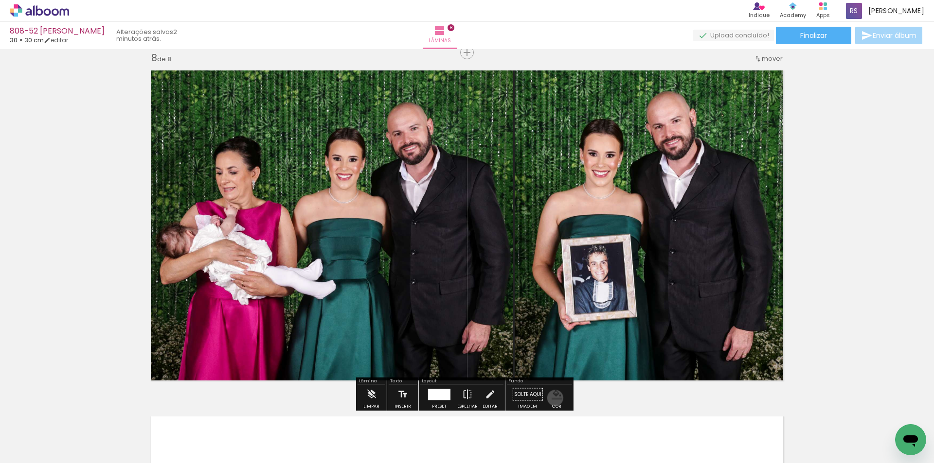
click at [552, 398] on iron-icon "color picker" at bounding box center [557, 395] width 11 height 11
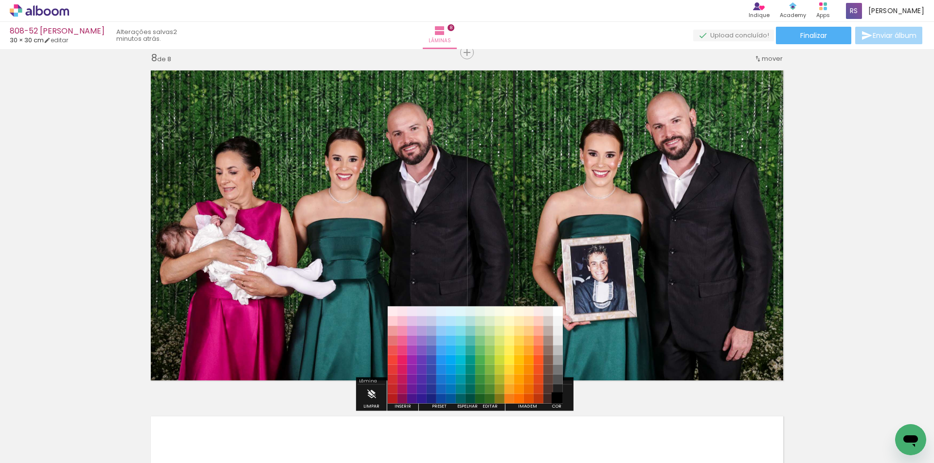
click at [557, 399] on paper-item "#000000" at bounding box center [558, 399] width 10 height 10
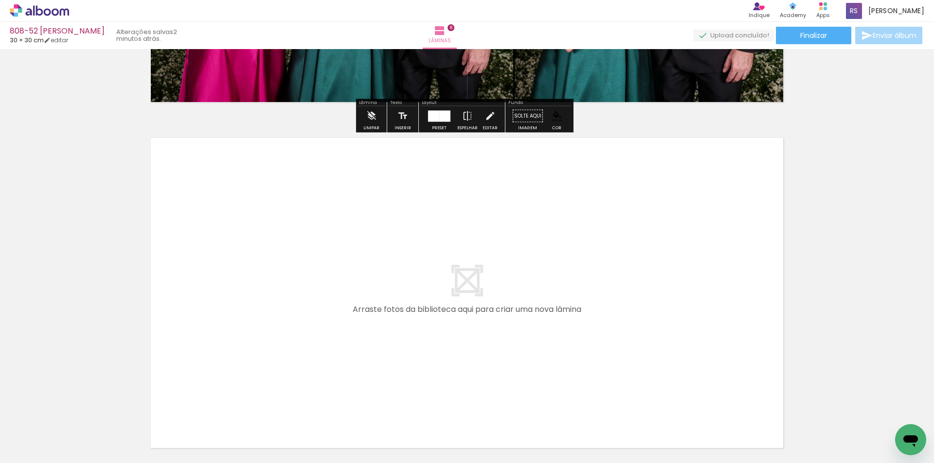
scroll to position [2728, 0]
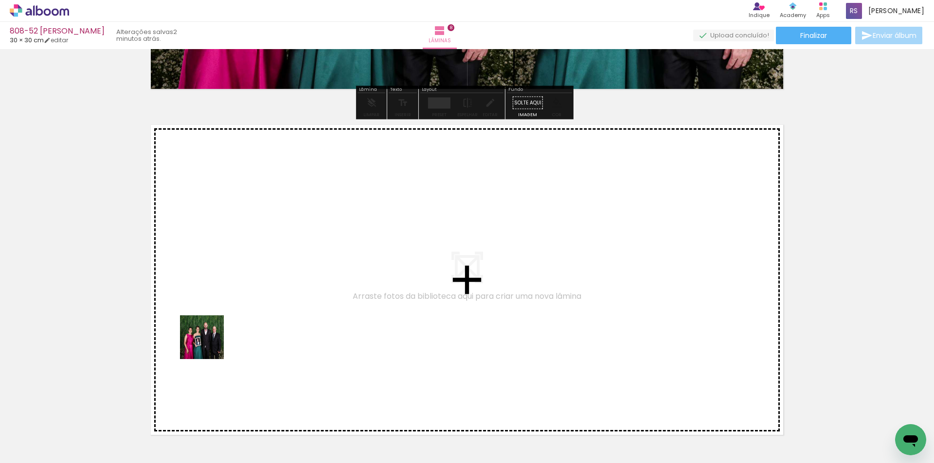
drag, startPoint x: 166, startPoint y: 410, endPoint x: 301, endPoint y: 261, distance: 201.1
click at [301, 261] on quentale-workspace at bounding box center [467, 231] width 934 height 463
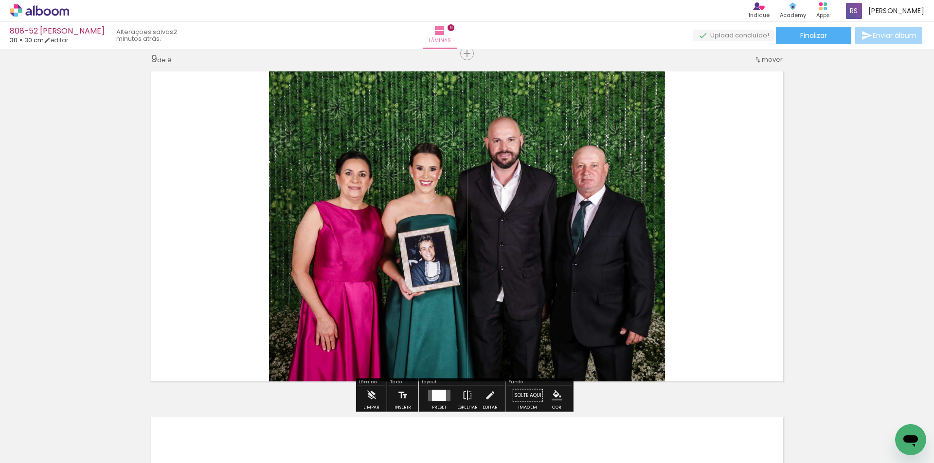
scroll to position [2783, 0]
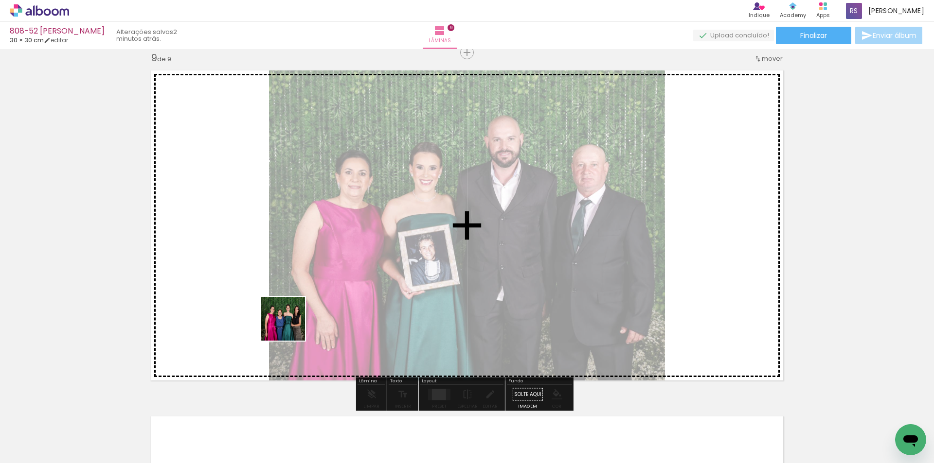
drag, startPoint x: 246, startPoint y: 376, endPoint x: 368, endPoint y: 277, distance: 157.3
click at [365, 257] on quentale-workspace at bounding box center [467, 231] width 934 height 463
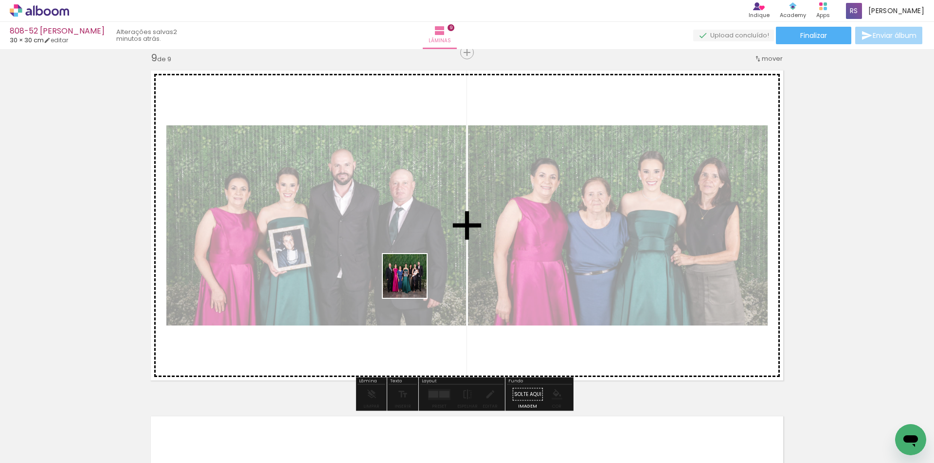
drag, startPoint x: 318, startPoint y: 374, endPoint x: 454, endPoint y: 239, distance: 191.9
click at [457, 243] on quentale-workspace at bounding box center [467, 231] width 934 height 463
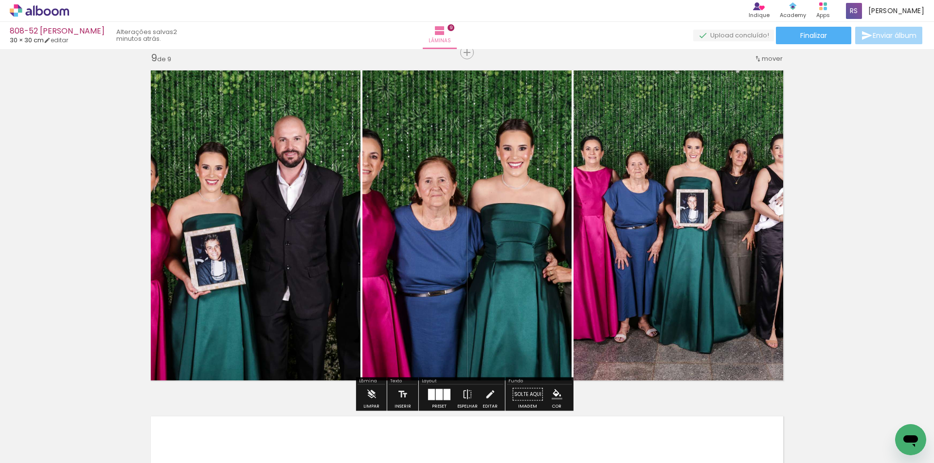
drag, startPoint x: 439, startPoint y: 394, endPoint x: 737, endPoint y: 213, distance: 348.8
click at [440, 395] on div at bounding box center [439, 394] width 7 height 11
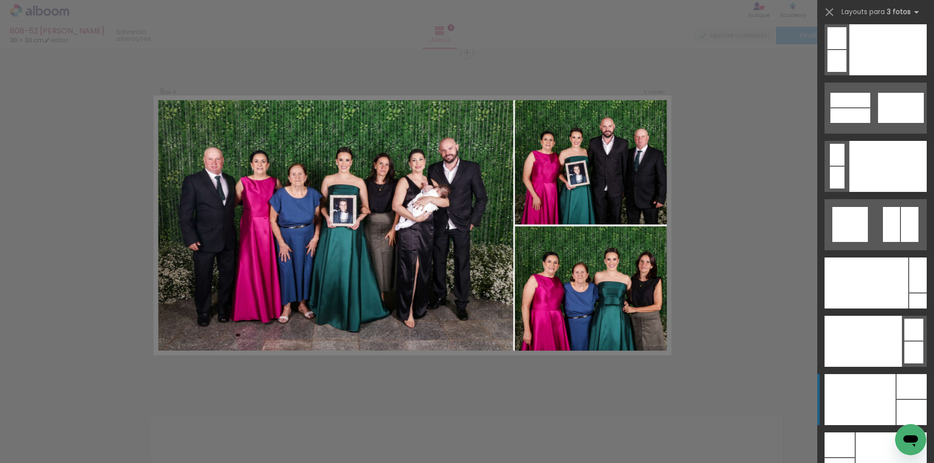
scroll to position [11696, 0]
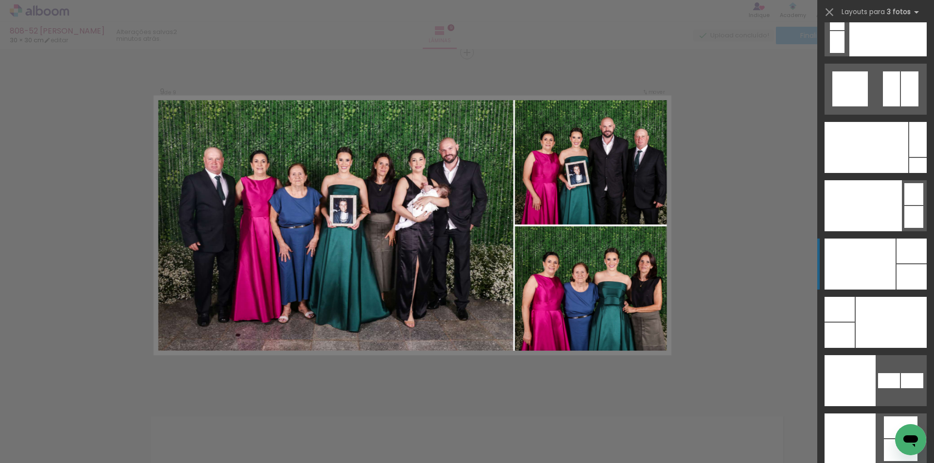
click at [874, 265] on div at bounding box center [859, 264] width 71 height 51
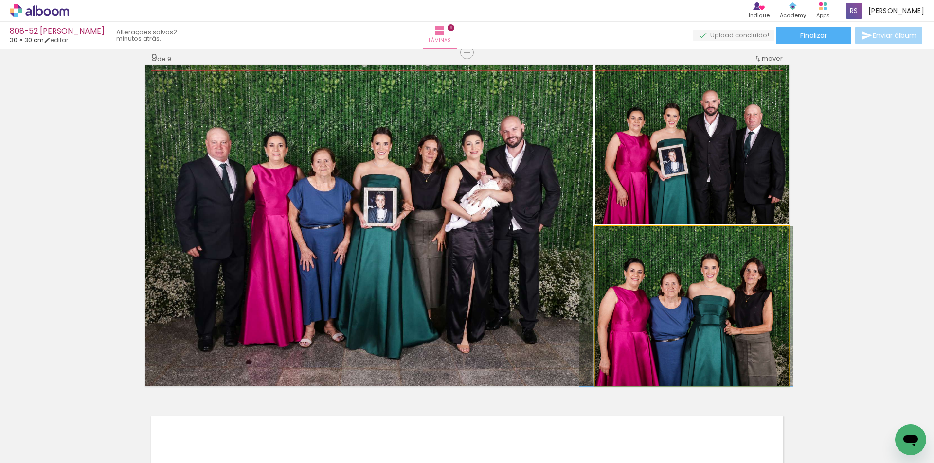
drag, startPoint x: 705, startPoint y: 339, endPoint x: 699, endPoint y: 341, distance: 6.2
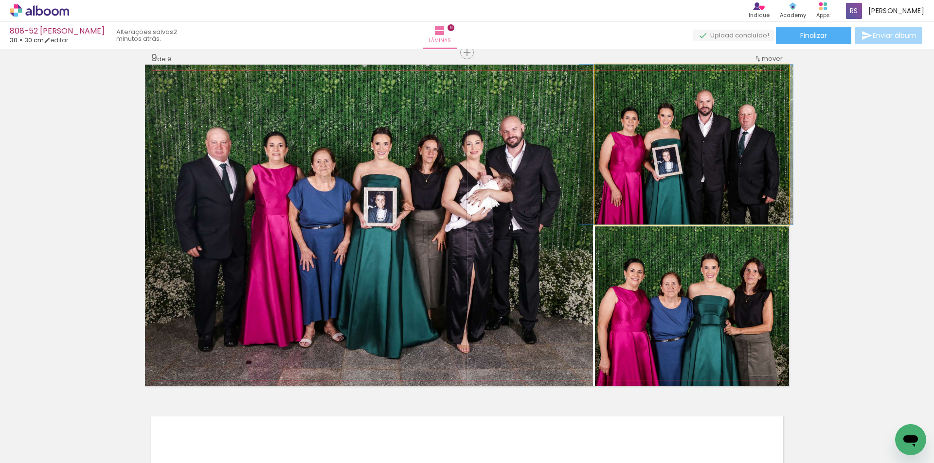
drag, startPoint x: 744, startPoint y: 184, endPoint x: 738, endPoint y: 181, distance: 6.3
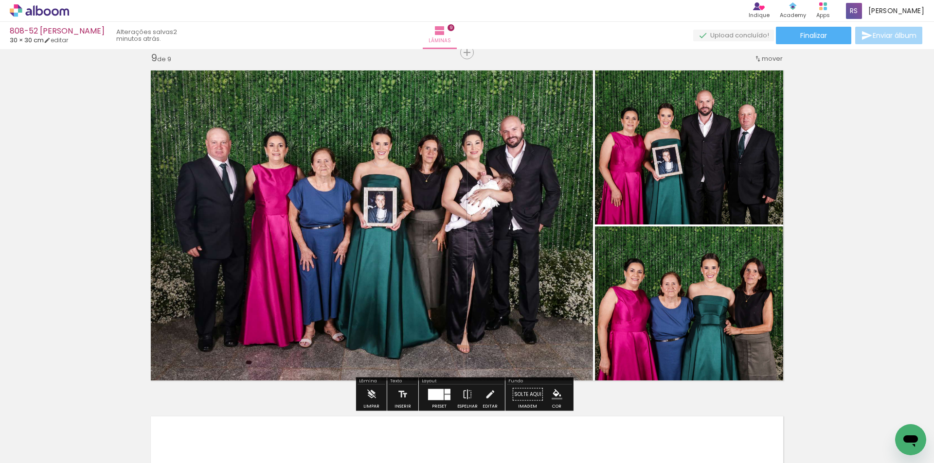
click at [553, 400] on iron-icon "color picker" at bounding box center [557, 395] width 11 height 11
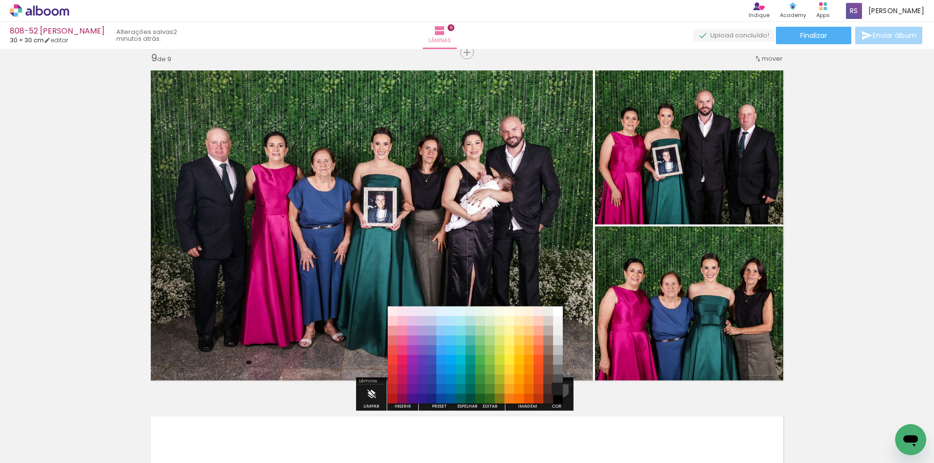
click at [556, 388] on paper-item "#212121" at bounding box center [558, 390] width 10 height 10
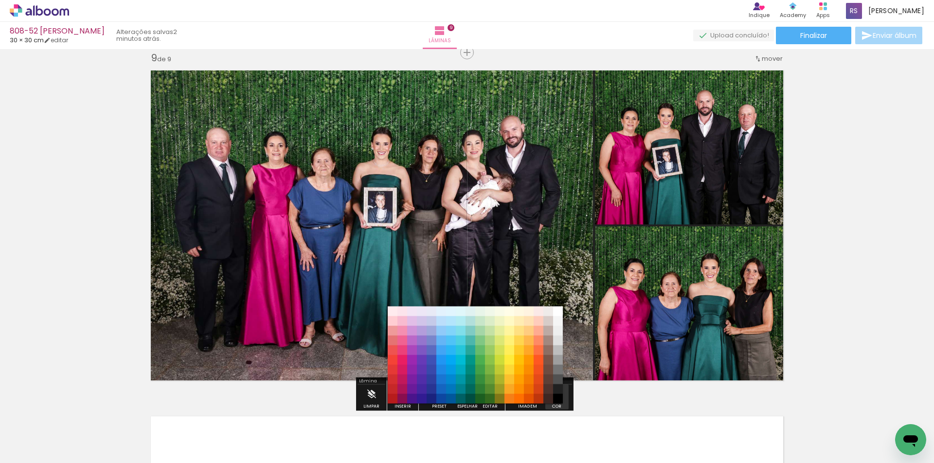
click at [554, 393] on iron-icon "color picker" at bounding box center [557, 395] width 11 height 11
click at [559, 398] on paper-item "#000000" at bounding box center [558, 399] width 10 height 10
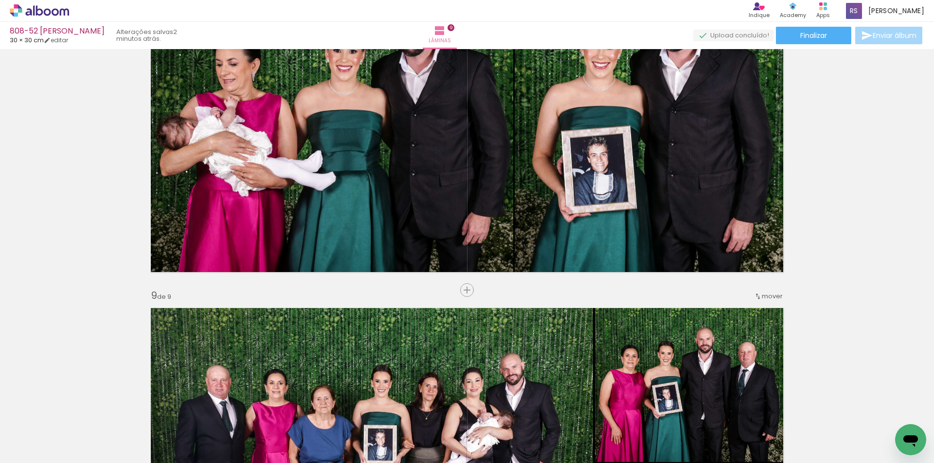
scroll to position [2540, 0]
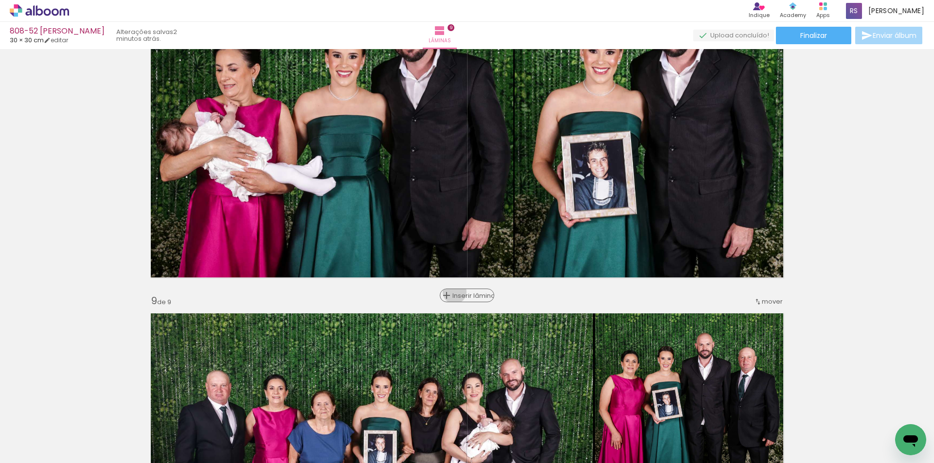
click at [456, 293] on span "Inserir lâmina" at bounding box center [471, 296] width 38 height 6
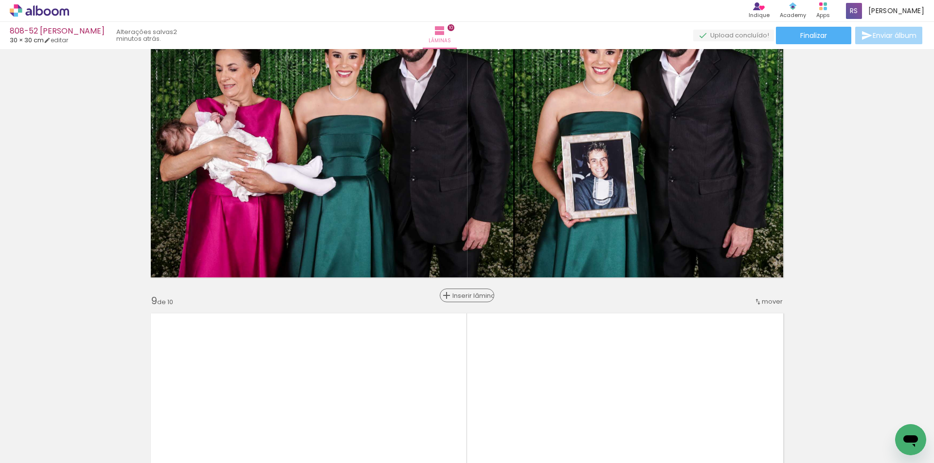
click at [458, 293] on span "Inserir lâmina" at bounding box center [471, 296] width 38 height 6
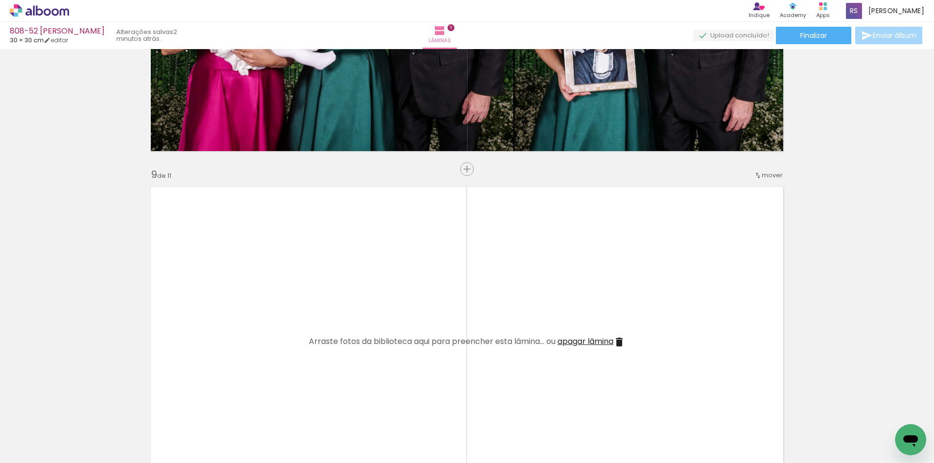
scroll to position [2686, 0]
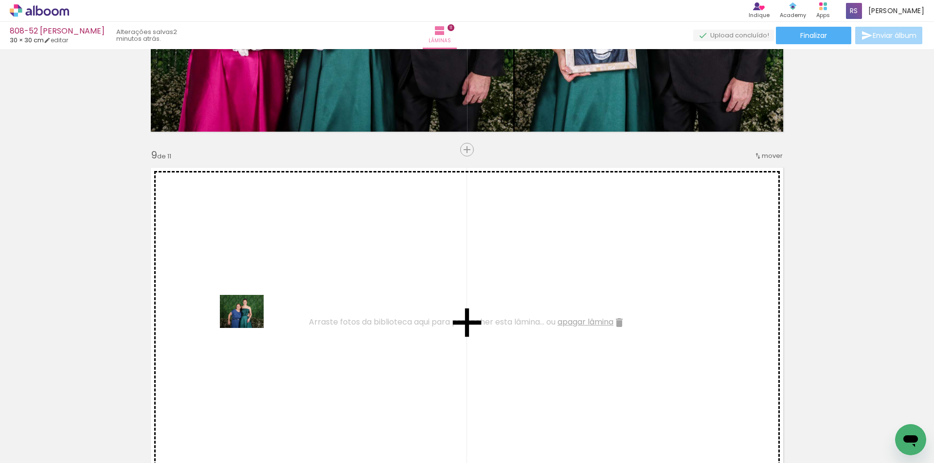
drag, startPoint x: 154, startPoint y: 426, endPoint x: 210, endPoint y: 415, distance: 56.9
click at [249, 323] on quentale-workspace at bounding box center [467, 231] width 934 height 463
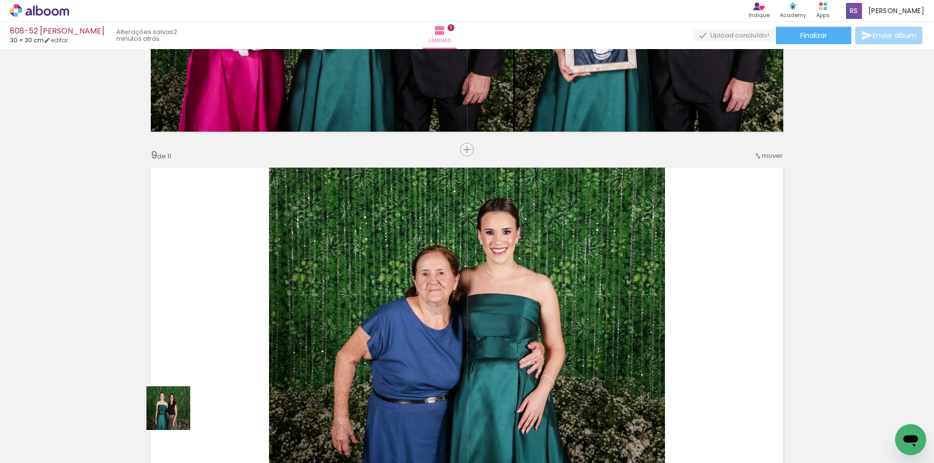
drag, startPoint x: 176, startPoint y: 416, endPoint x: 518, endPoint y: 292, distance: 364.0
click at [518, 292] on quentale-workspace at bounding box center [467, 231] width 934 height 463
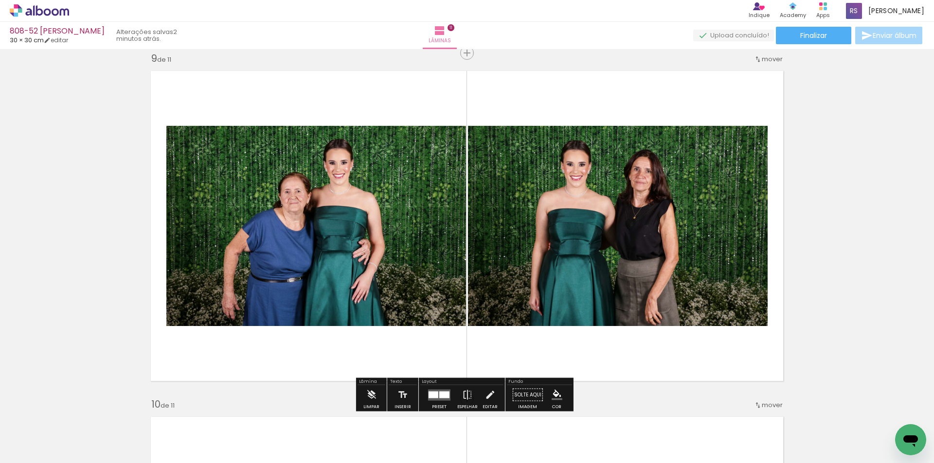
scroll to position [2783, 0]
click at [442, 395] on div at bounding box center [444, 394] width 10 height 7
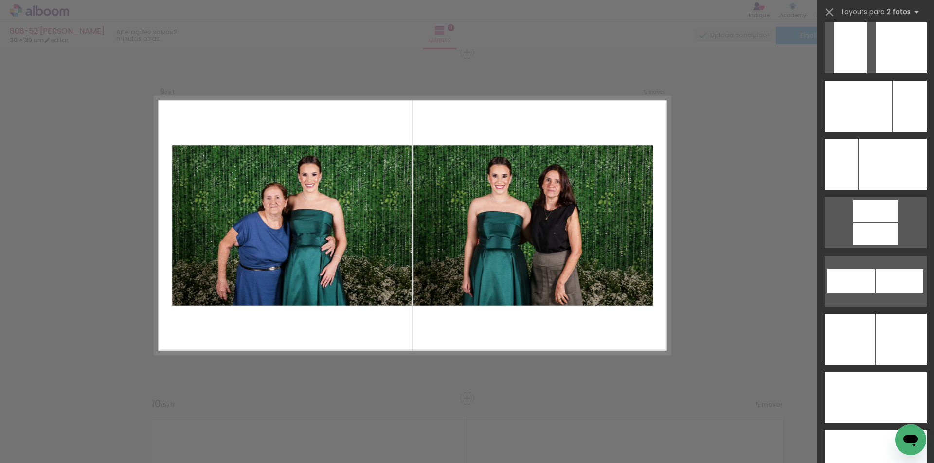
scroll to position [4130, 0]
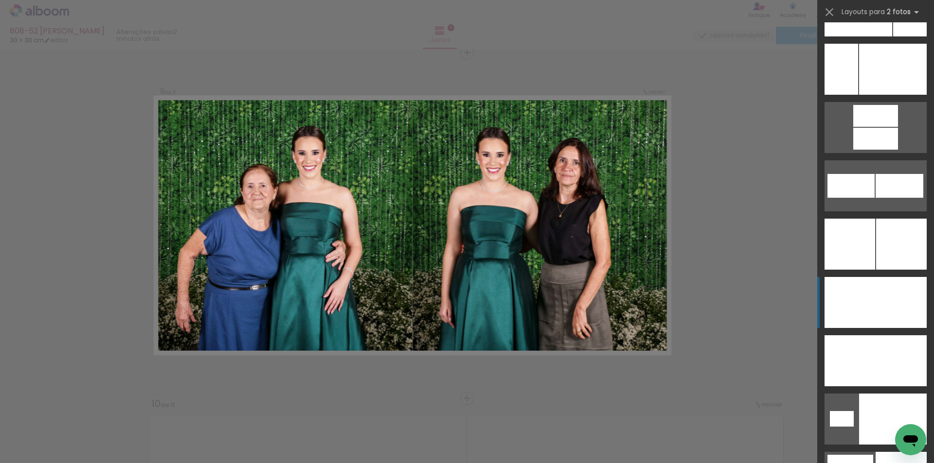
click at [905, 304] on div at bounding box center [900, 302] width 51 height 51
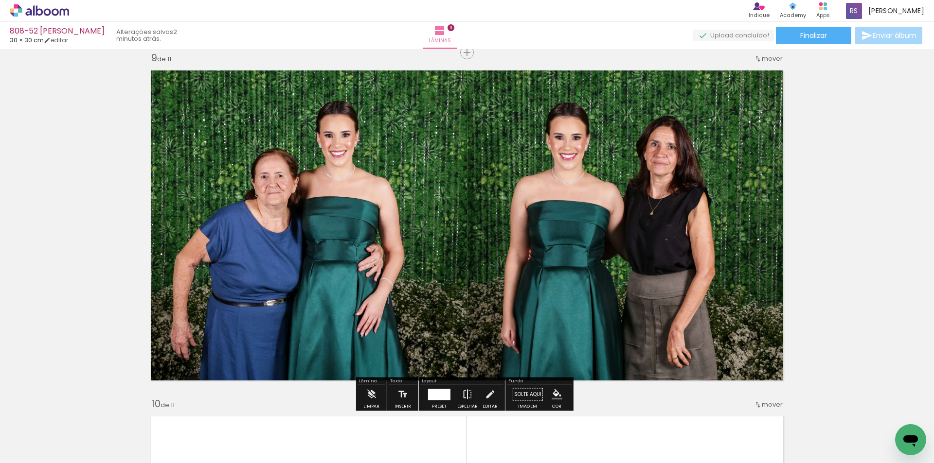
click at [464, 397] on iron-icon at bounding box center [467, 394] width 11 height 19
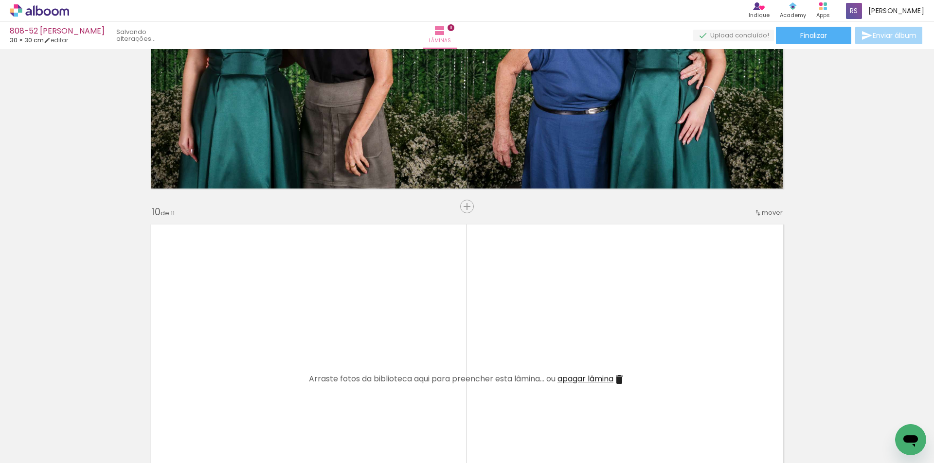
scroll to position [2977, 0]
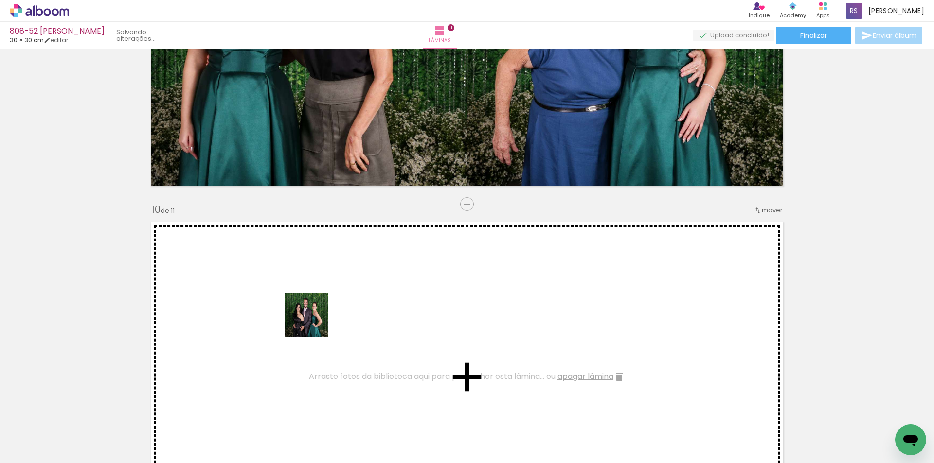
drag, startPoint x: 170, startPoint y: 424, endPoint x: 196, endPoint y: 437, distance: 29.1
click at [315, 322] on quentale-workspace at bounding box center [467, 231] width 934 height 463
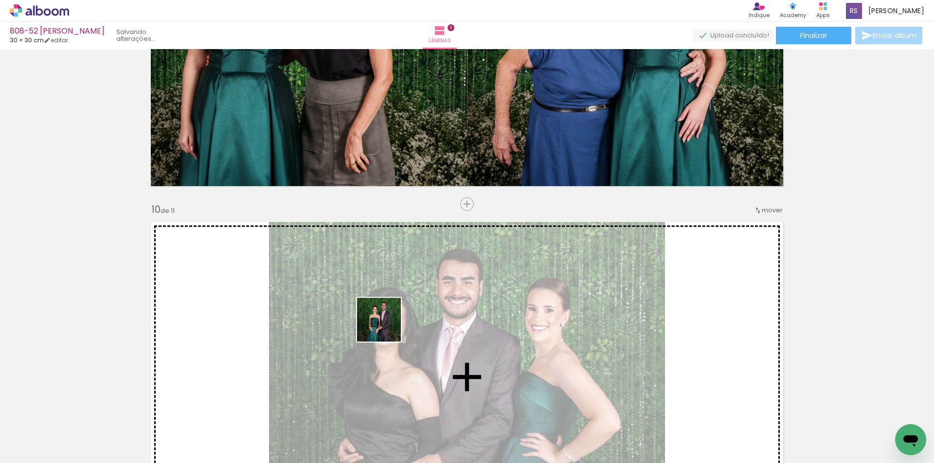
drag, startPoint x: 166, startPoint y: 438, endPoint x: 529, endPoint y: 316, distance: 382.8
click at [409, 319] on quentale-workspace at bounding box center [467, 231] width 934 height 463
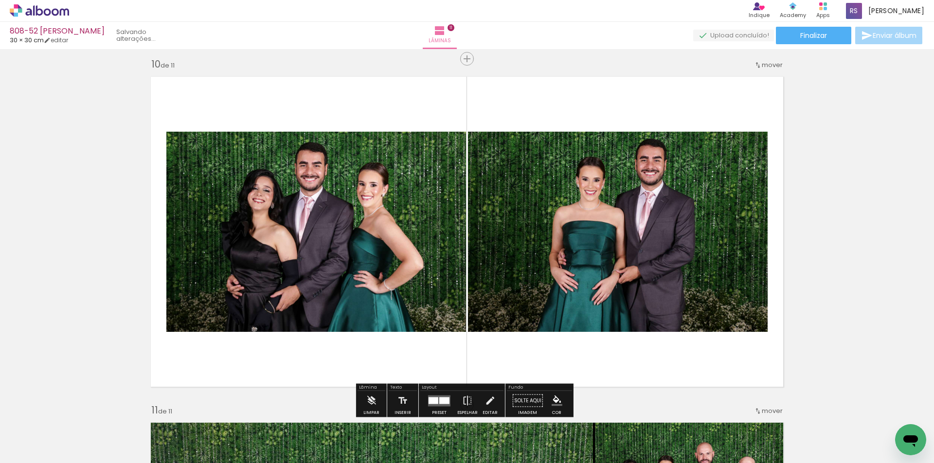
scroll to position [3123, 0]
click at [445, 398] on div at bounding box center [444, 400] width 10 height 7
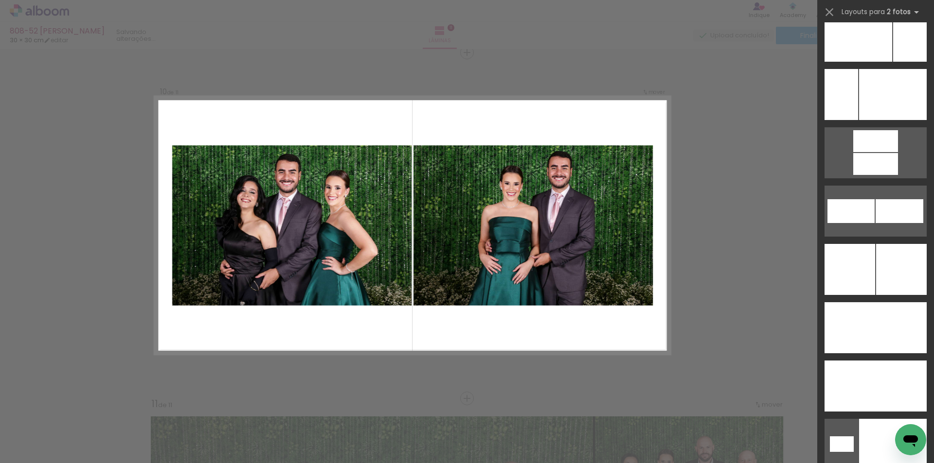
scroll to position [4111, 0]
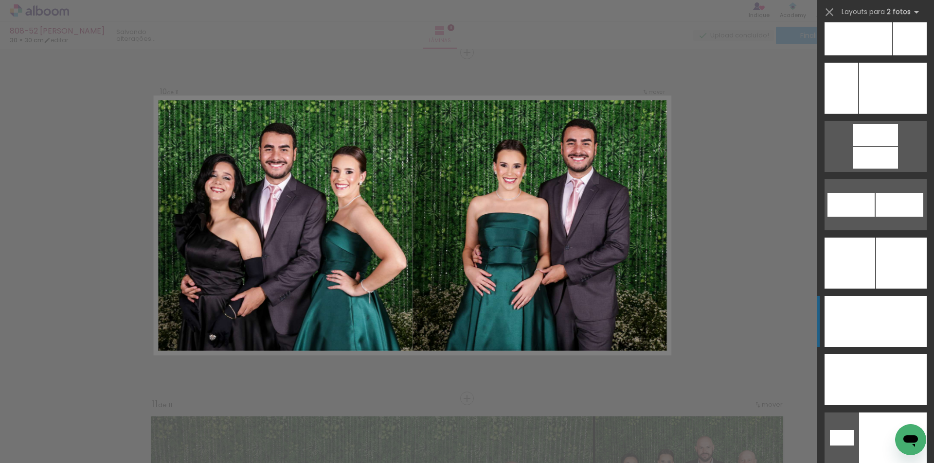
click at [908, 329] on div at bounding box center [900, 321] width 51 height 51
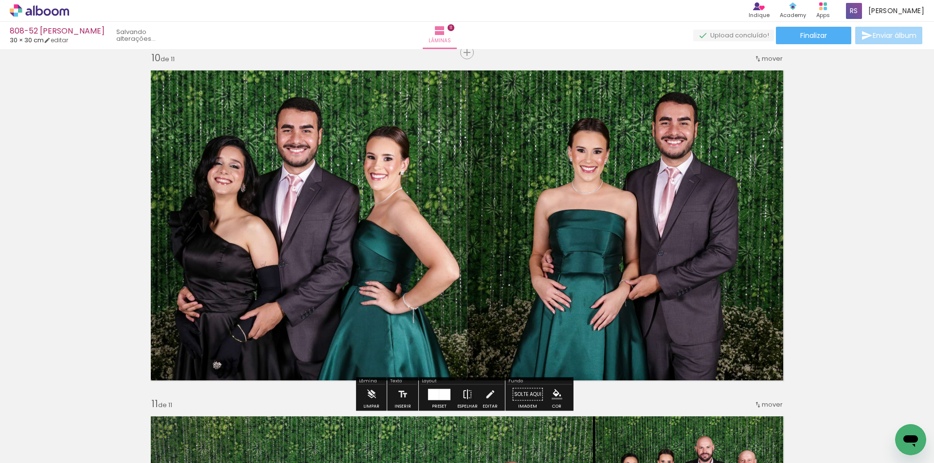
click at [463, 392] on iron-icon at bounding box center [467, 394] width 11 height 19
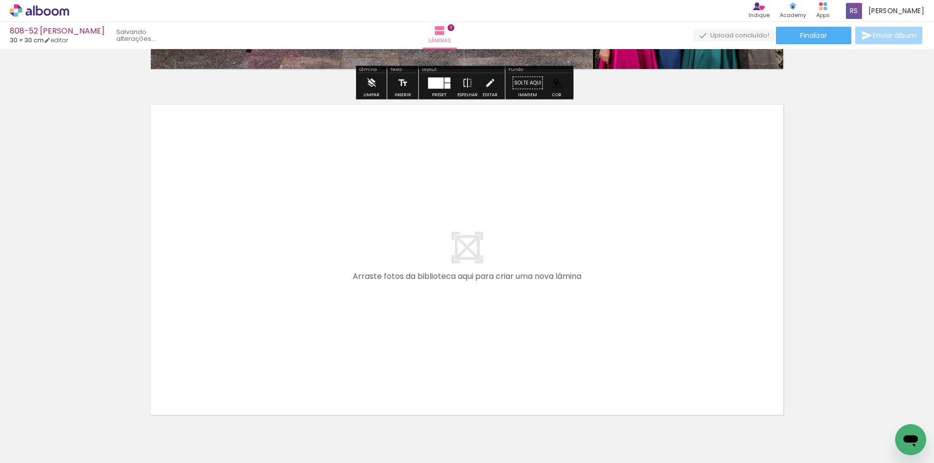
scroll to position [3810, 0]
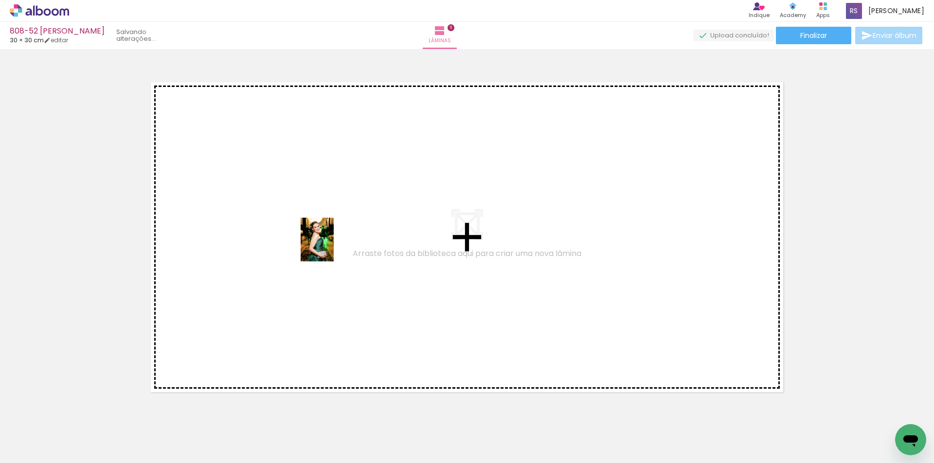
drag, startPoint x: 175, startPoint y: 419, endPoint x: 330, endPoint y: 247, distance: 231.1
click at [330, 247] on quentale-workspace at bounding box center [467, 231] width 934 height 463
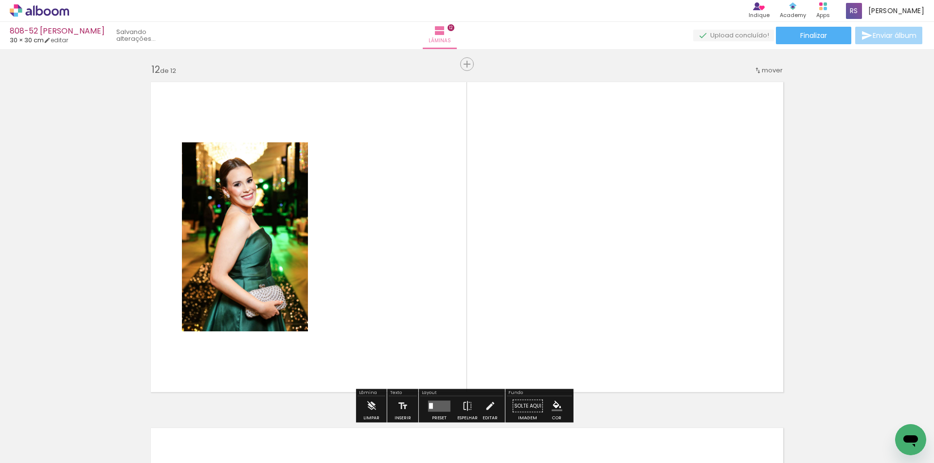
scroll to position [3822, 0]
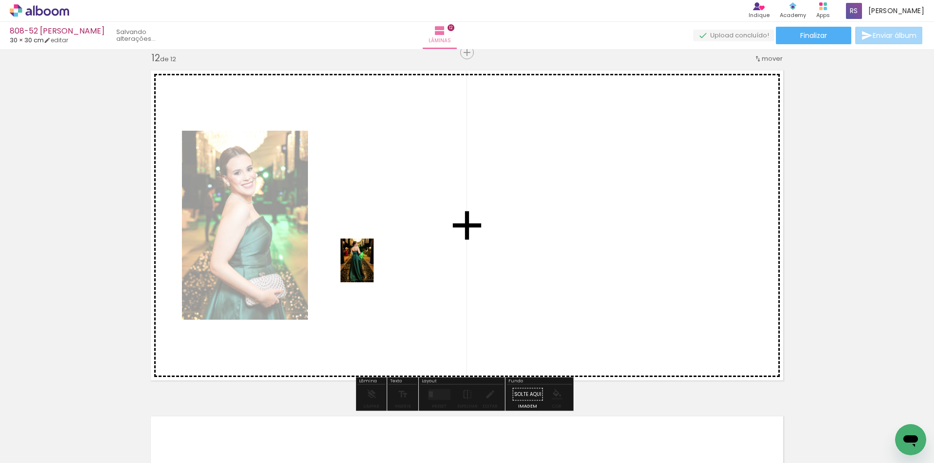
drag, startPoint x: 165, startPoint y: 427, endPoint x: 330, endPoint y: 372, distance: 173.9
click at [375, 264] on quentale-workspace at bounding box center [467, 231] width 934 height 463
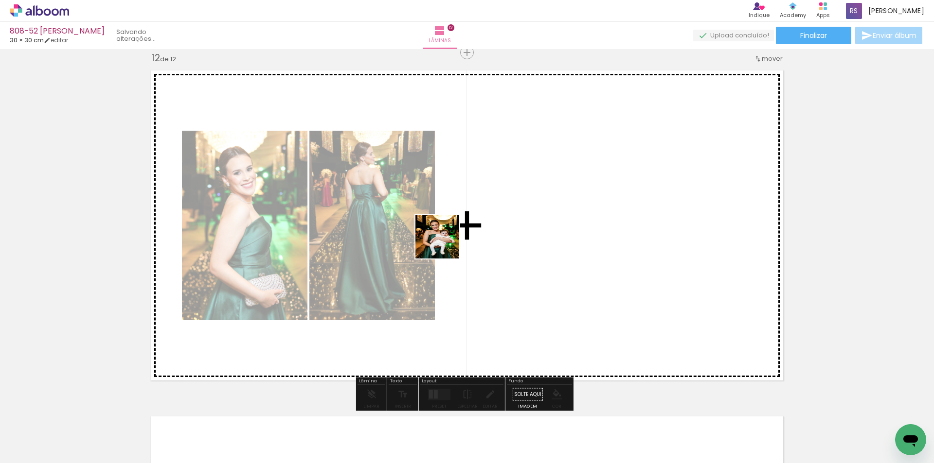
drag, startPoint x: 164, startPoint y: 435, endPoint x: 464, endPoint y: 234, distance: 360.8
click at [464, 234] on quentale-workspace at bounding box center [467, 231] width 934 height 463
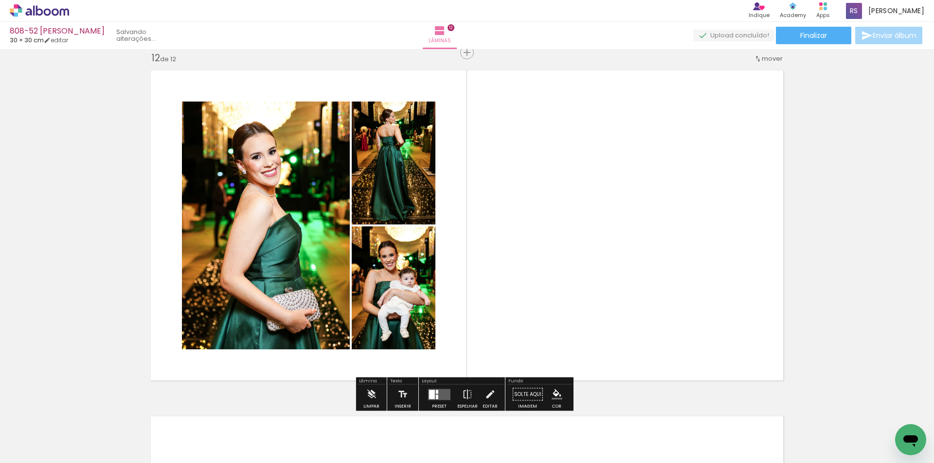
click at [440, 395] on quentale-layouter at bounding box center [439, 394] width 22 height 11
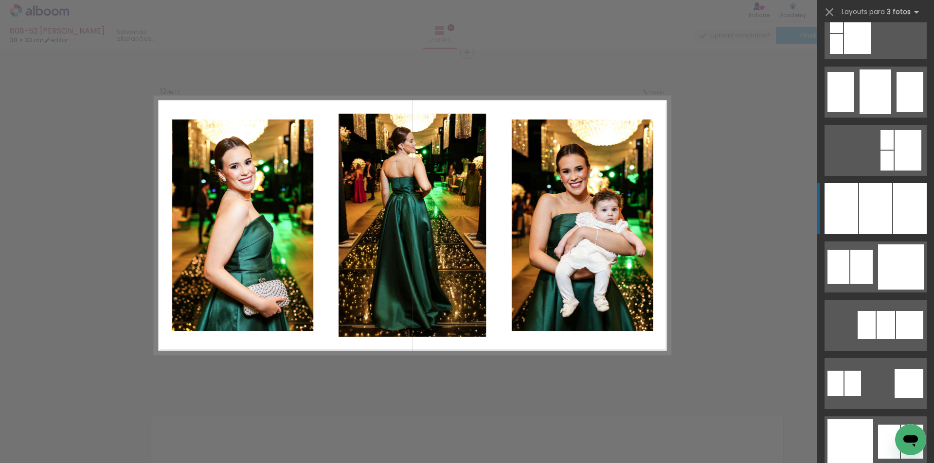
scroll to position [827, 0]
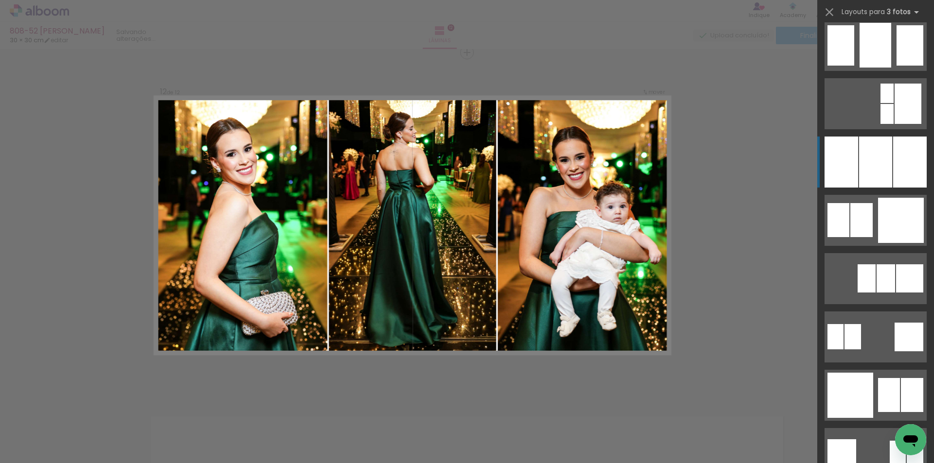
click at [887, 164] on div at bounding box center [875, 162] width 33 height 51
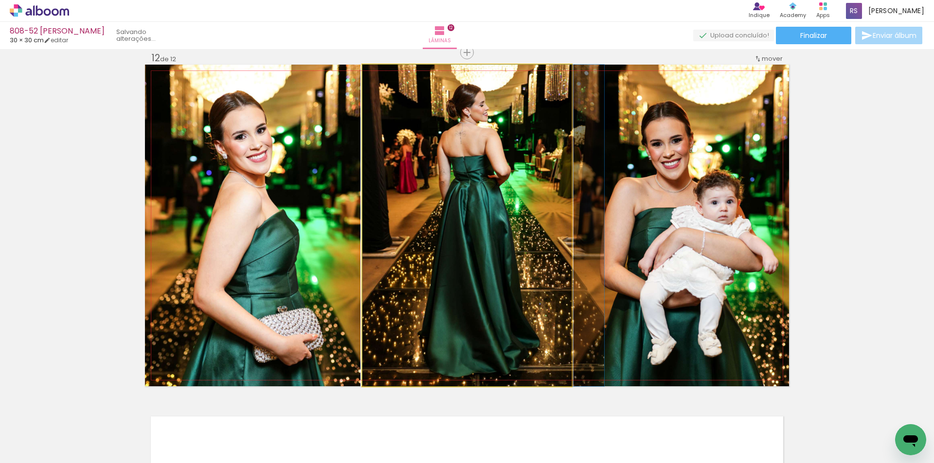
drag, startPoint x: 465, startPoint y: 250, endPoint x: 484, endPoint y: 249, distance: 18.5
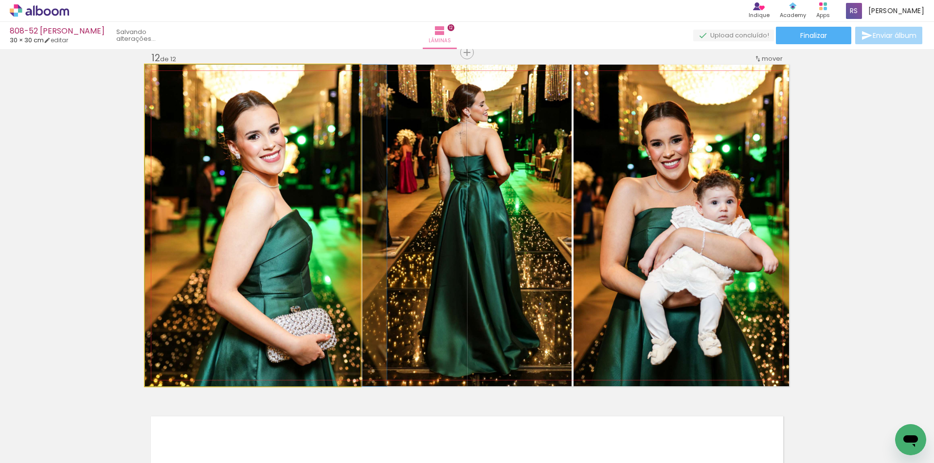
drag, startPoint x: 286, startPoint y: 278, endPoint x: 312, endPoint y: 282, distance: 26.1
drag, startPoint x: 284, startPoint y: 271, endPoint x: 437, endPoint y: 271, distance: 153.7
click at [0, 0] on slot at bounding box center [0, 0] width 0 height 0
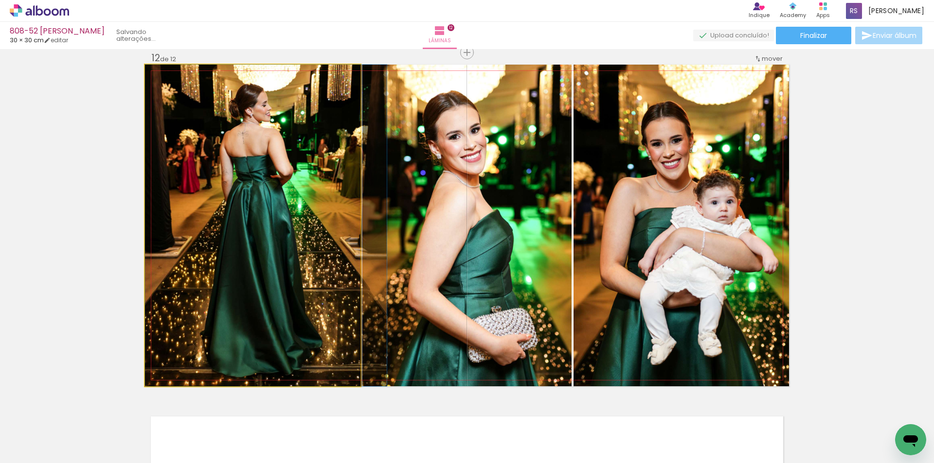
drag, startPoint x: 278, startPoint y: 259, endPoint x: 439, endPoint y: 261, distance: 161.0
click at [0, 0] on slot at bounding box center [0, 0] width 0 height 0
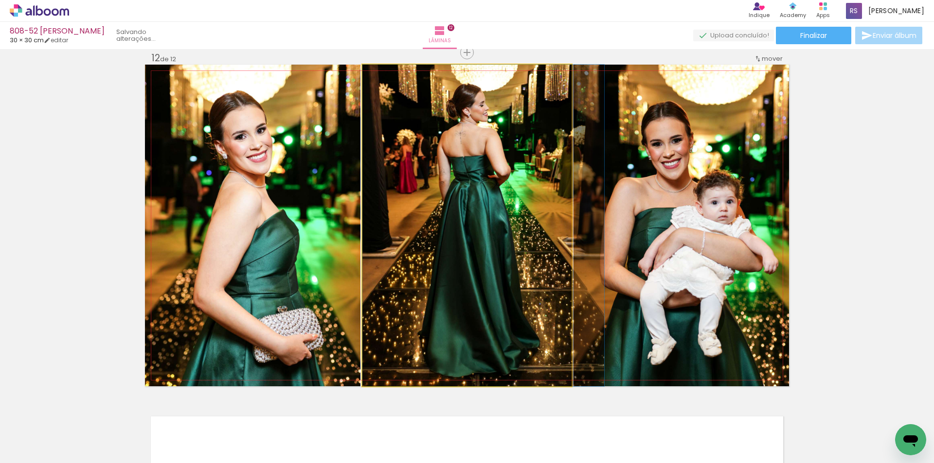
drag, startPoint x: 450, startPoint y: 253, endPoint x: 494, endPoint y: 255, distance: 43.3
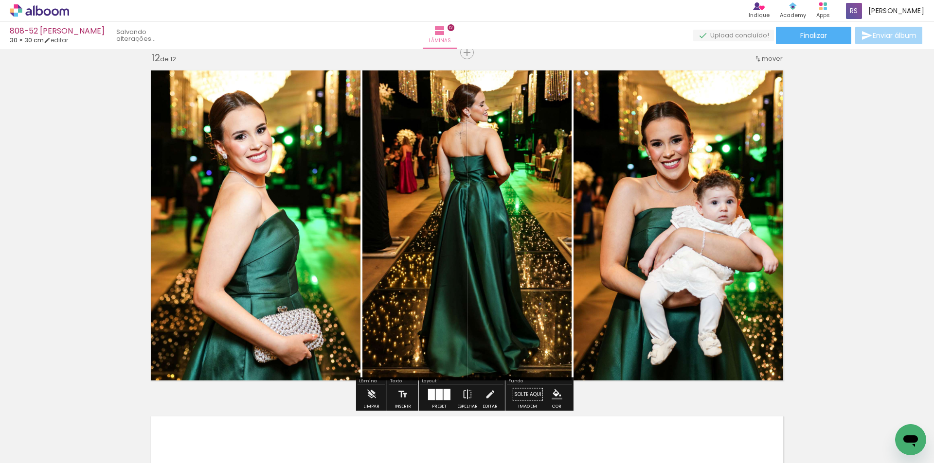
click at [554, 397] on iron-icon "color picker" at bounding box center [557, 395] width 11 height 11
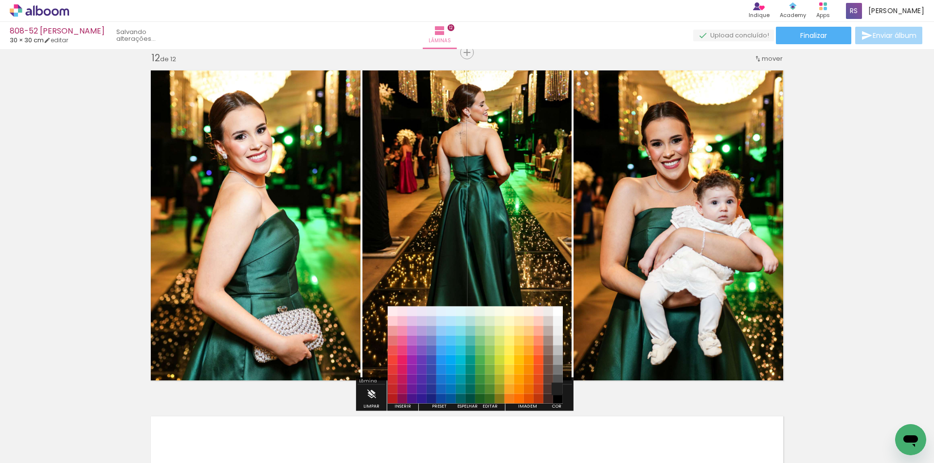
click at [559, 391] on paper-item "#212121" at bounding box center [558, 390] width 10 height 10
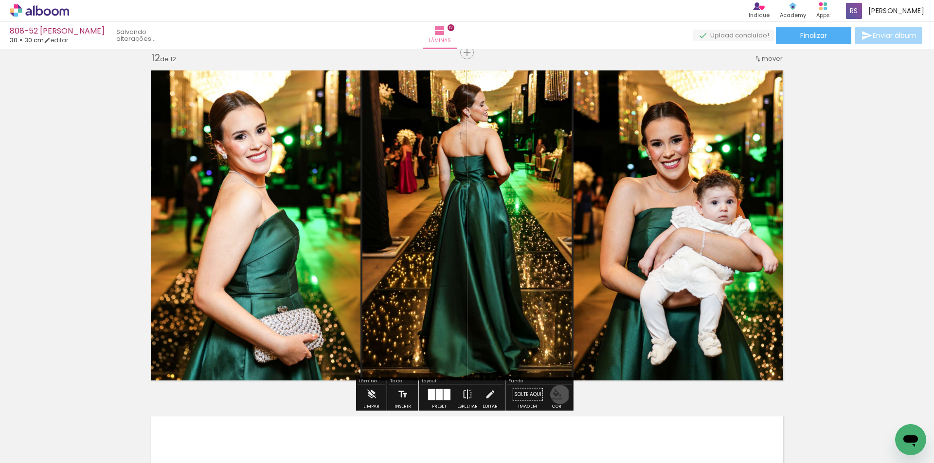
click at [556, 395] on iron-icon "color picker" at bounding box center [557, 395] width 11 height 11
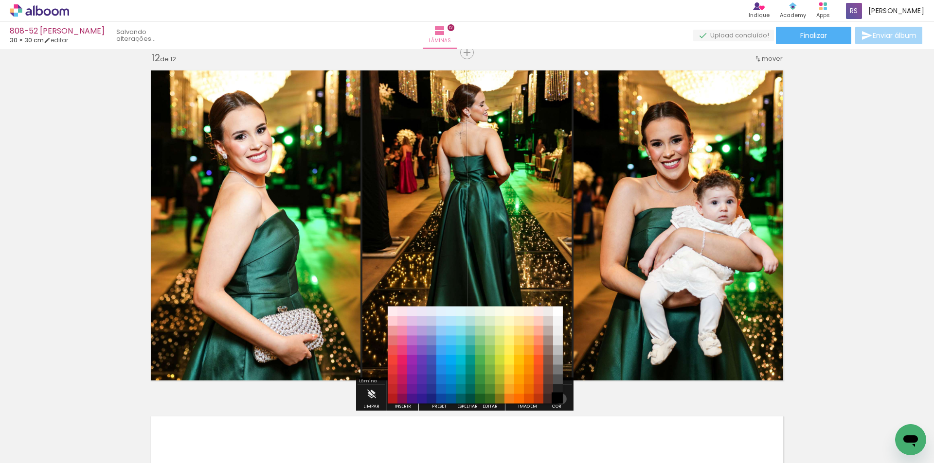
click at [557, 399] on paper-item "#000000" at bounding box center [558, 399] width 10 height 10
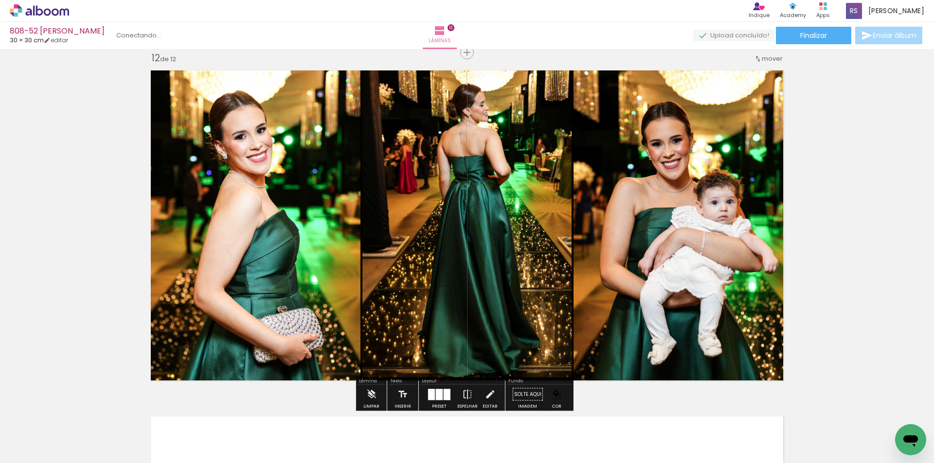
scroll to position [827, 0]
